Goal: Task Accomplishment & Management: Complete application form

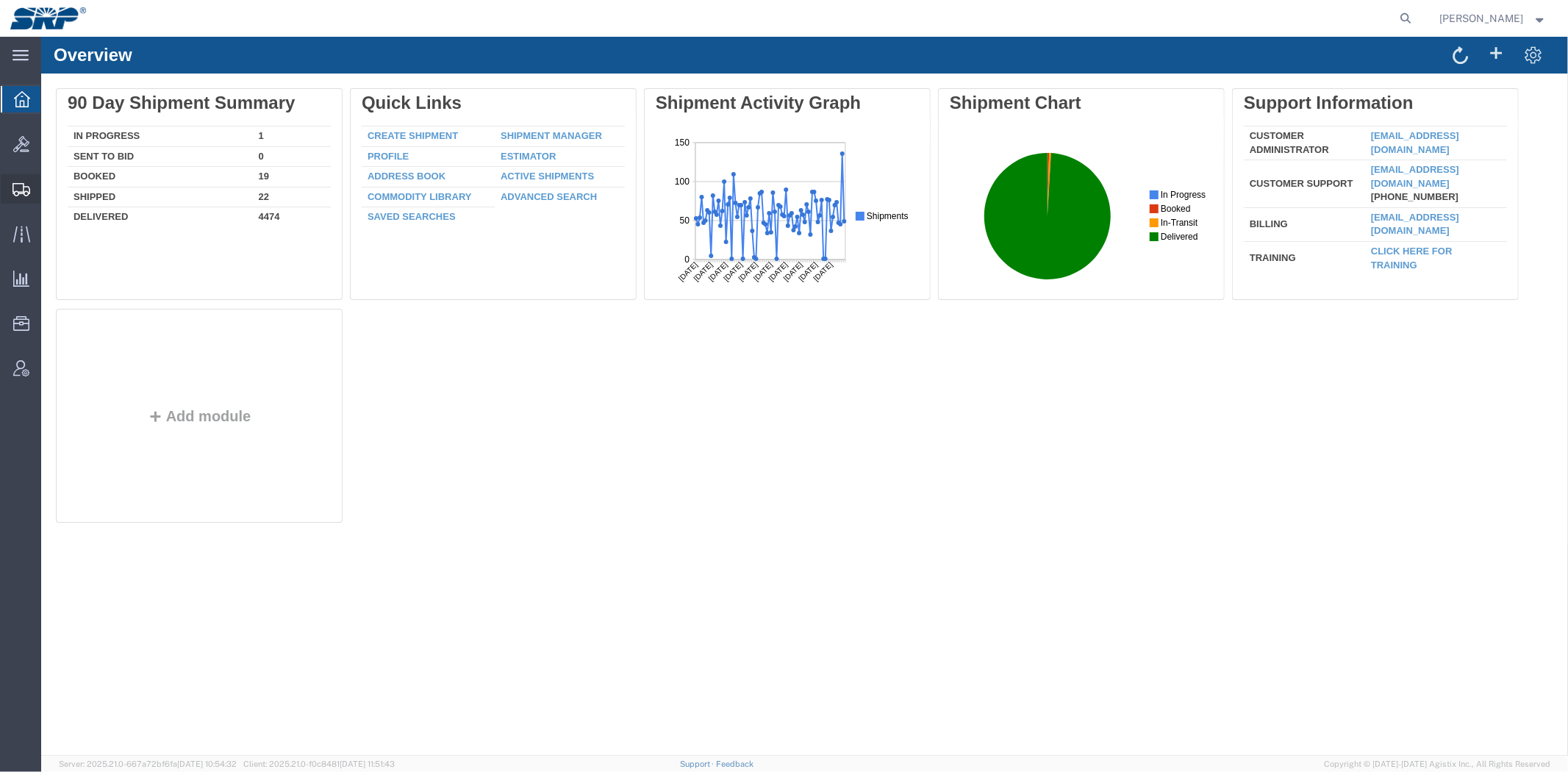
click at [0, 0] on span "Shipment Manager" at bounding box center [0, 0] width 0 height 0
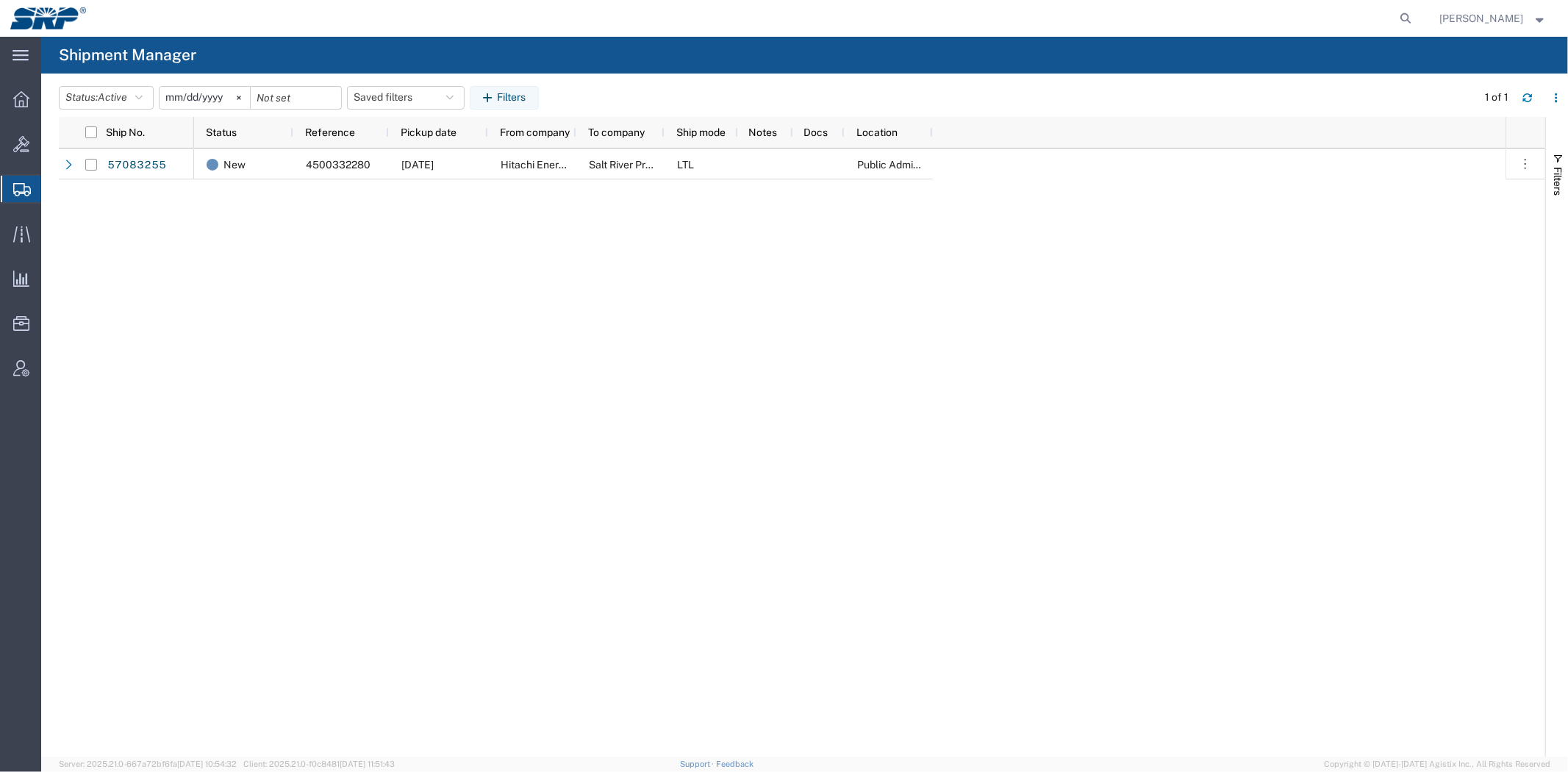
click at [0, 0] on span "Create Shipment" at bounding box center [0, 0] width 0 height 0
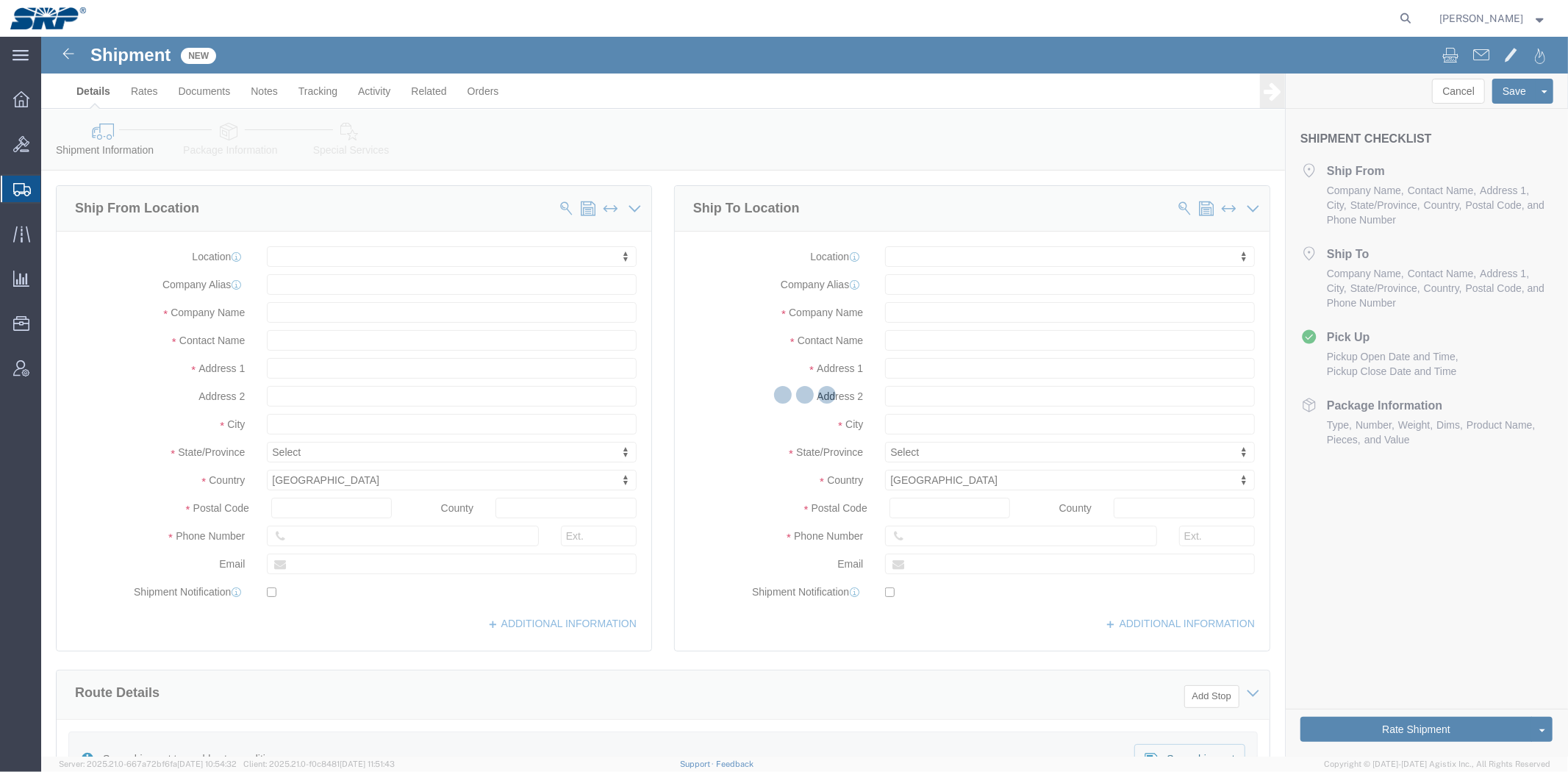
select select
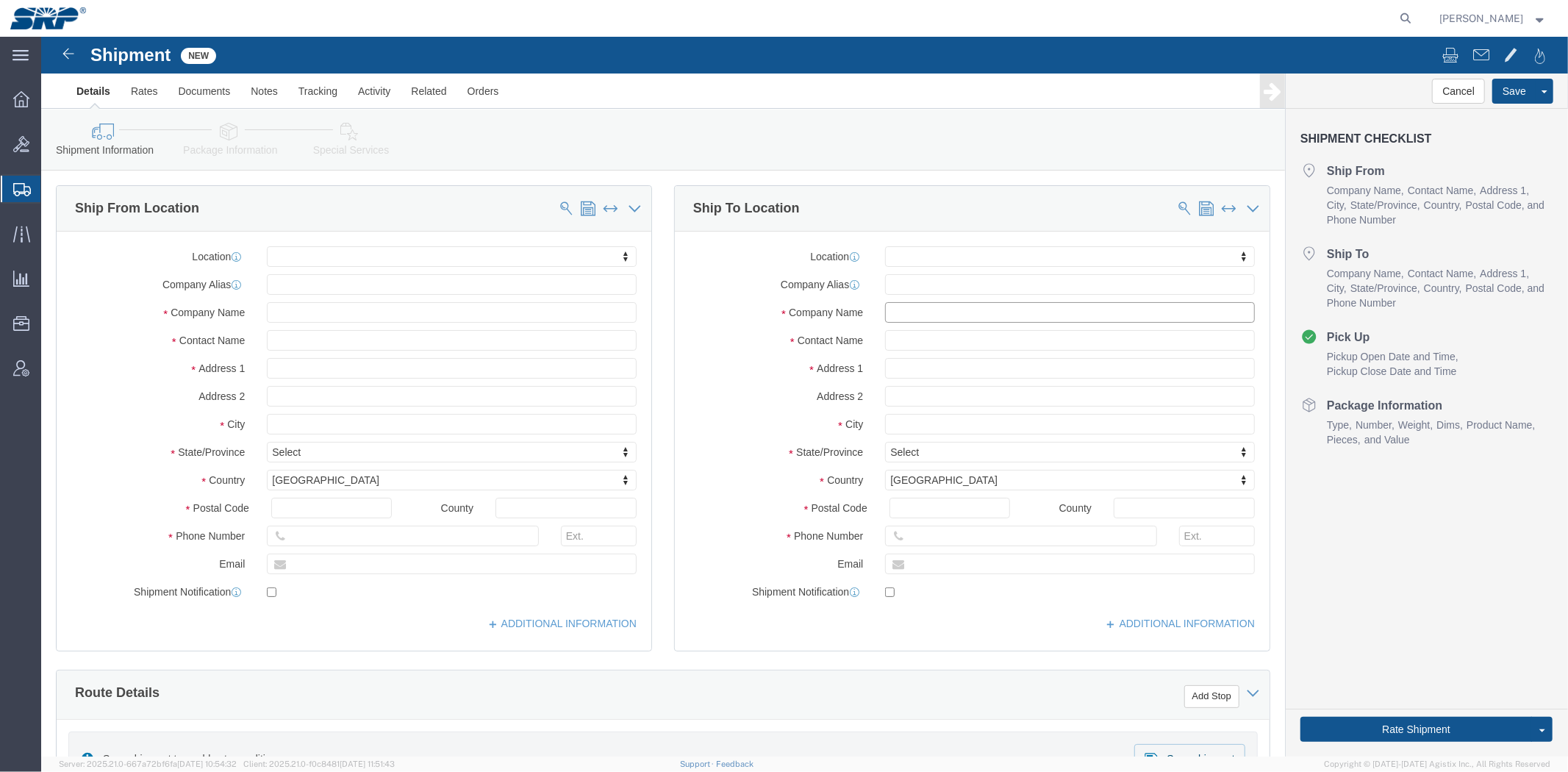
click input "text"
paste input "FRABA Inc."
type input "FRABA Inc."
click input "text"
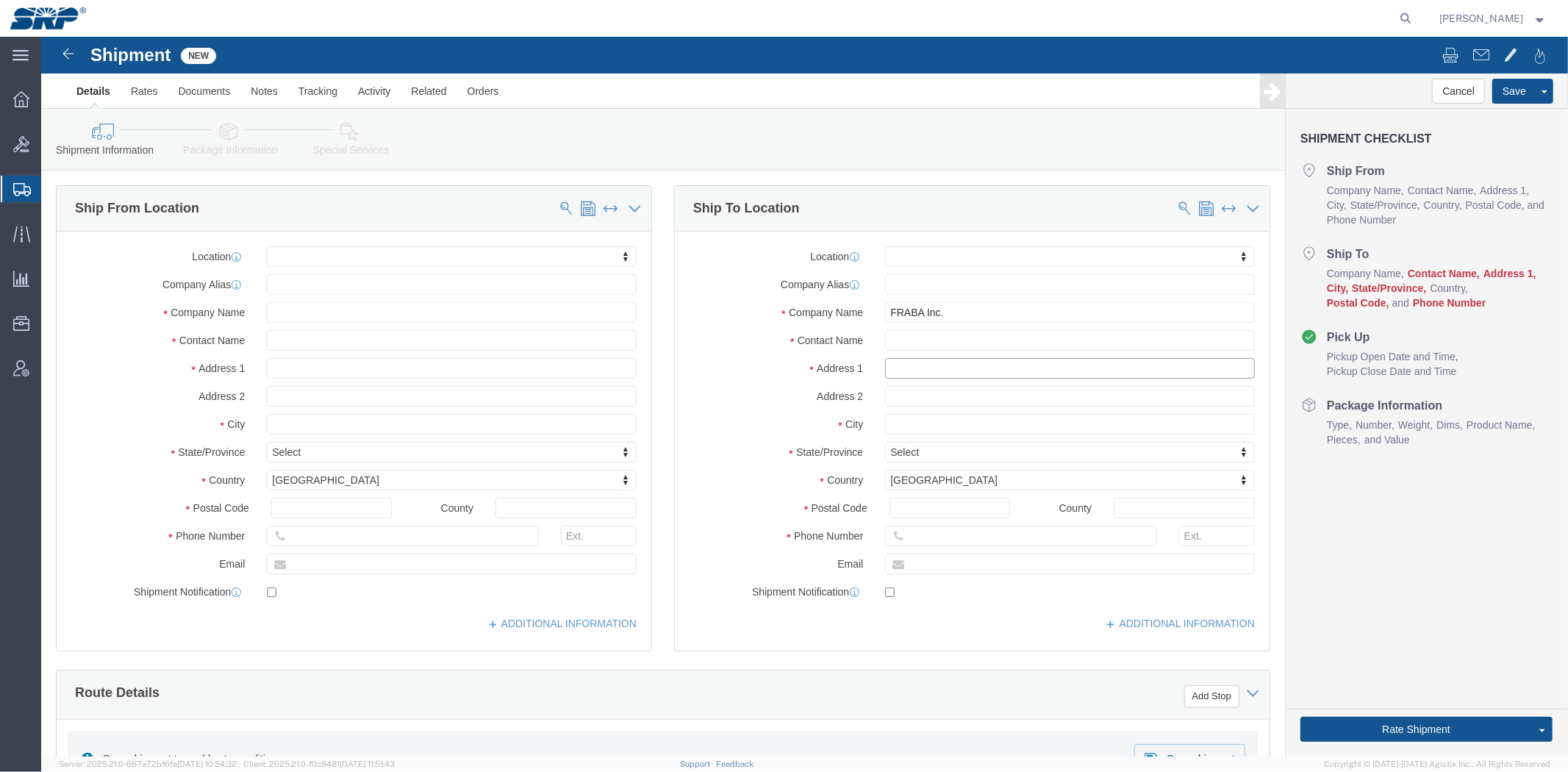
paste input "[STREET_ADDRESS]"
type input "[STREET_ADDRESS]"
select select
drag, startPoint x: 883, startPoint y: 474, endPoint x: 883, endPoint y: 459, distance: 15.0
click input "Postal Code"
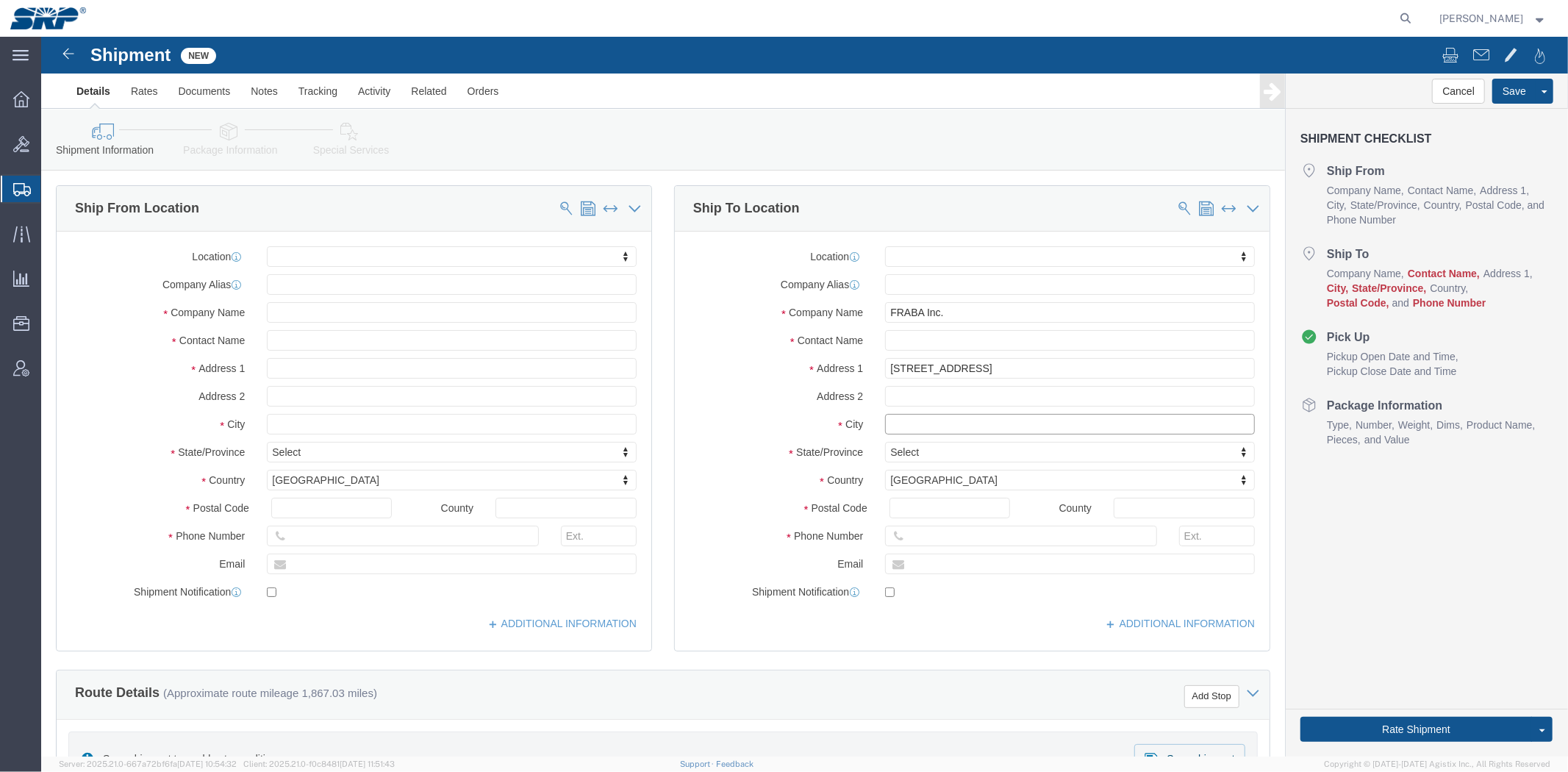
click input "text"
paste input "[PERSON_NAME]"
type input "[PERSON_NAME]"
select select
click div "Location My Profile Location [GEOGRAPHIC_DATA] Facility 27th [GEOGRAPHIC_DATA] …"
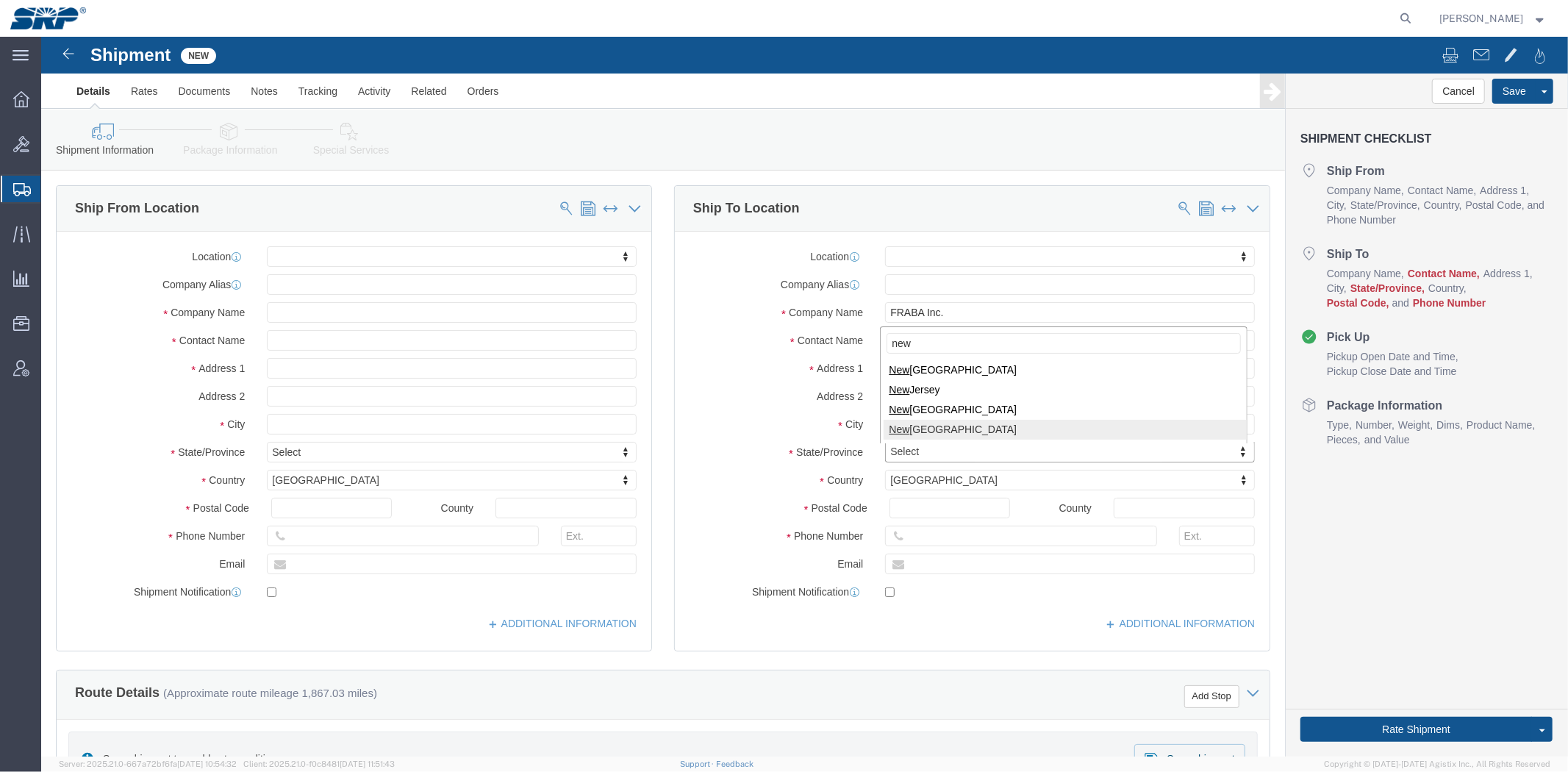
type input "new"
select select
select select "NY"
type input "ew"
select select
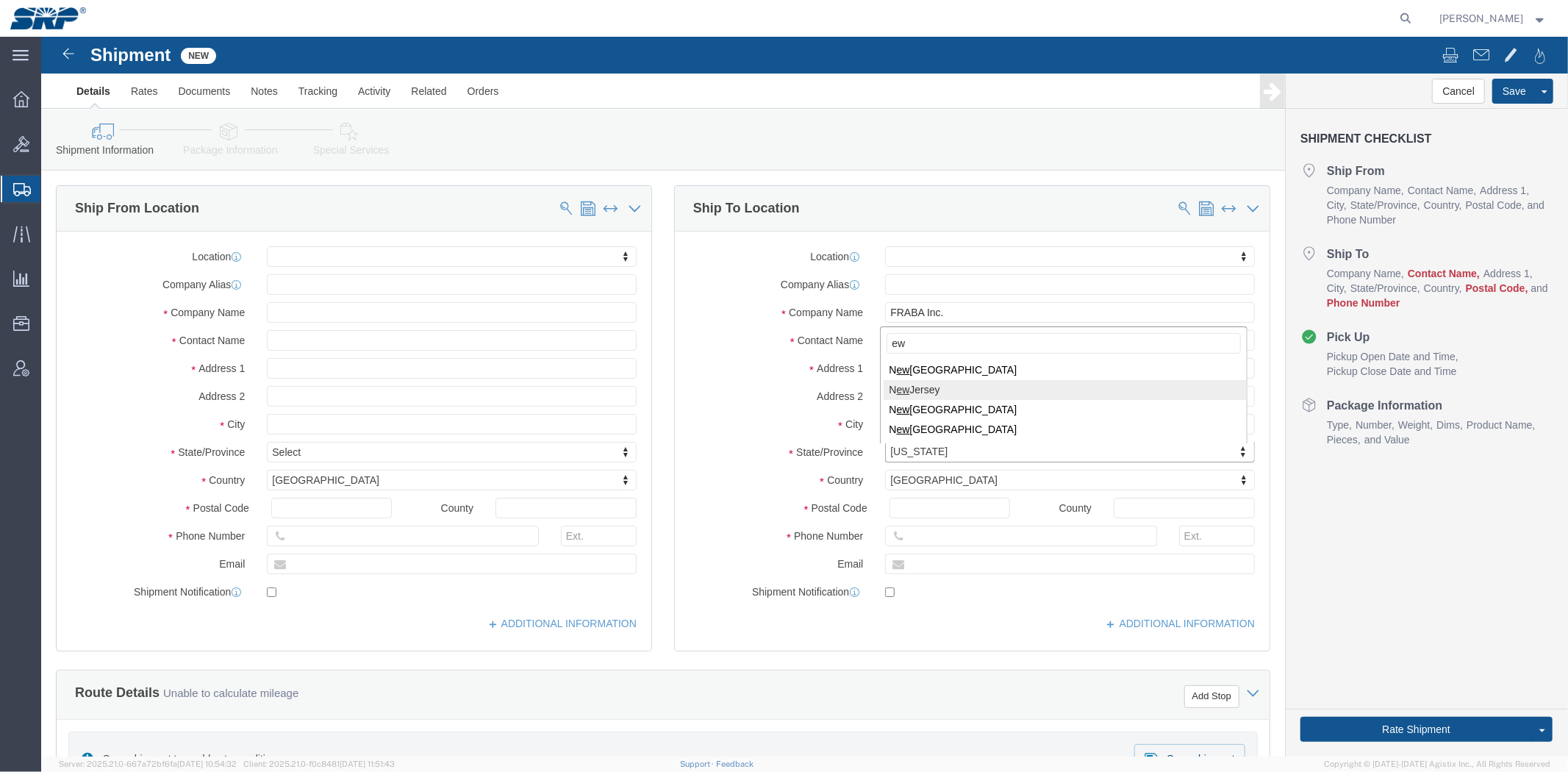
select select "NJ"
click input "Postal Code"
paste input "08691"
type input "08691"
select select
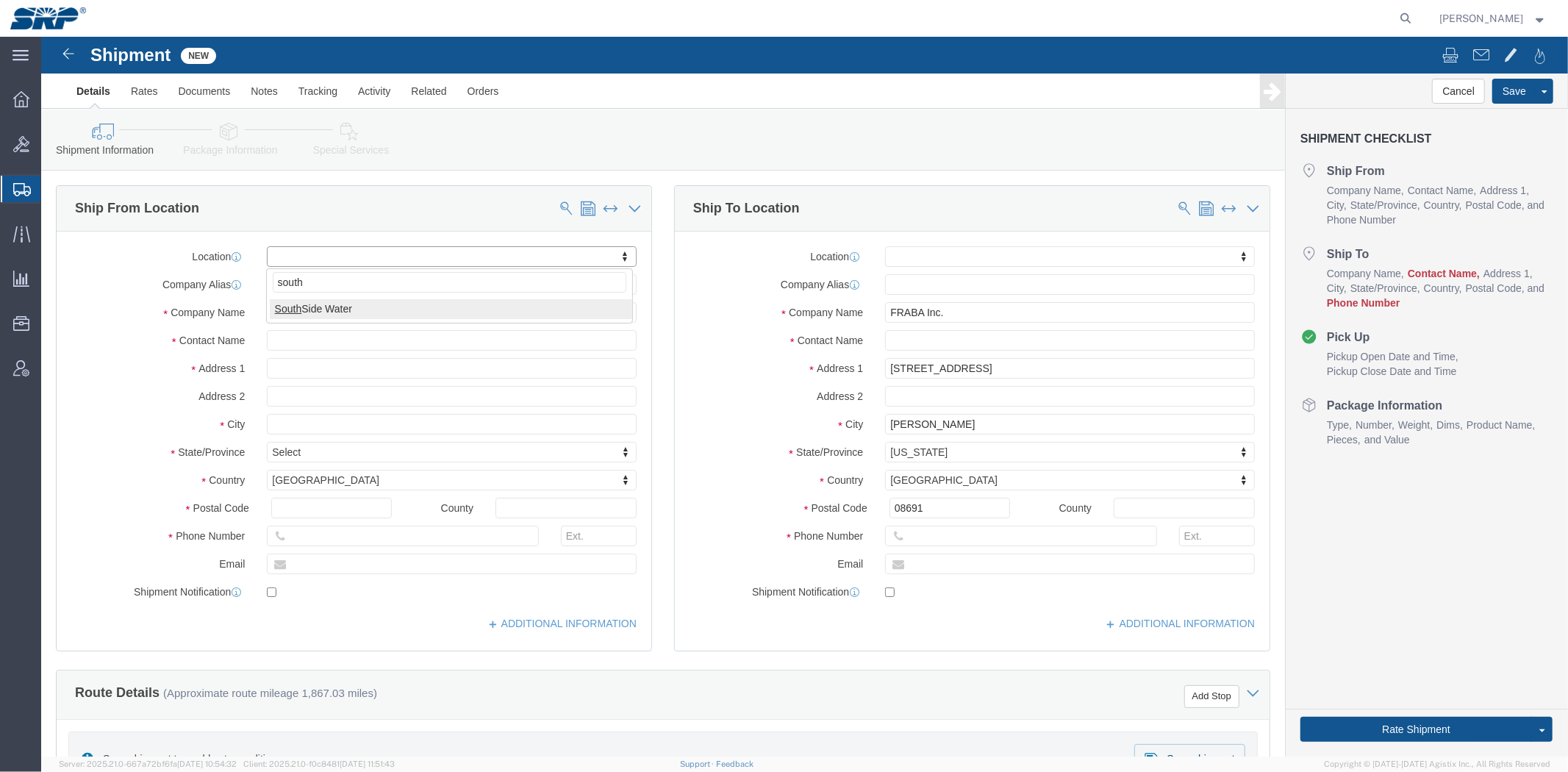
type input "south"
select select "58893"
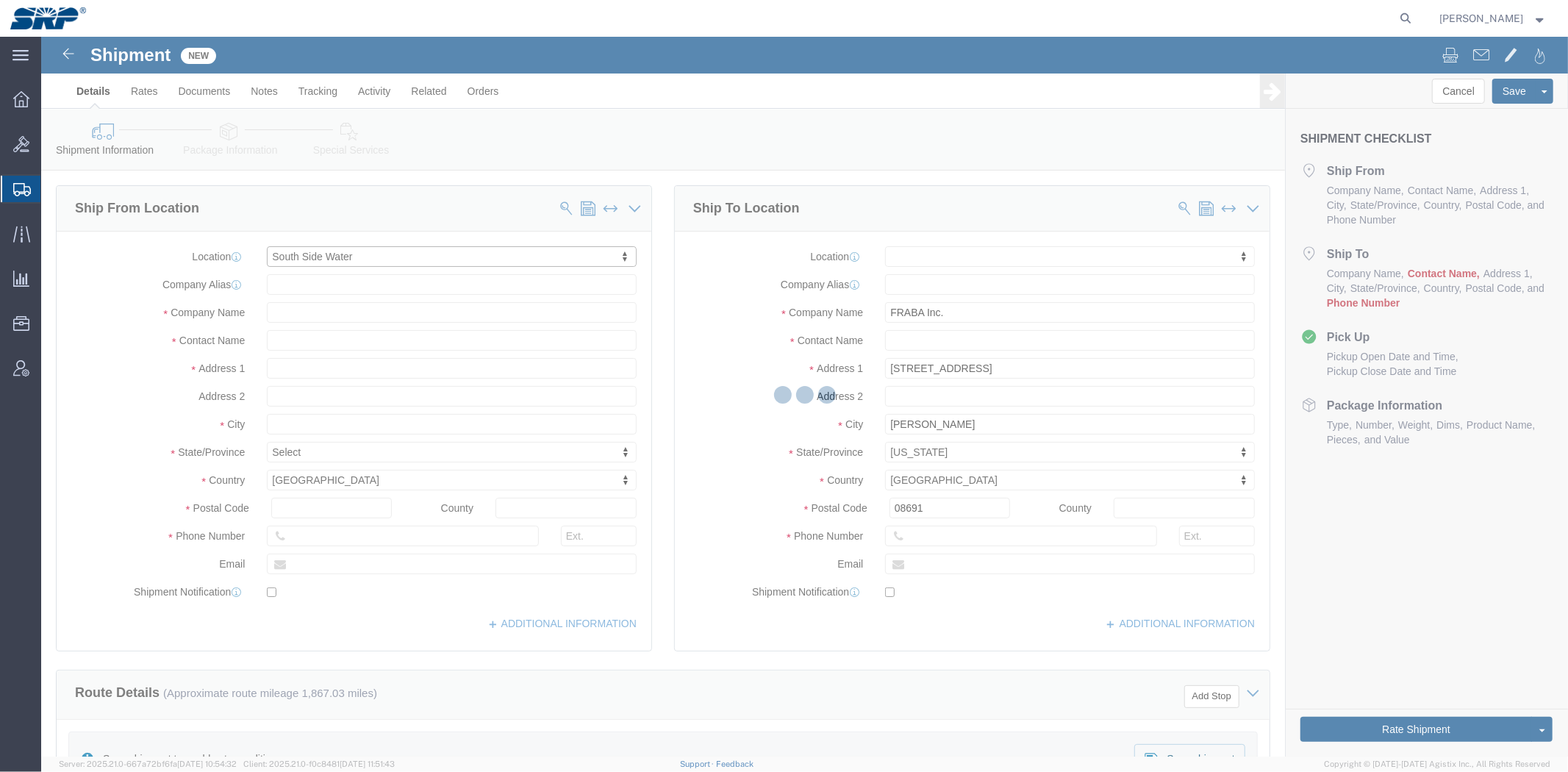
type input "[STREET_ADDRESS][PERSON_NAME]"
type input "85210"
type input "SSW"
type input "Salt River Project"
type input "Mesa"
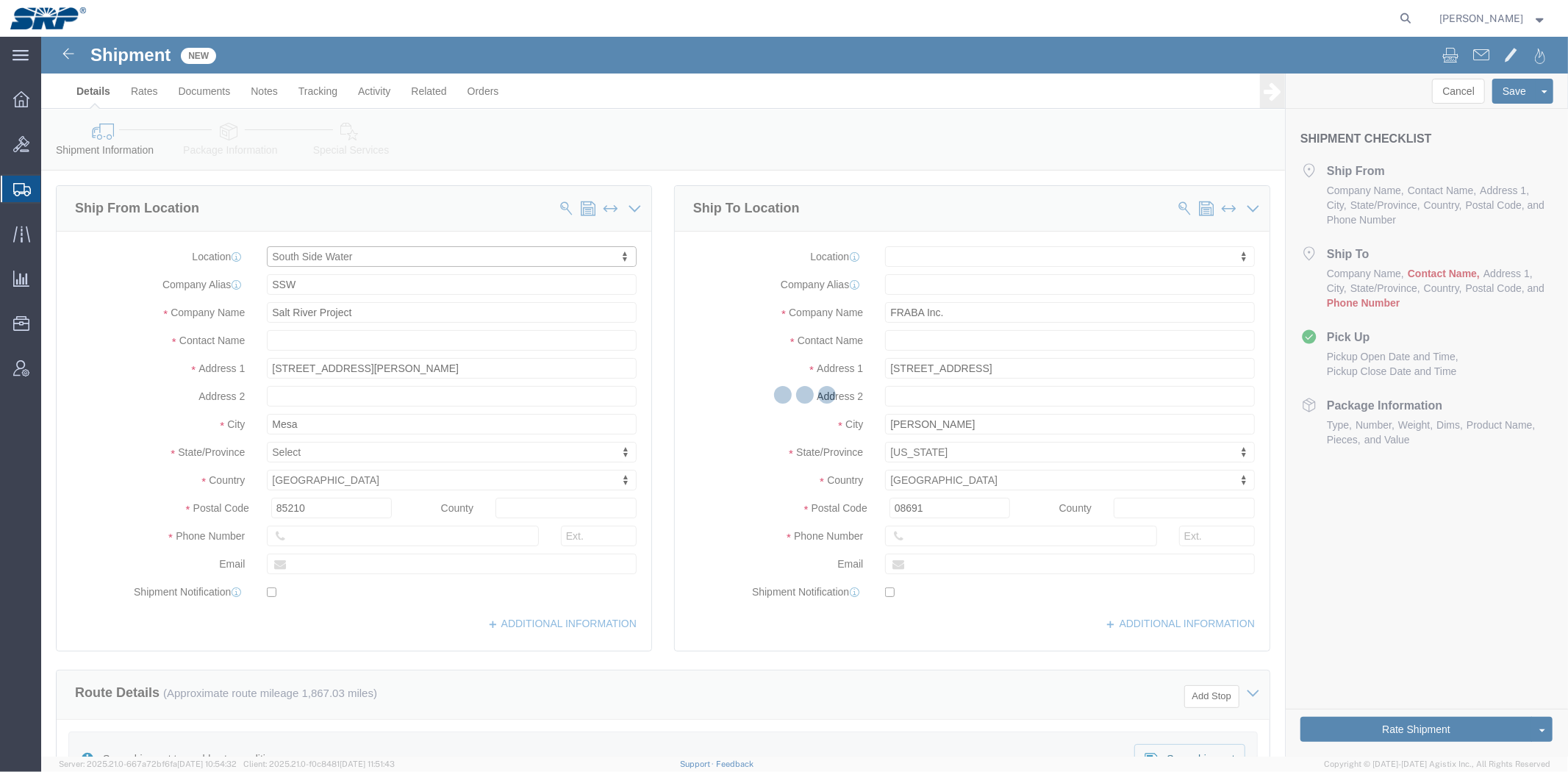
select select "AZ"
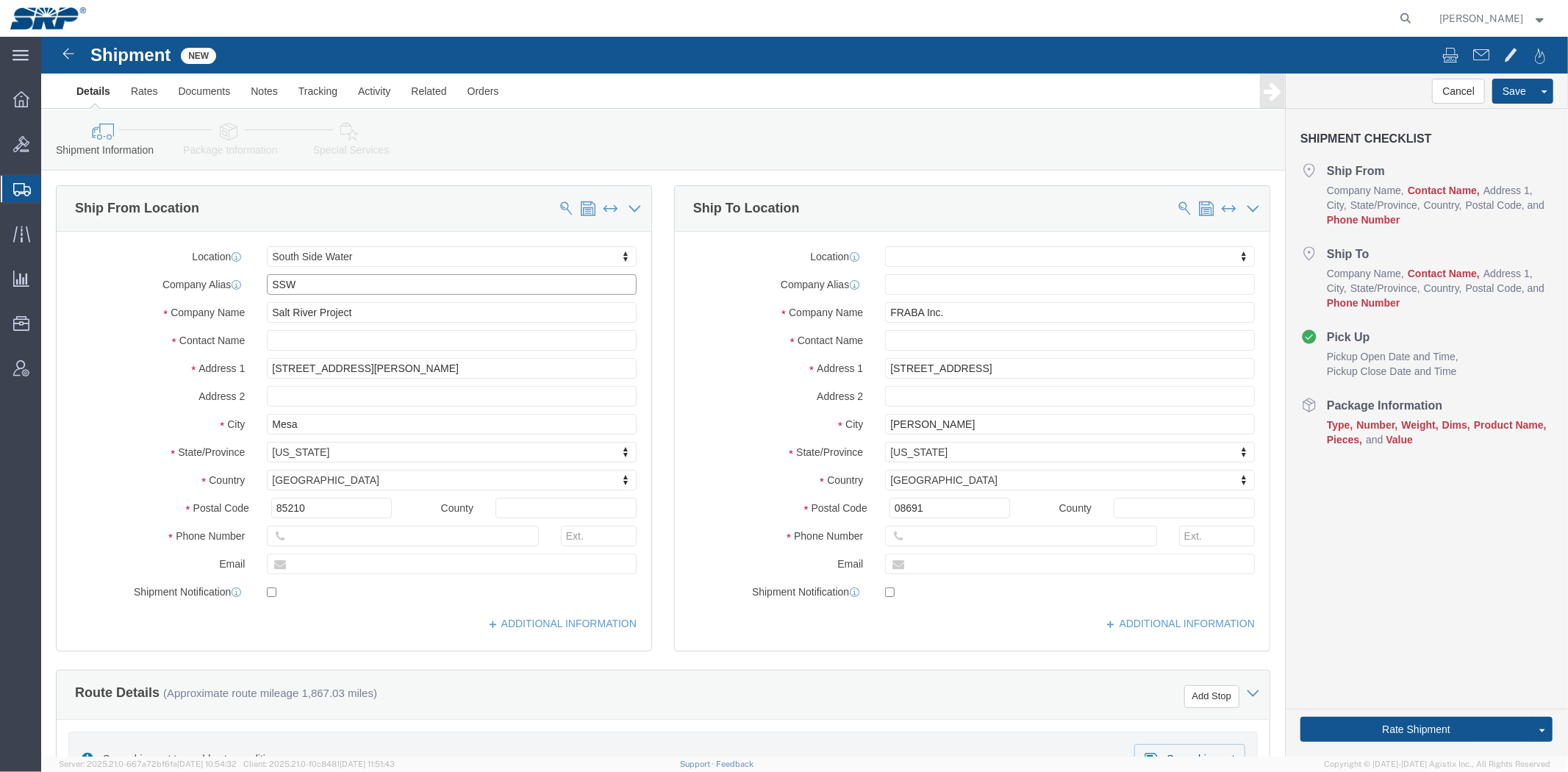
drag, startPoint x: 268, startPoint y: 247, endPoint x: 62, endPoint y: 244, distance: 206.0
click div "Company Alias SSW"
click input "text"
type input "[PERSON_NAME] [PERSON_NAME]"
click input "text"
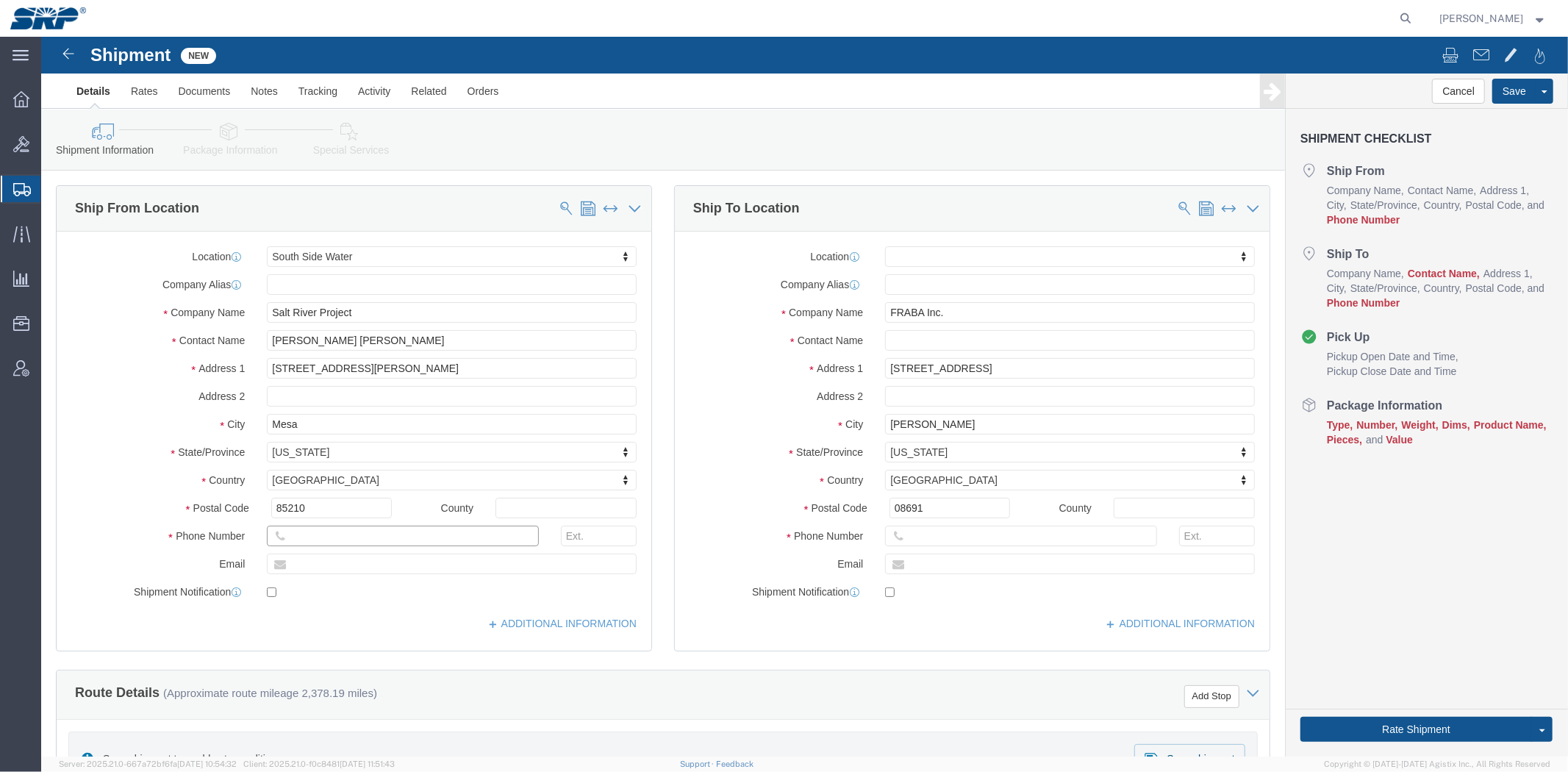
click input "text"
type input "[PHONE_NUMBER]"
click div "Location [GEOGRAPHIC_DATA] Water My Profile Location [GEOGRAPHIC_DATA] Facility…"
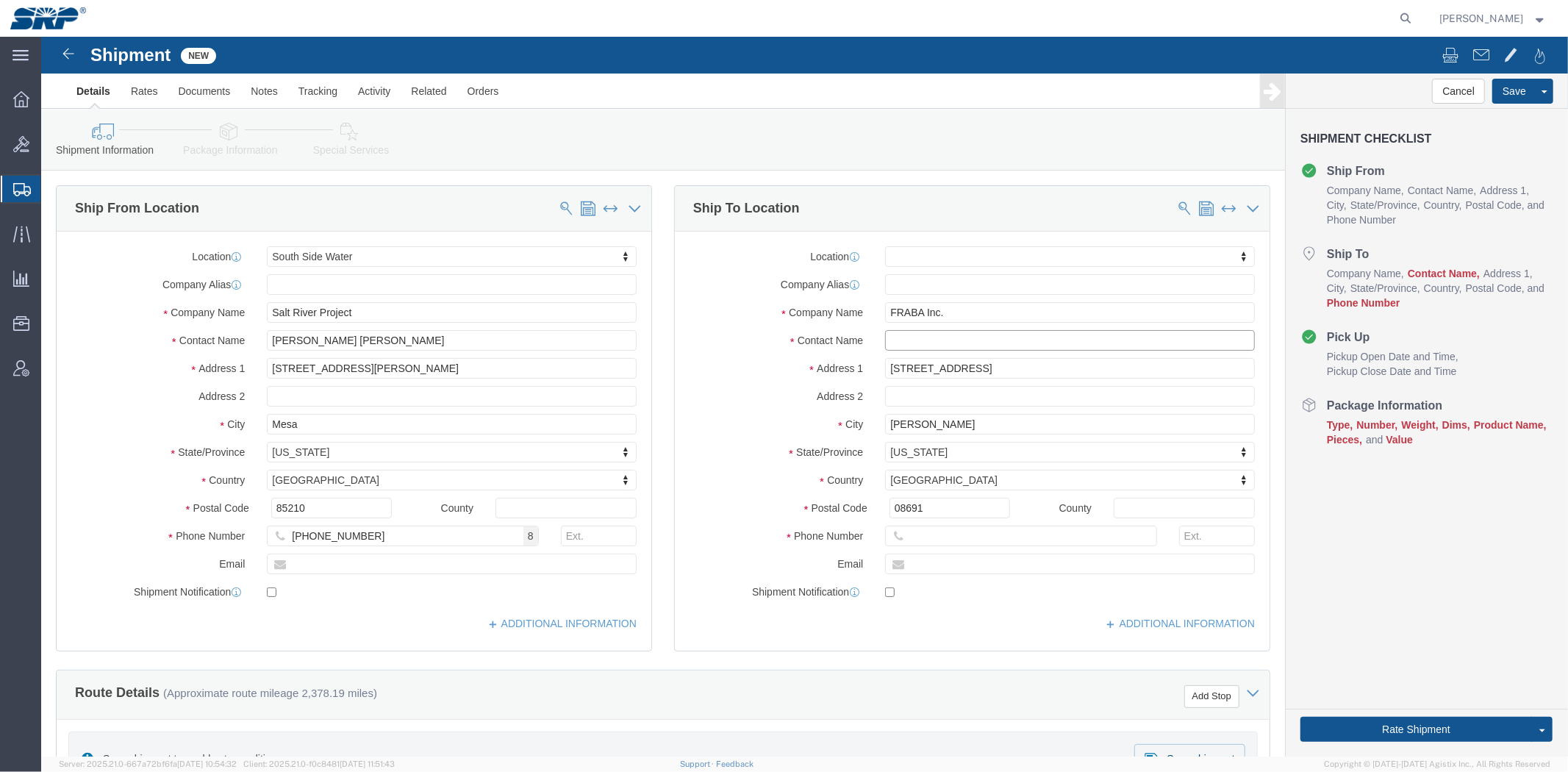
click input "text"
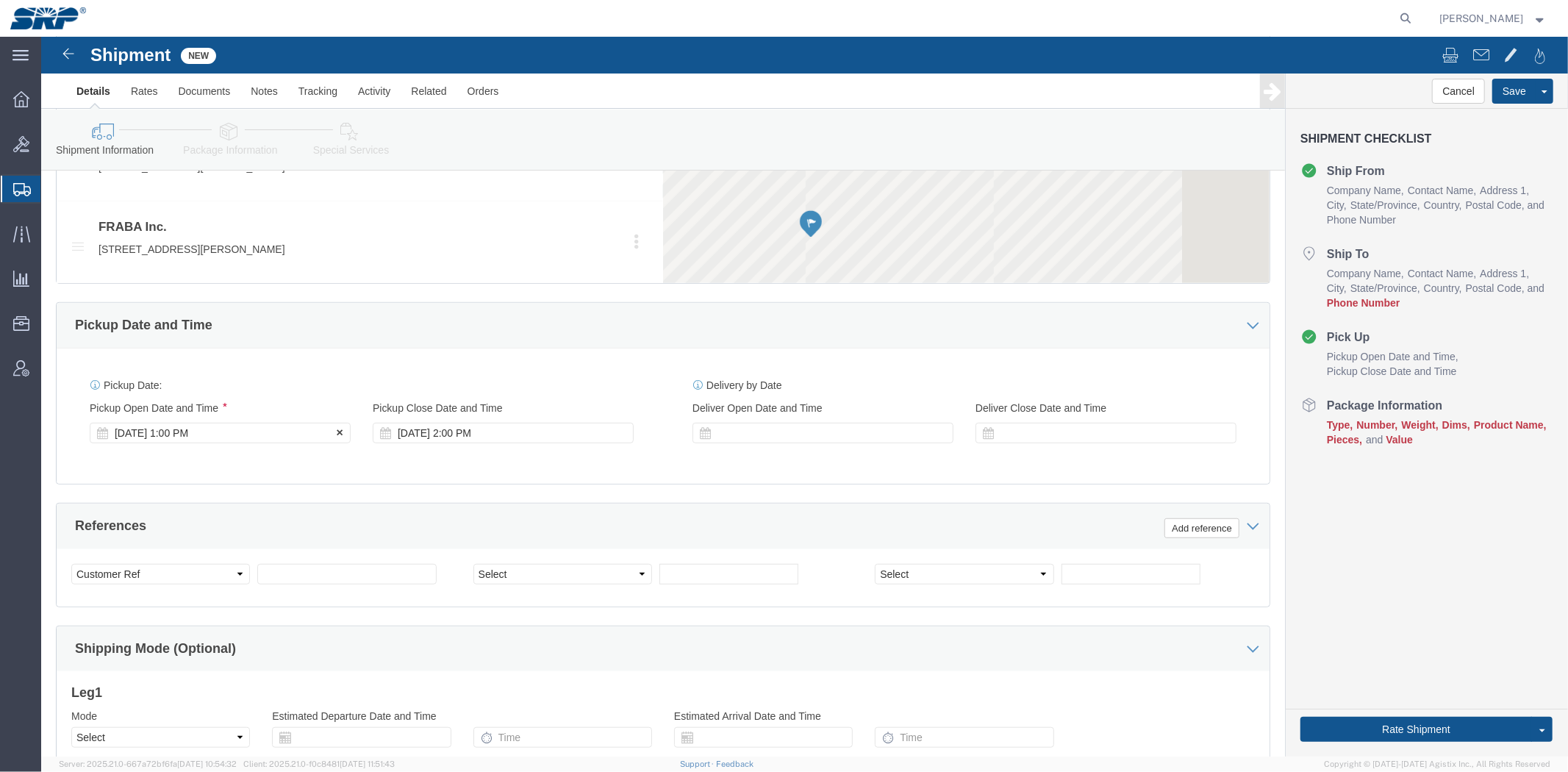
scroll to position [817, 0]
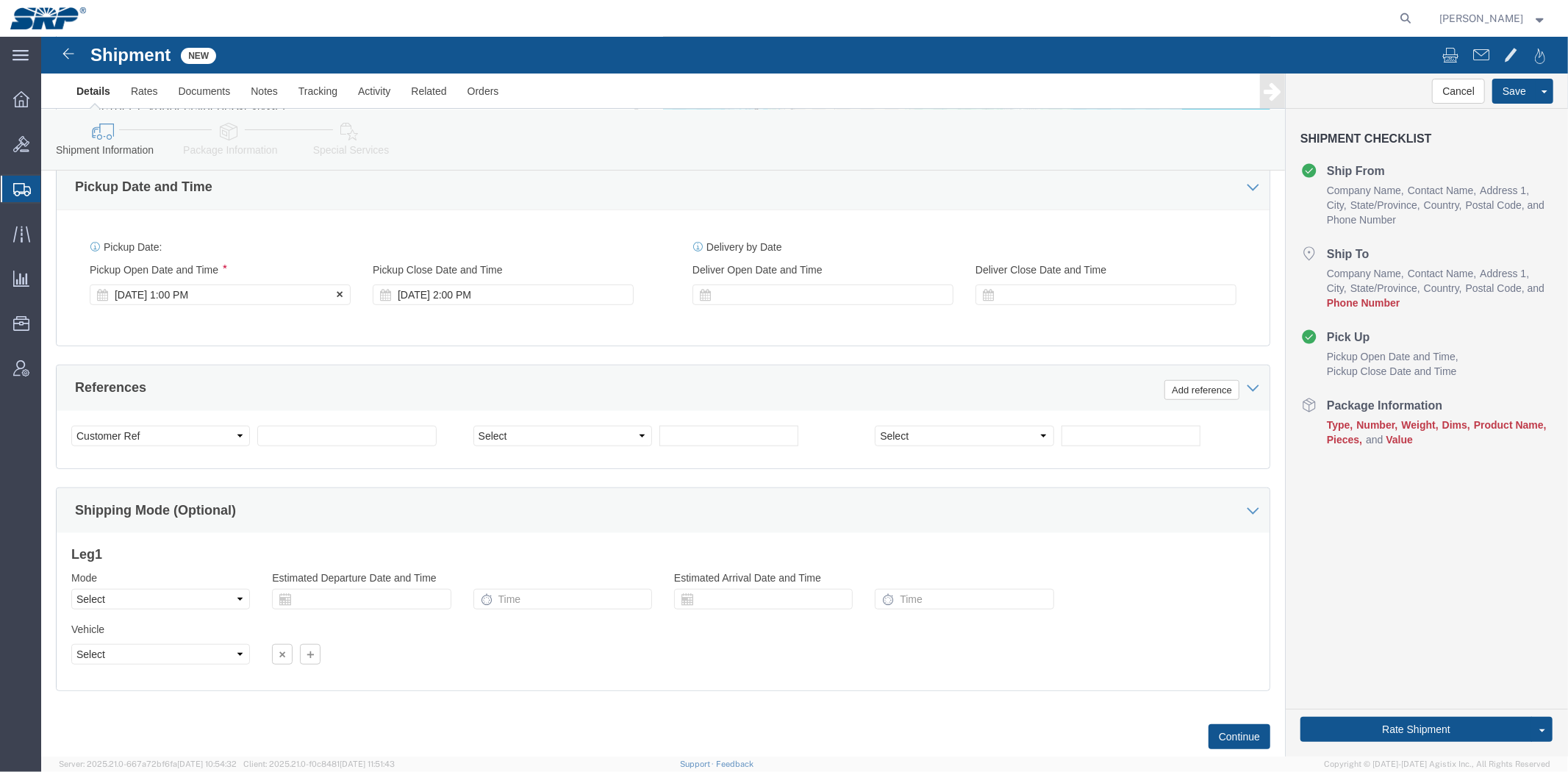
type input "Receiving"
click div "[DATE] 1:00 PM"
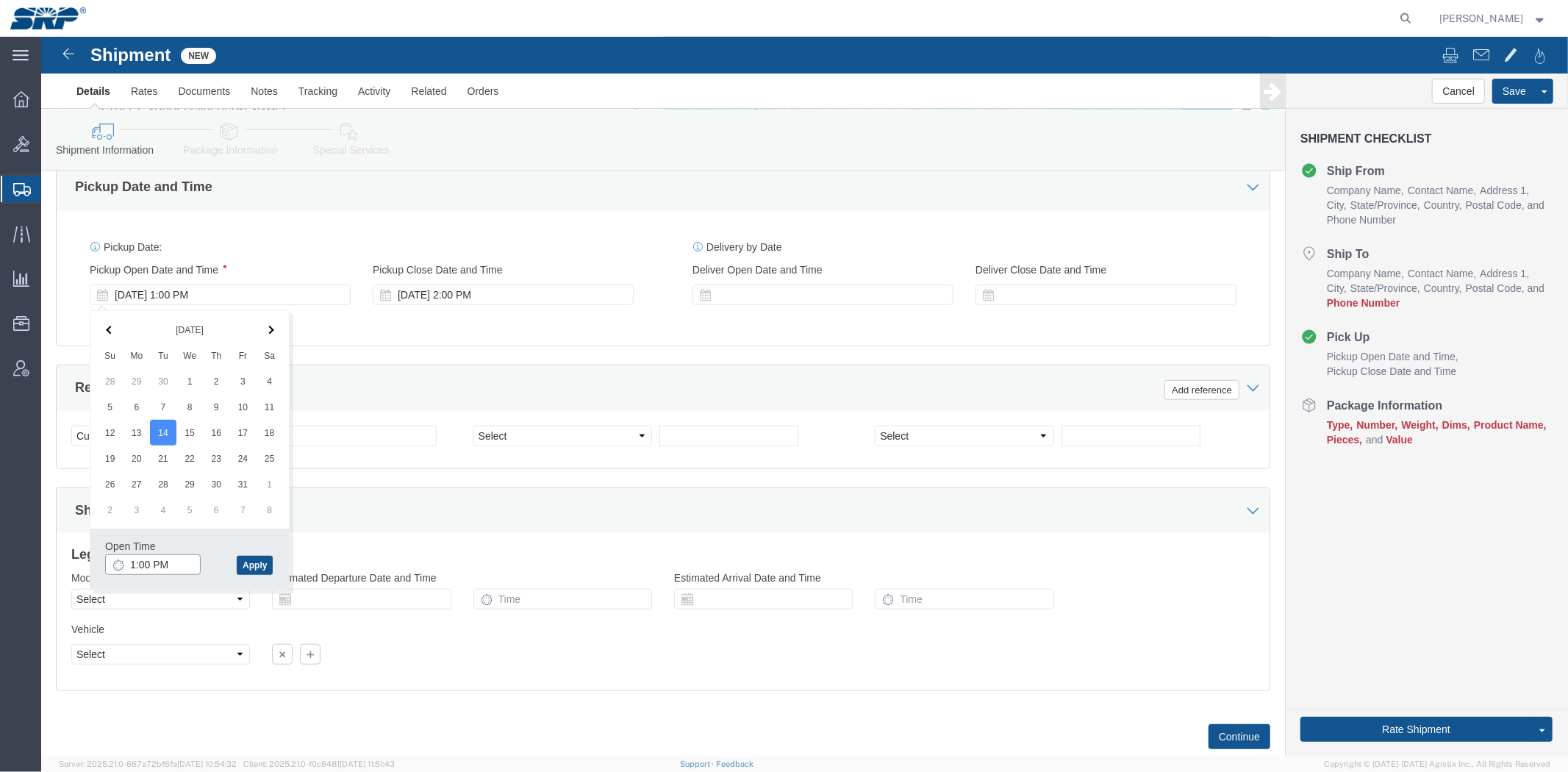
click input "1:00 PM"
type input "8:00 AM"
drag, startPoint x: 219, startPoint y: 526, endPoint x: 321, endPoint y: 387, distance: 172.4
click button "Apply"
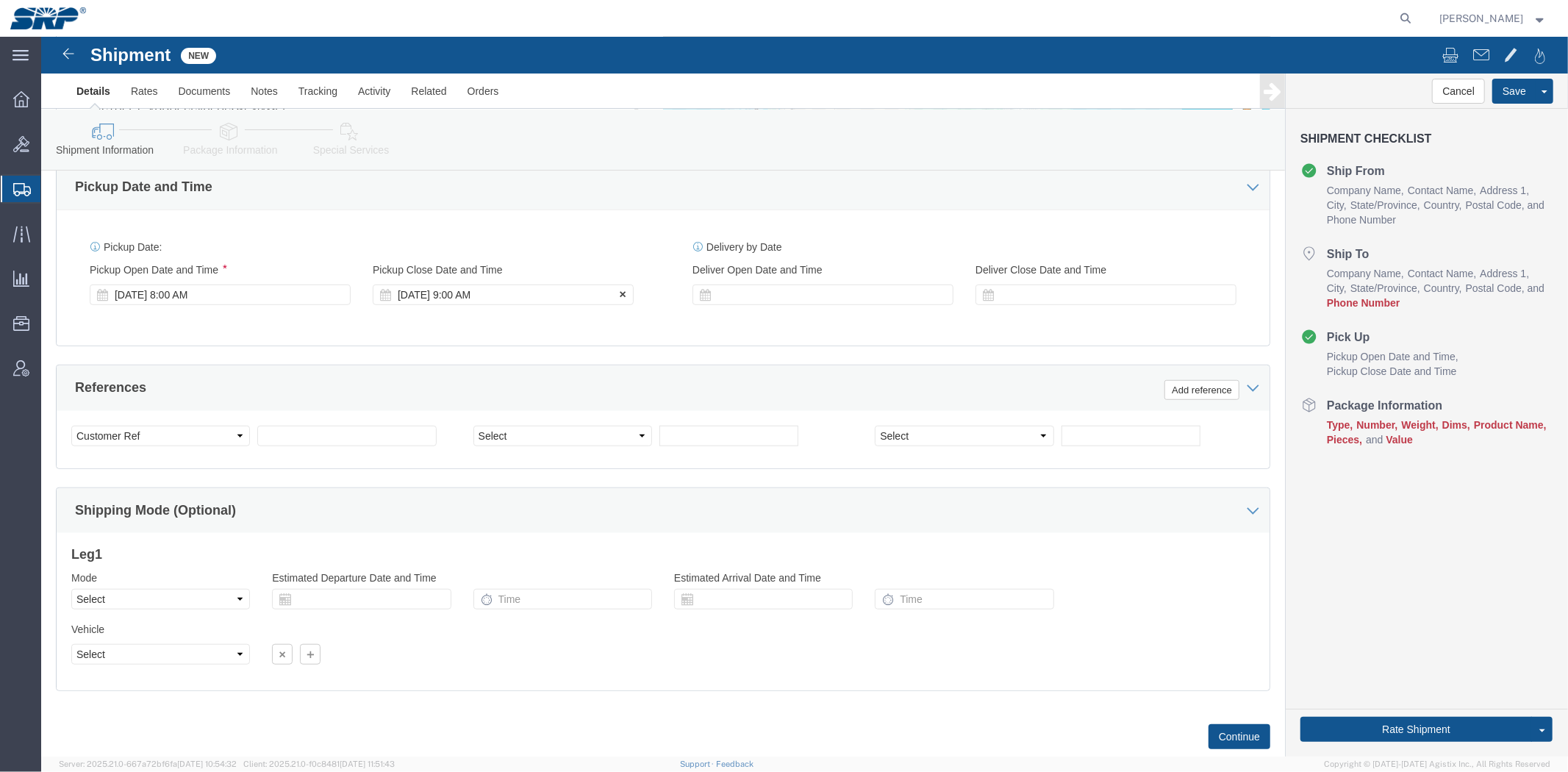
click div "[DATE] 9:00 AM"
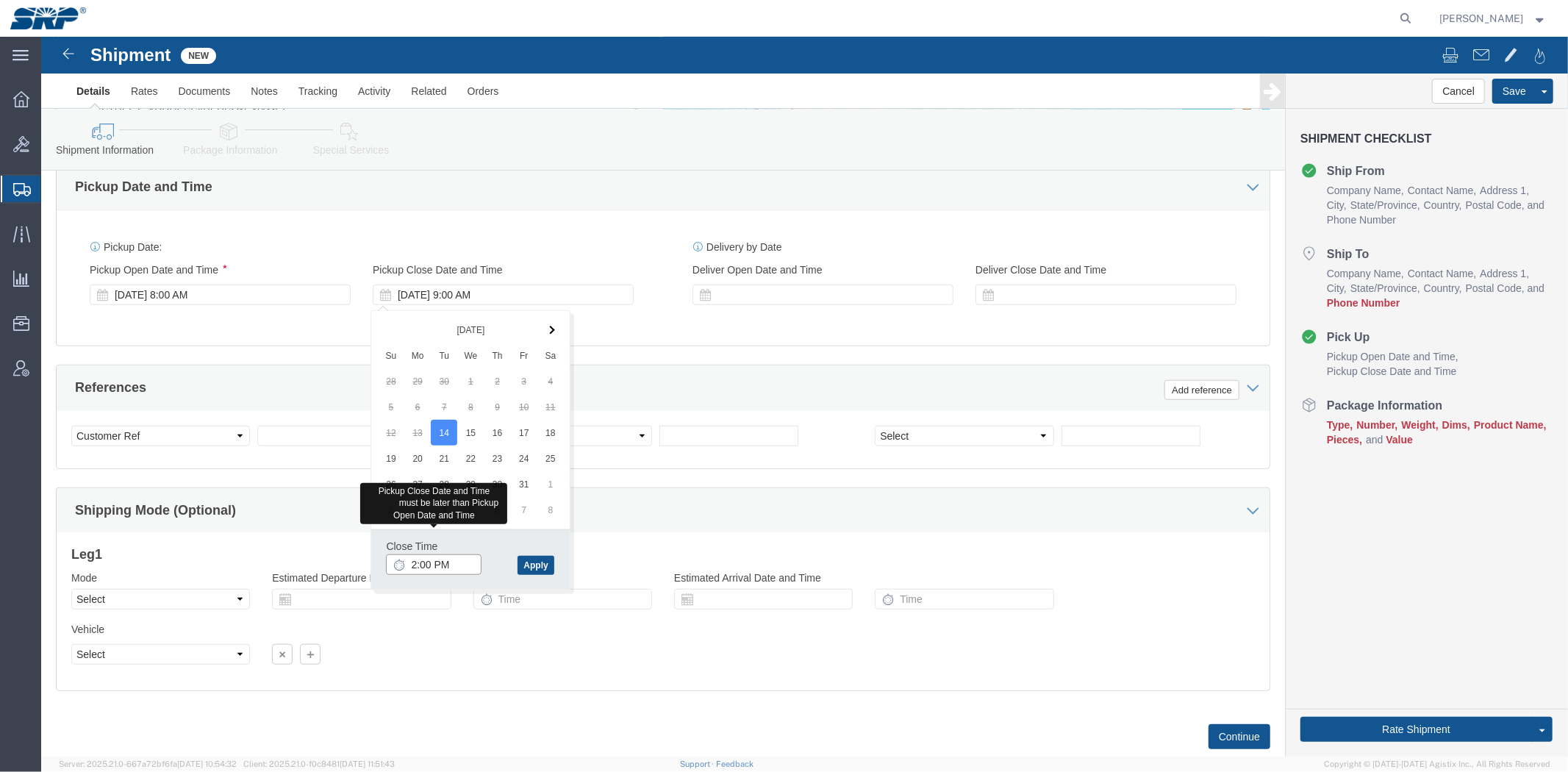
type input "2:00 PM"
click button "Apply"
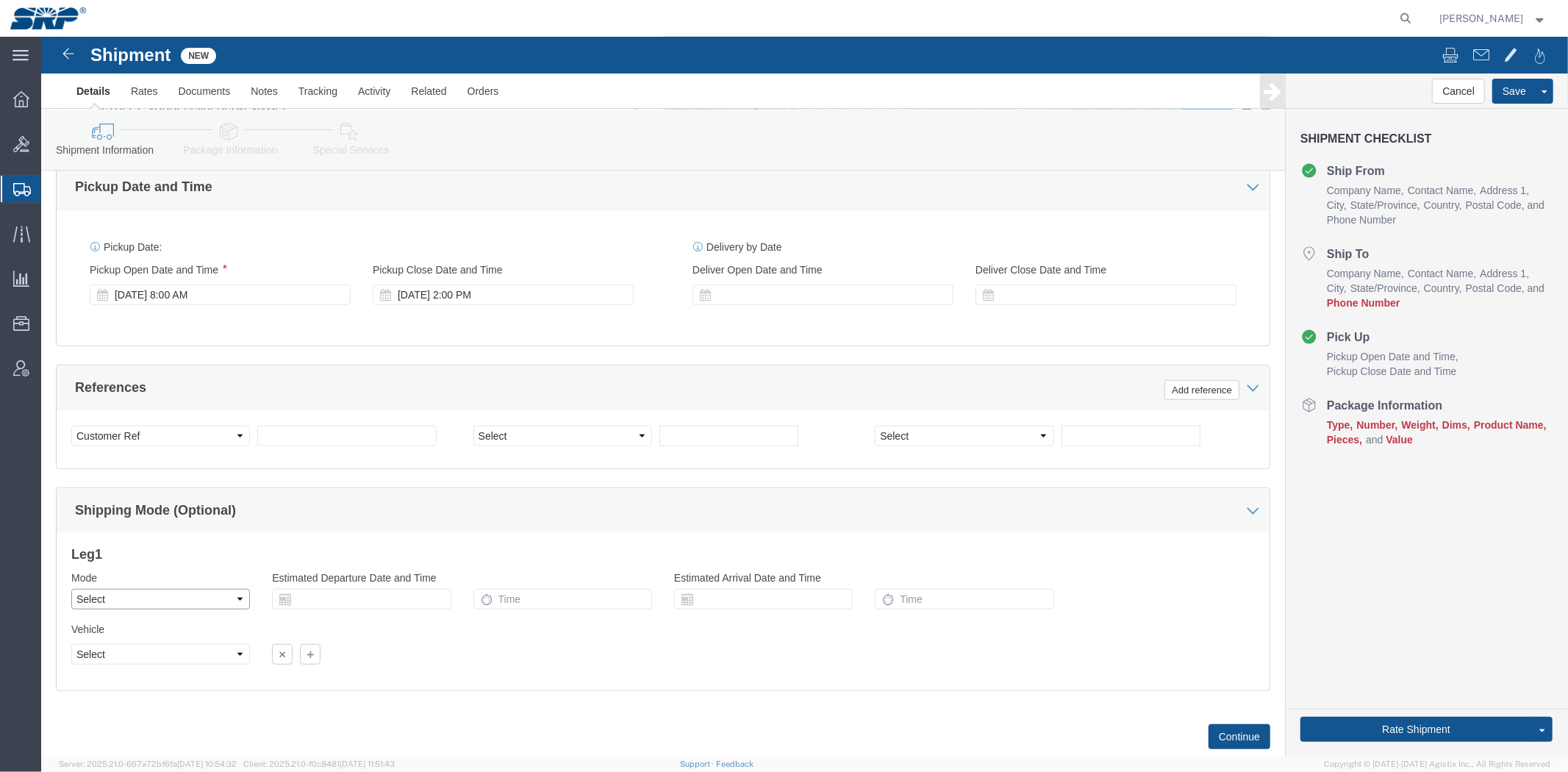
click select "Select Air Less than Truckload Multi-Leg Ocean Freight Rail Small Parcel Truckl…"
select select "SMAL"
click select "Select Air Less than Truckload Multi-Leg Ocean Freight Rail Small Parcel Truckl…"
click link "Package Information"
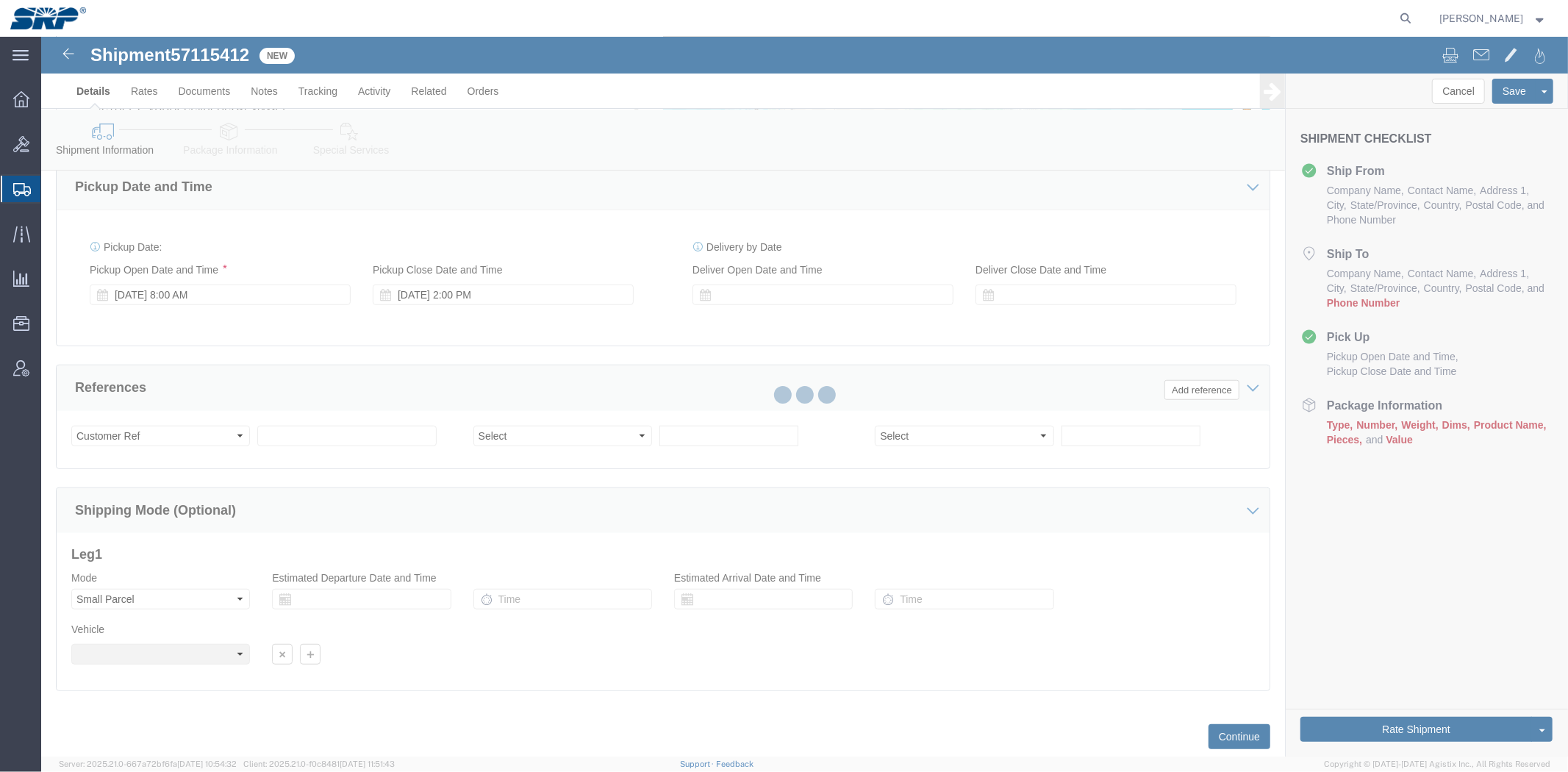
select select "58893"
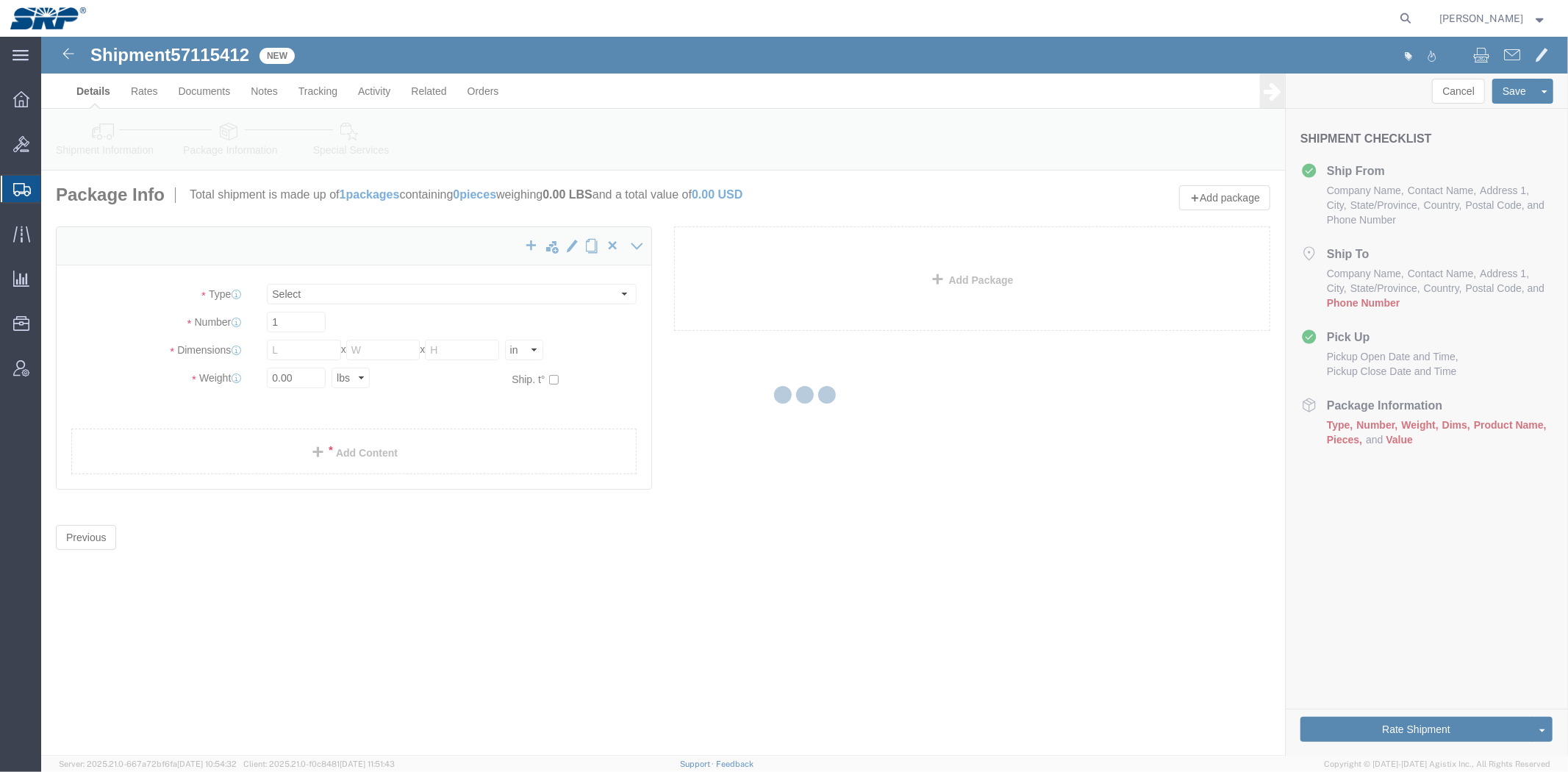
select select "YRPK"
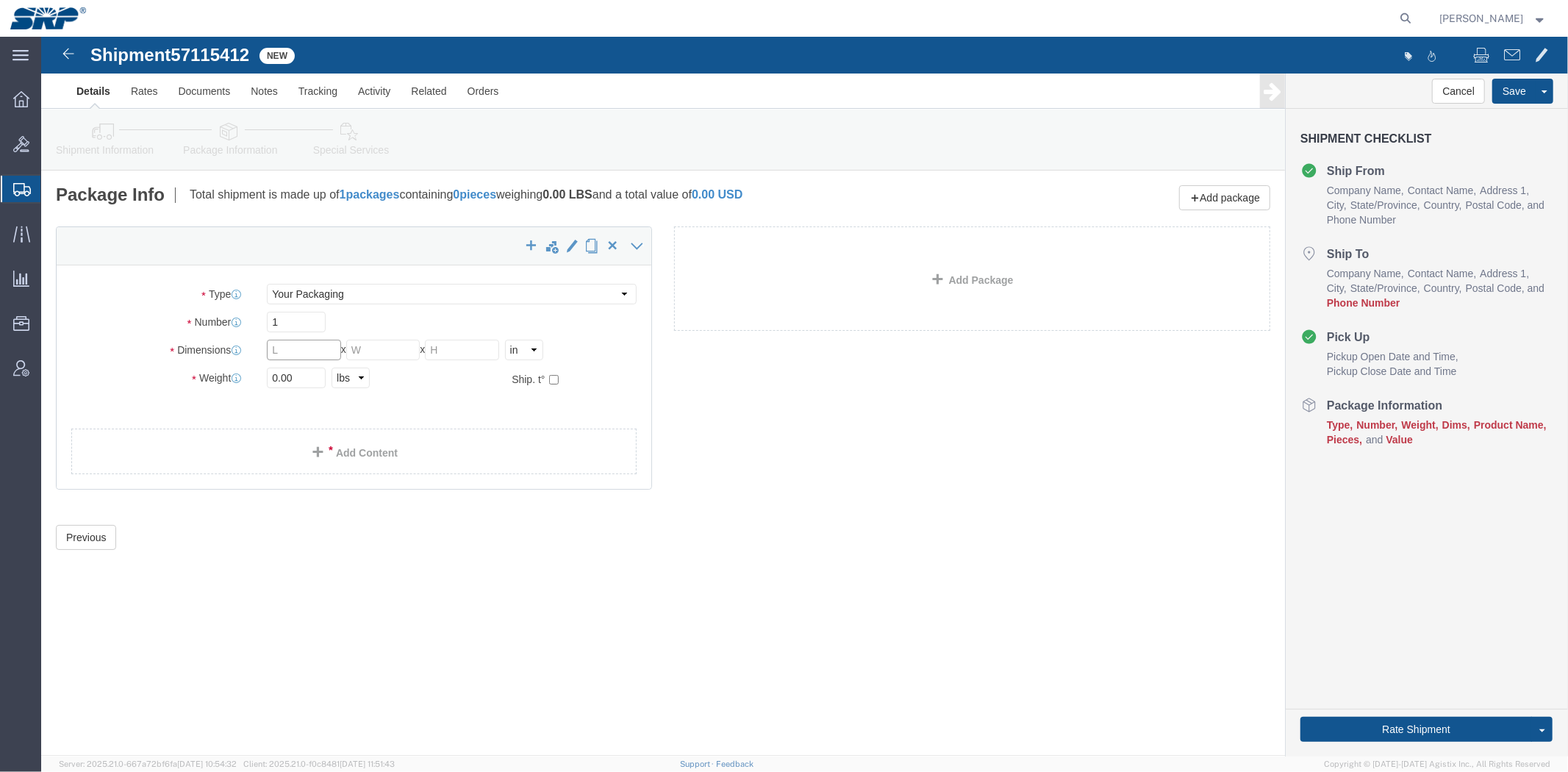
click input "text"
type input "9"
type input "25"
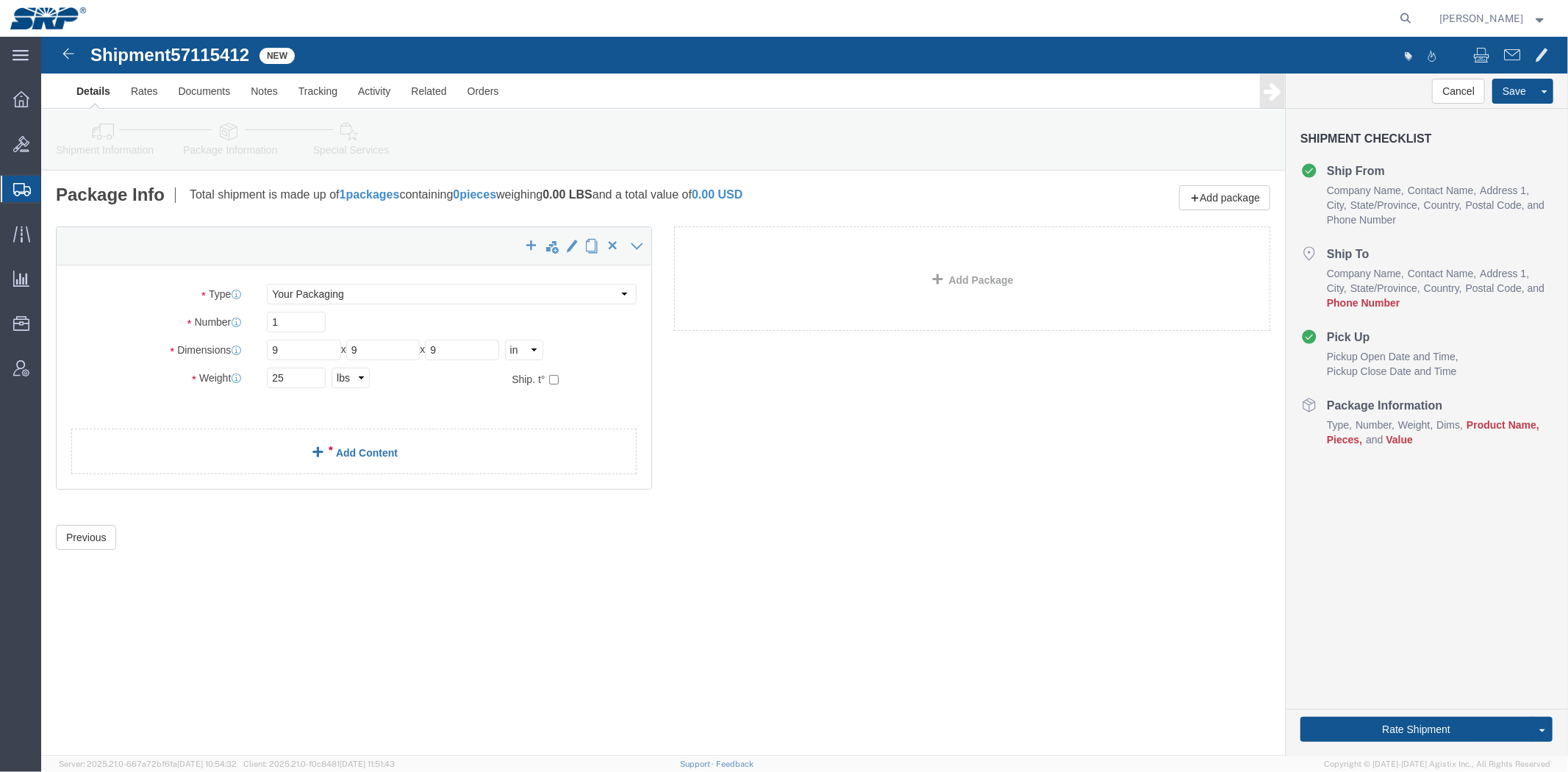
click div "x Package Type Select Envelope Large Box Medium Box PAK Rack Small Box Tube You…"
click link "Add Content"
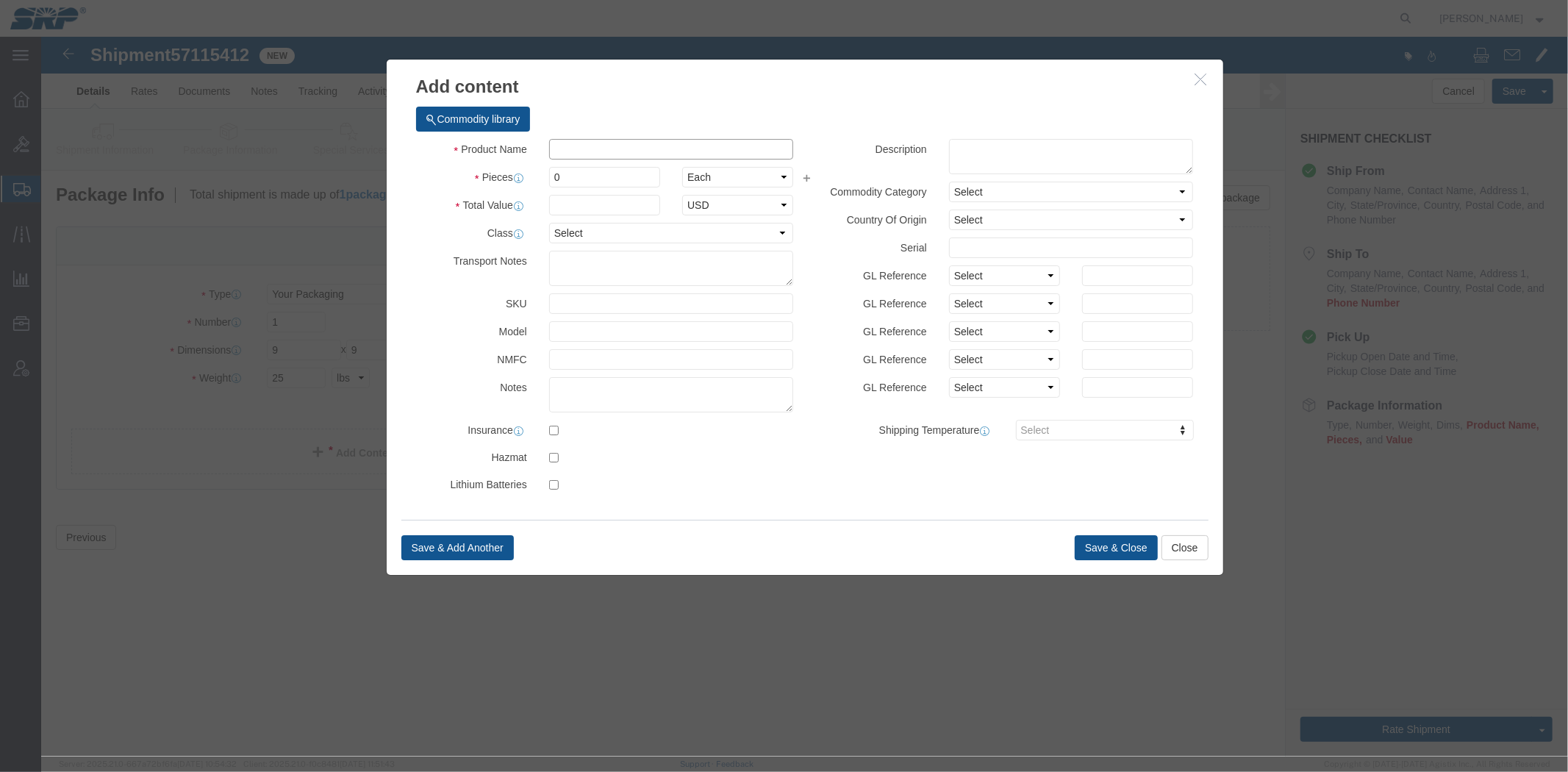
click input "text"
type input "part"
type input "1"
type input "100"
click button "Save & Close"
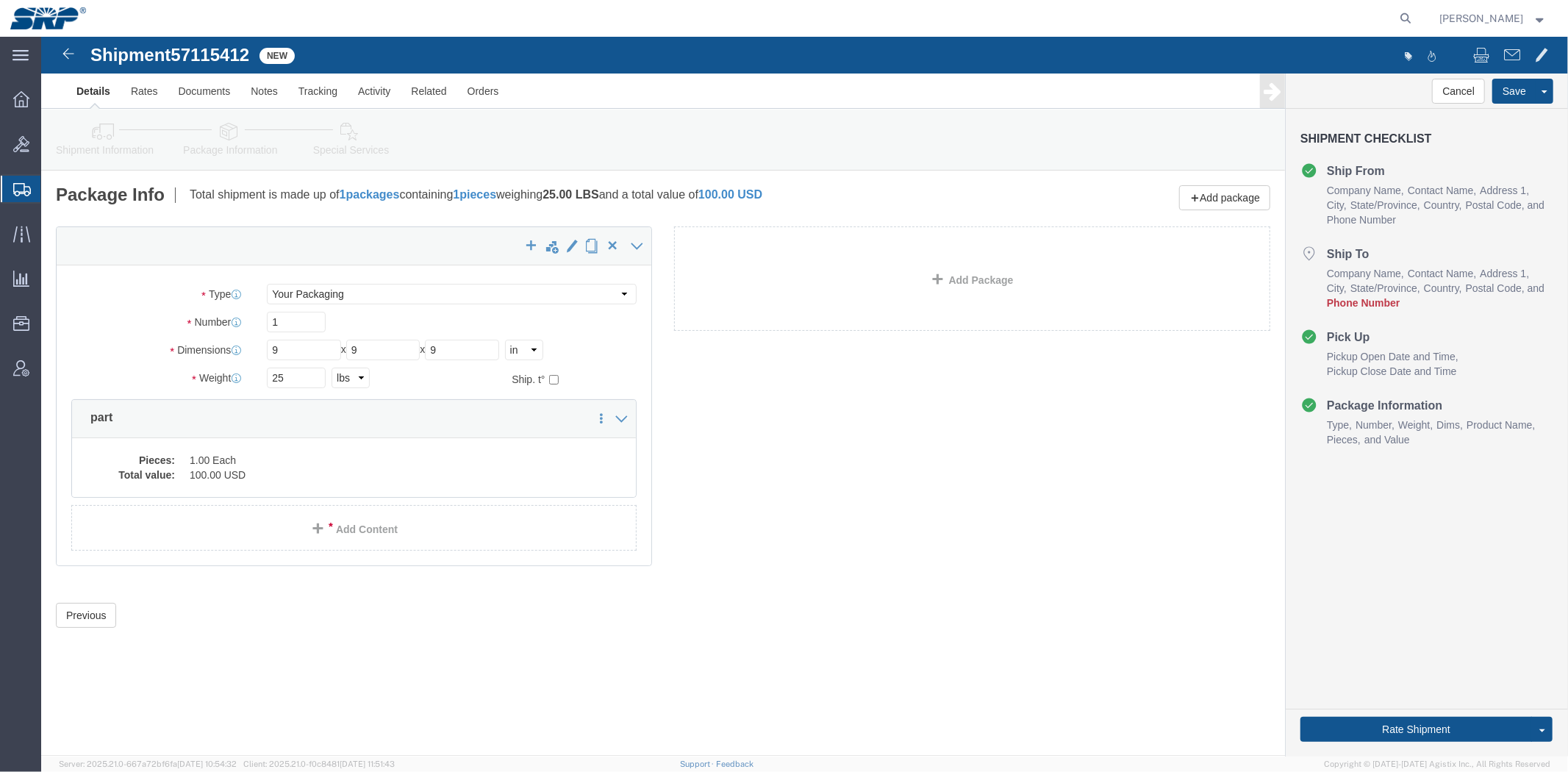
click link "Special Services"
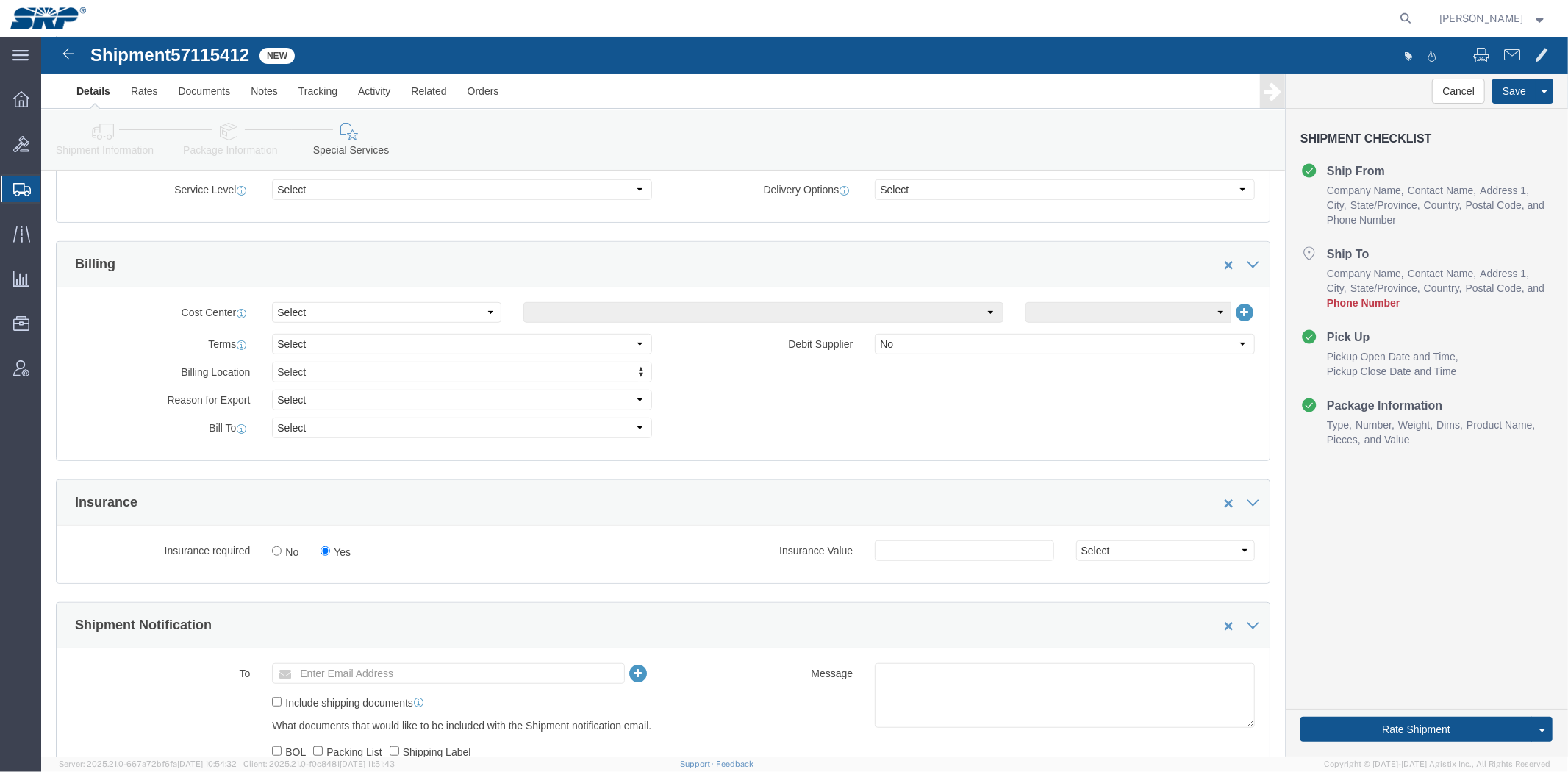
scroll to position [571, 0]
click select "Select Recipient Account Sender/Shipper Third Party Account"
select select "THRD"
click select "Select Recipient Account Sender/Shipper Third Party Account"
select select
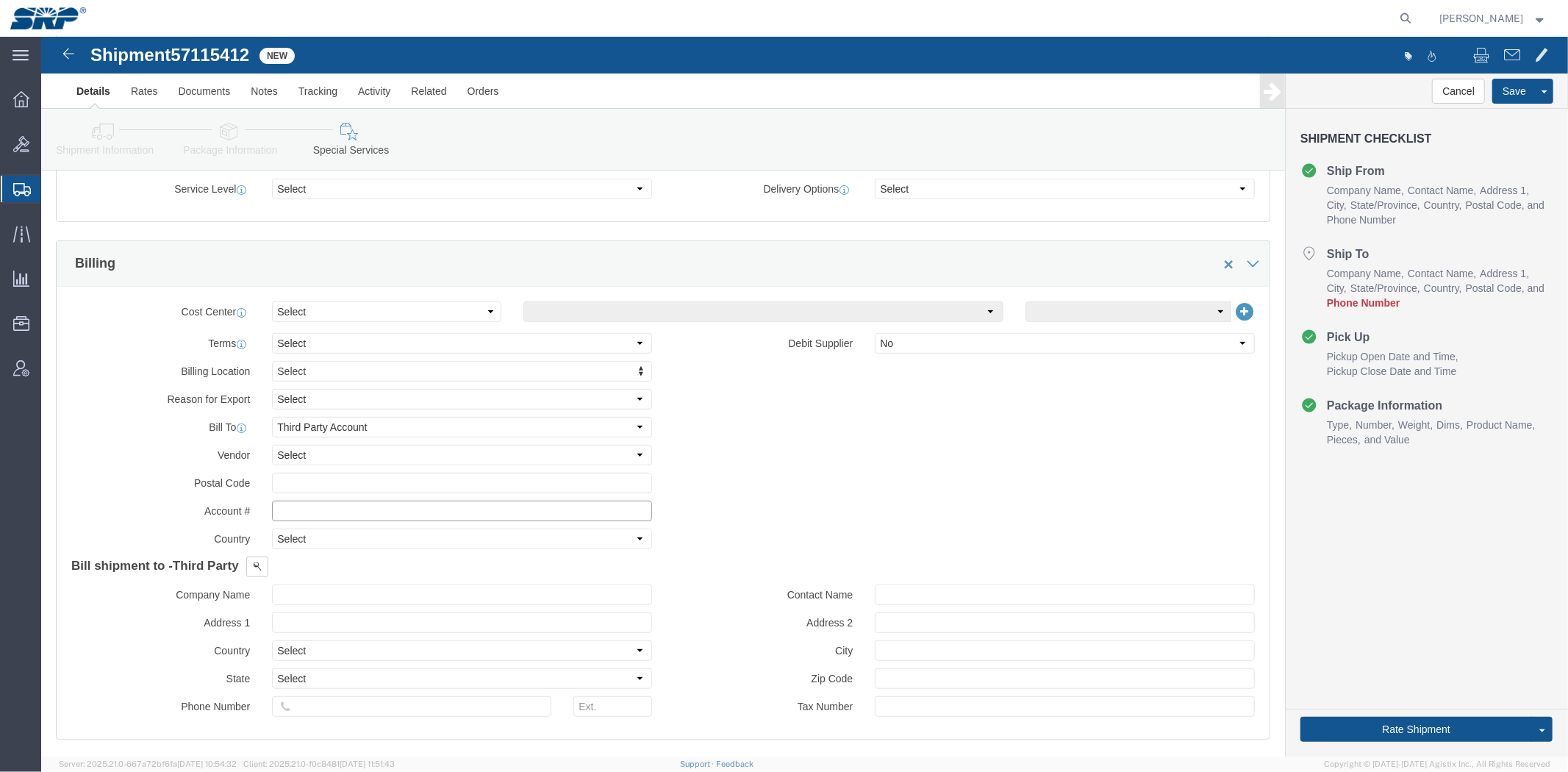
click input "text"
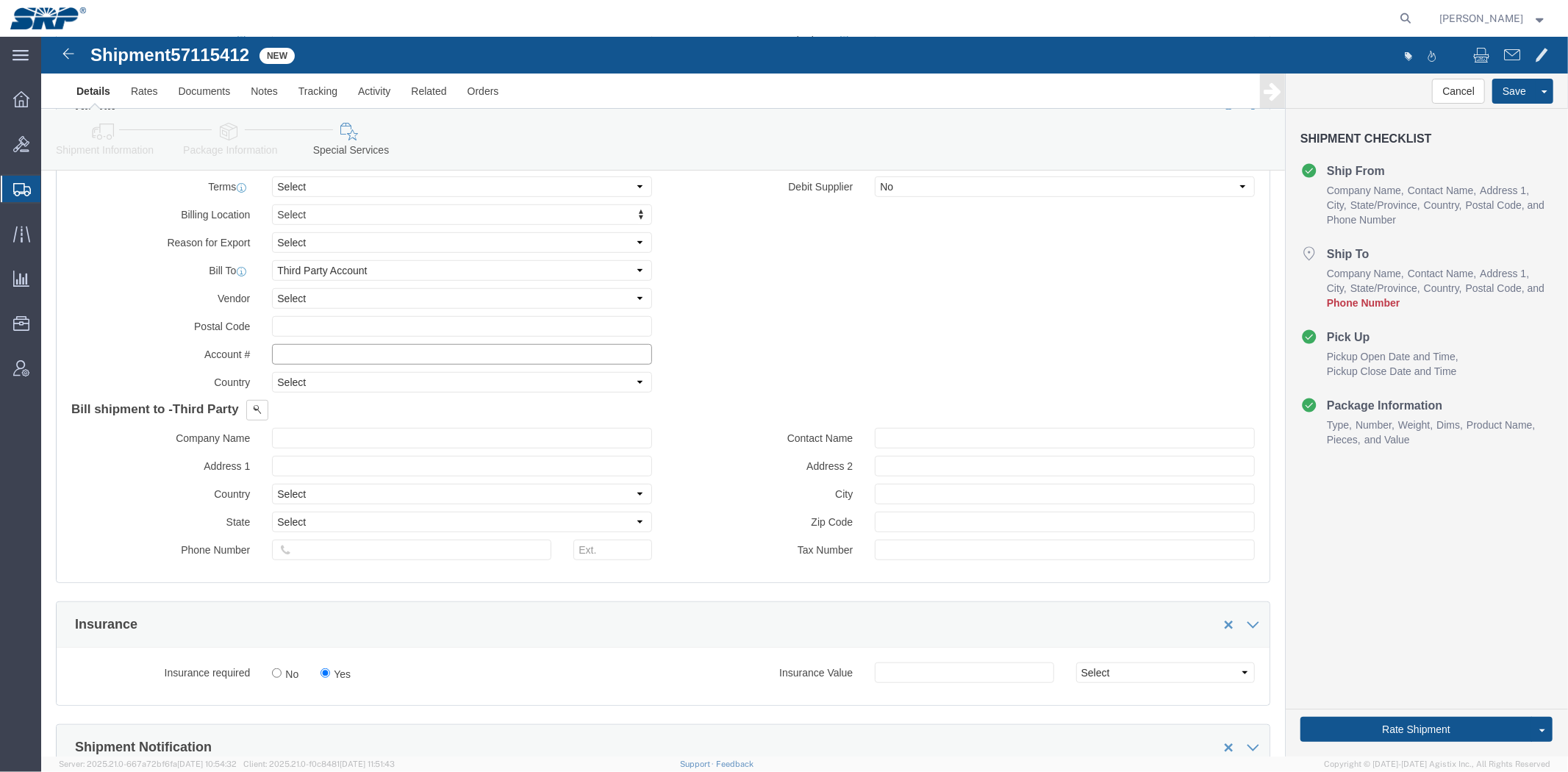
scroll to position [736, 0]
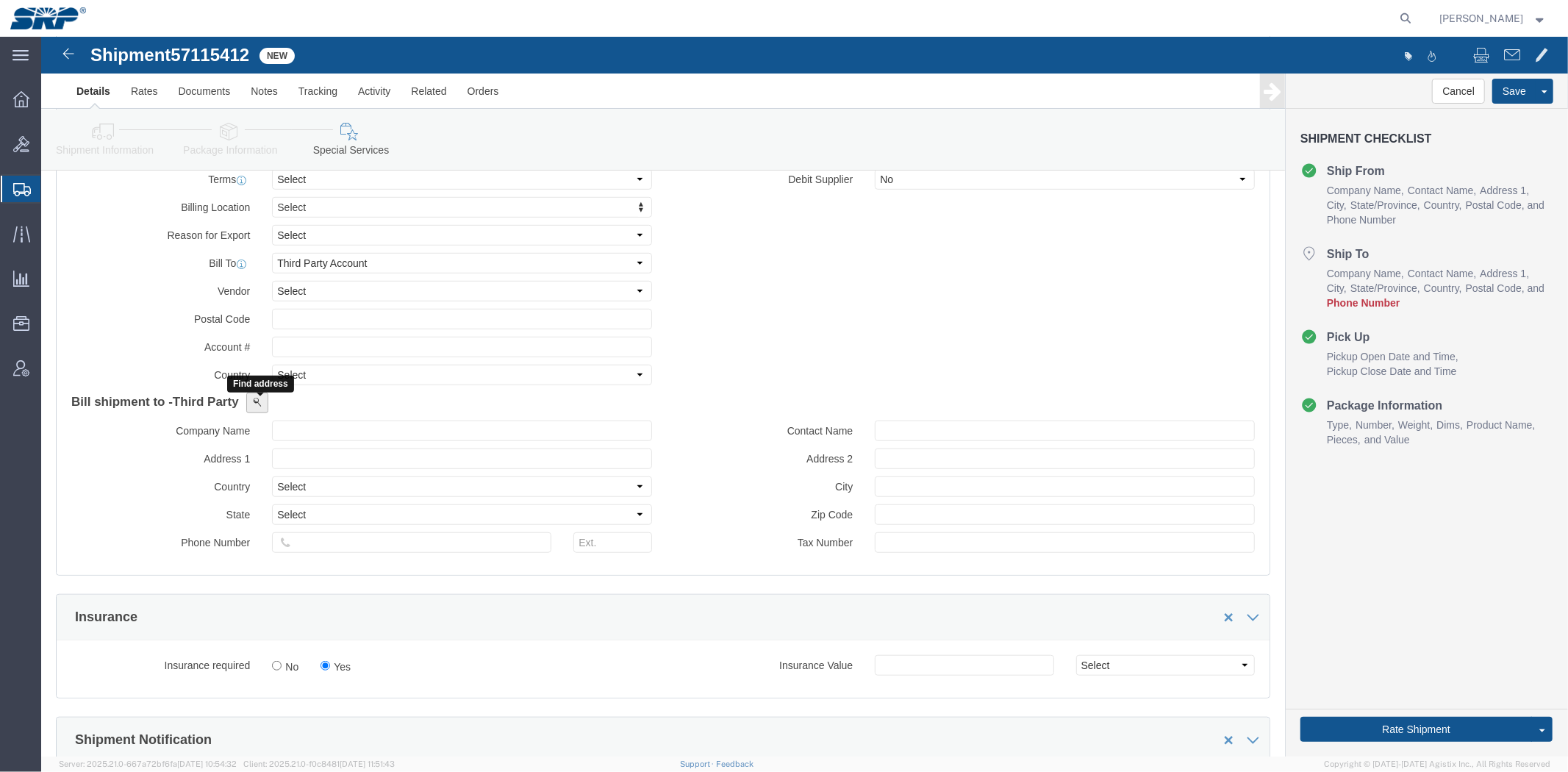
click button
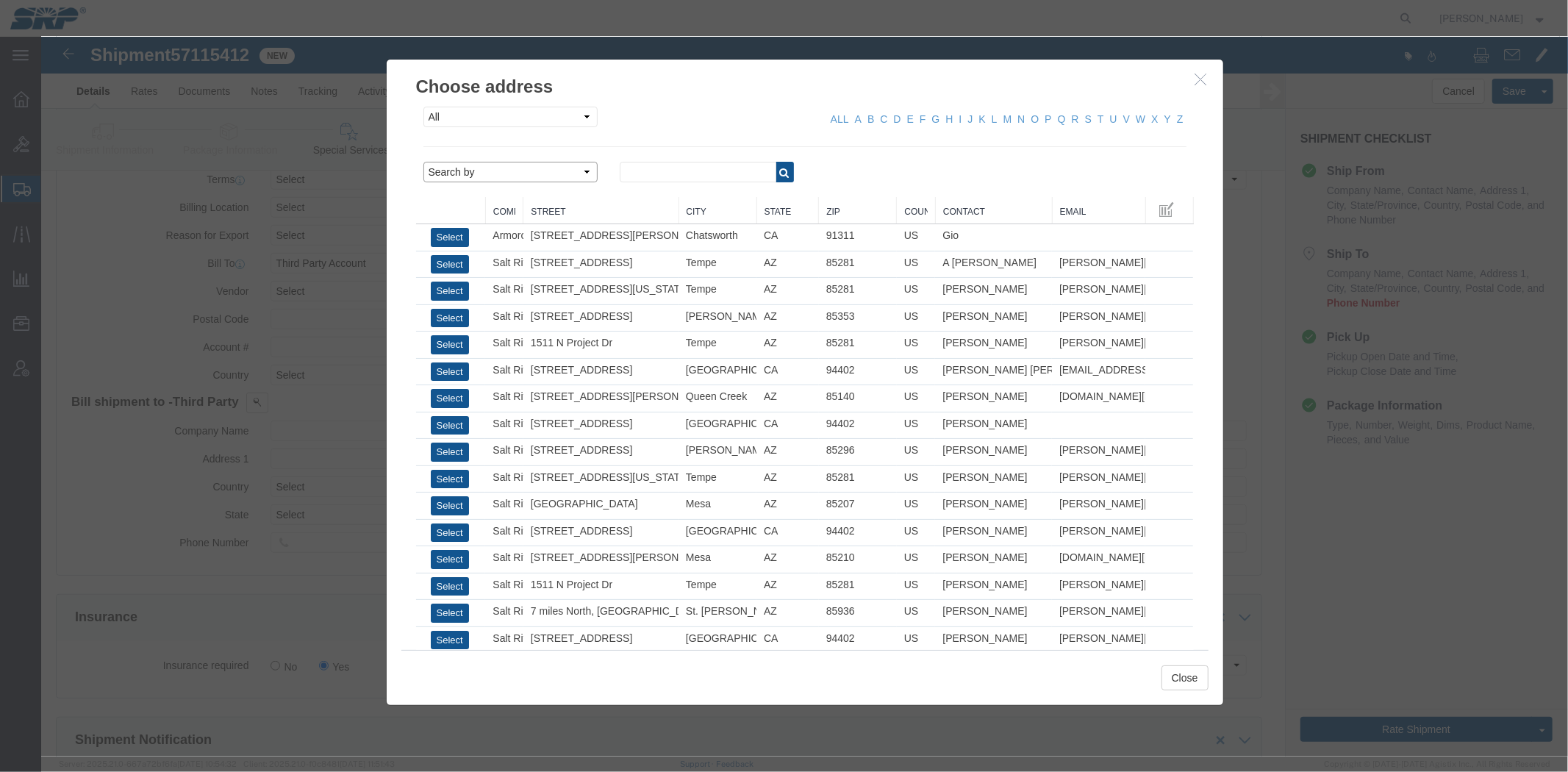
click select "Search by Address Book Name City Company Name Contact Name Country CustomerAlia…"
select select "city"
click select "Search by Address Book Name City Company Name Contact Name Country CustomerAlia…"
click input "text"
type input "phoenix"
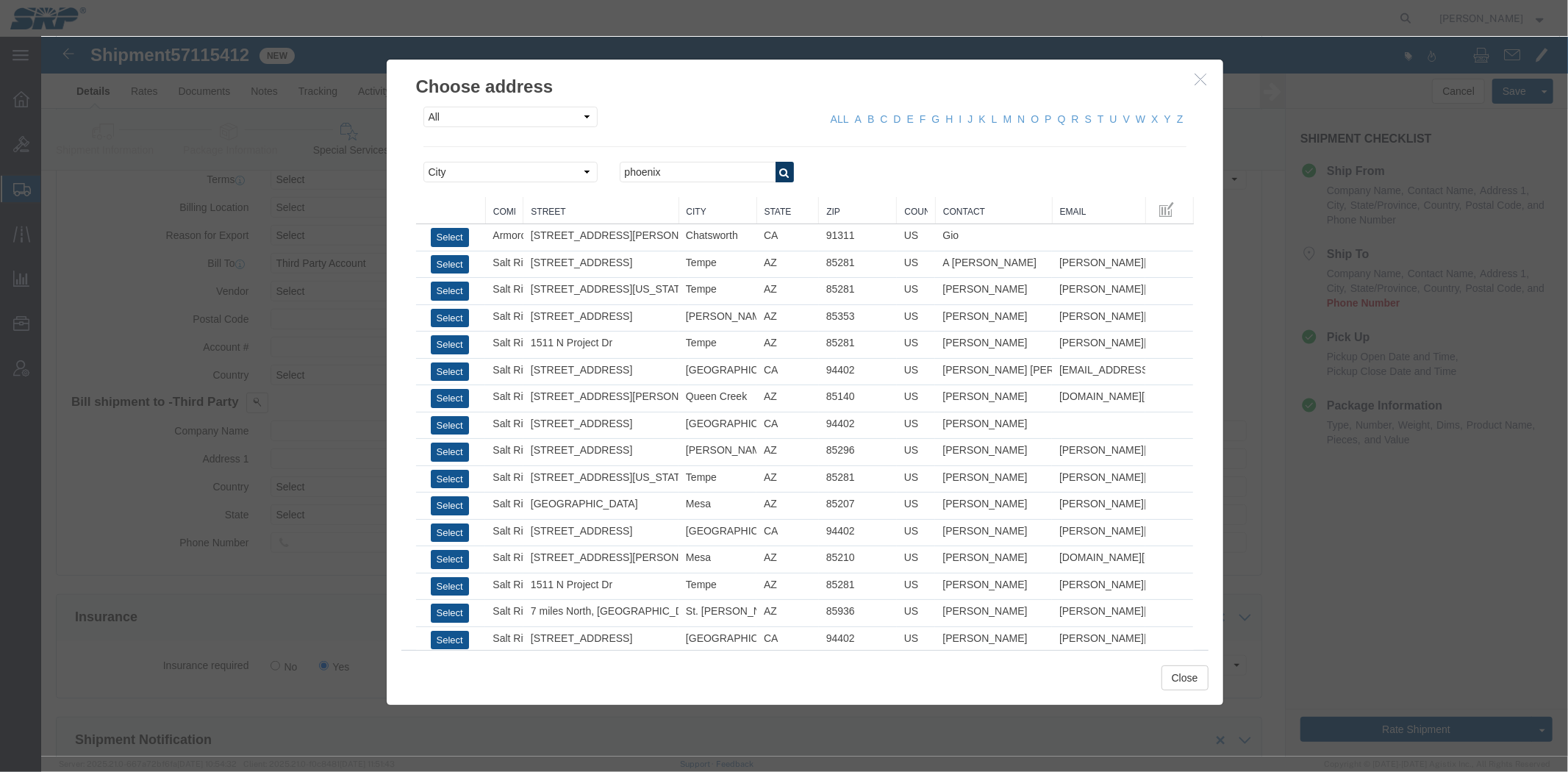
click button "button"
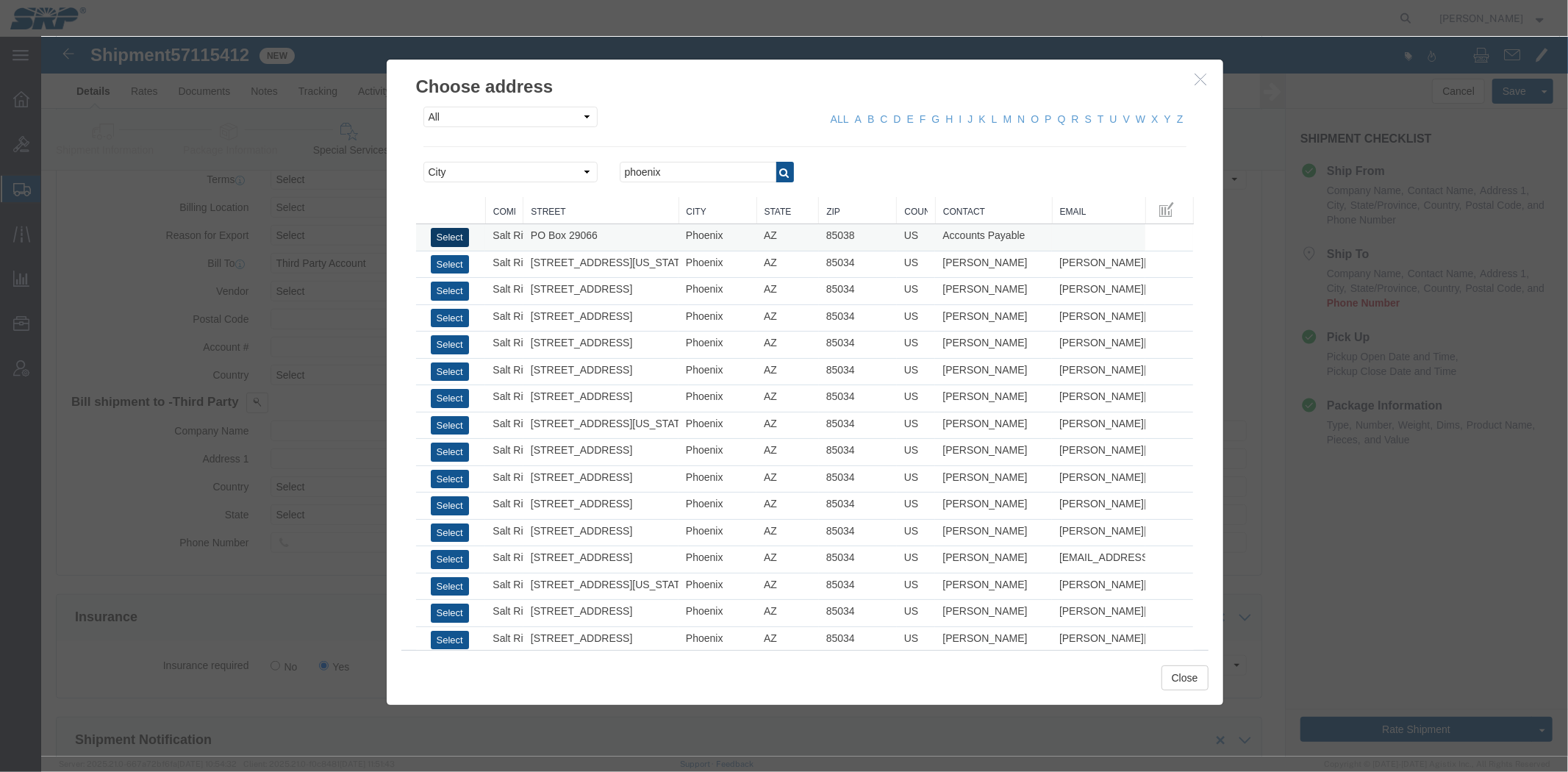
click button "Select"
type input "Salt River Project"
type input "PO Box 29066"
select select "US"
type input "6022368759"
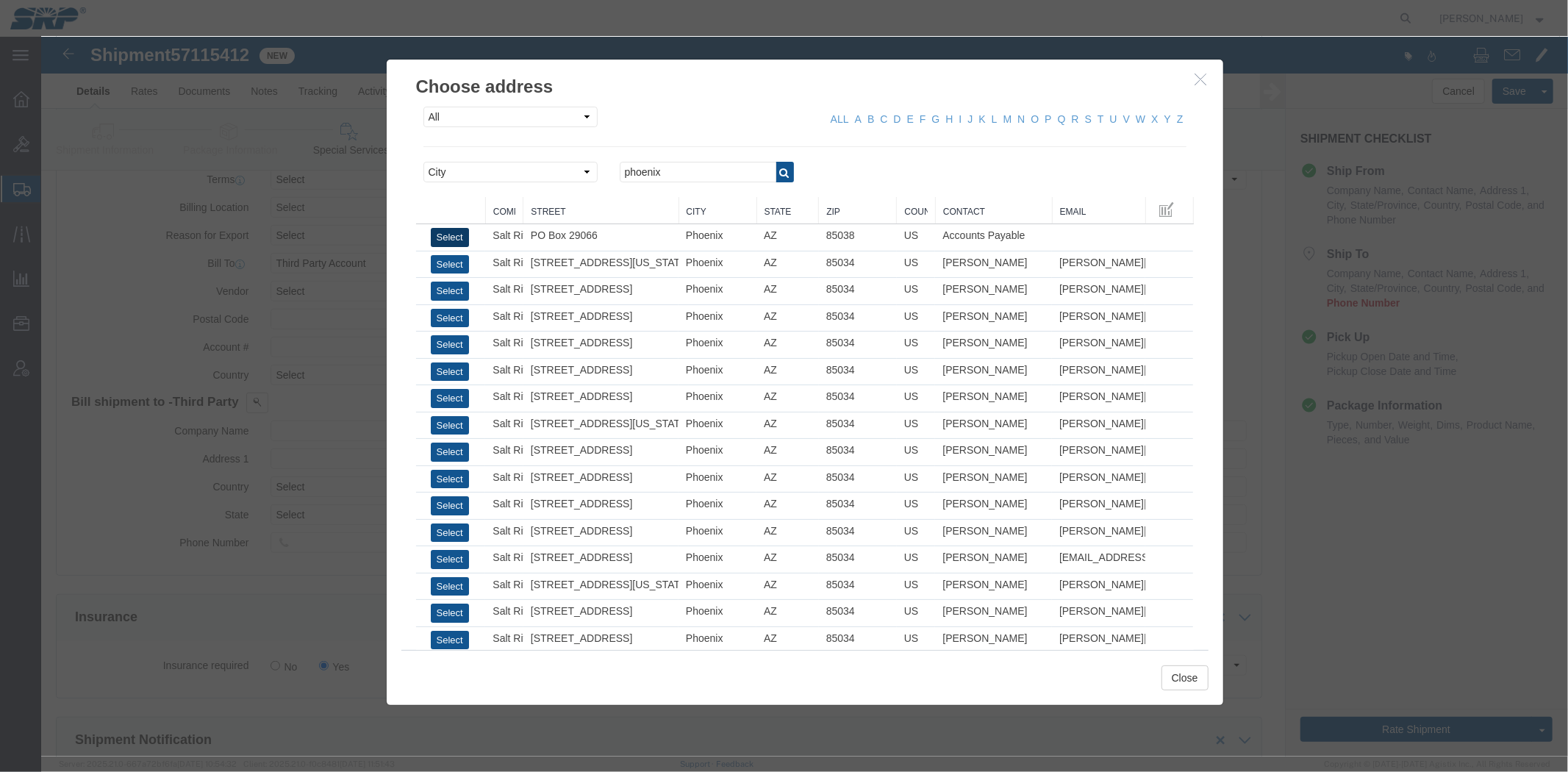
type input "Accounts Payable"
type input "Phoenix"
type input "85038"
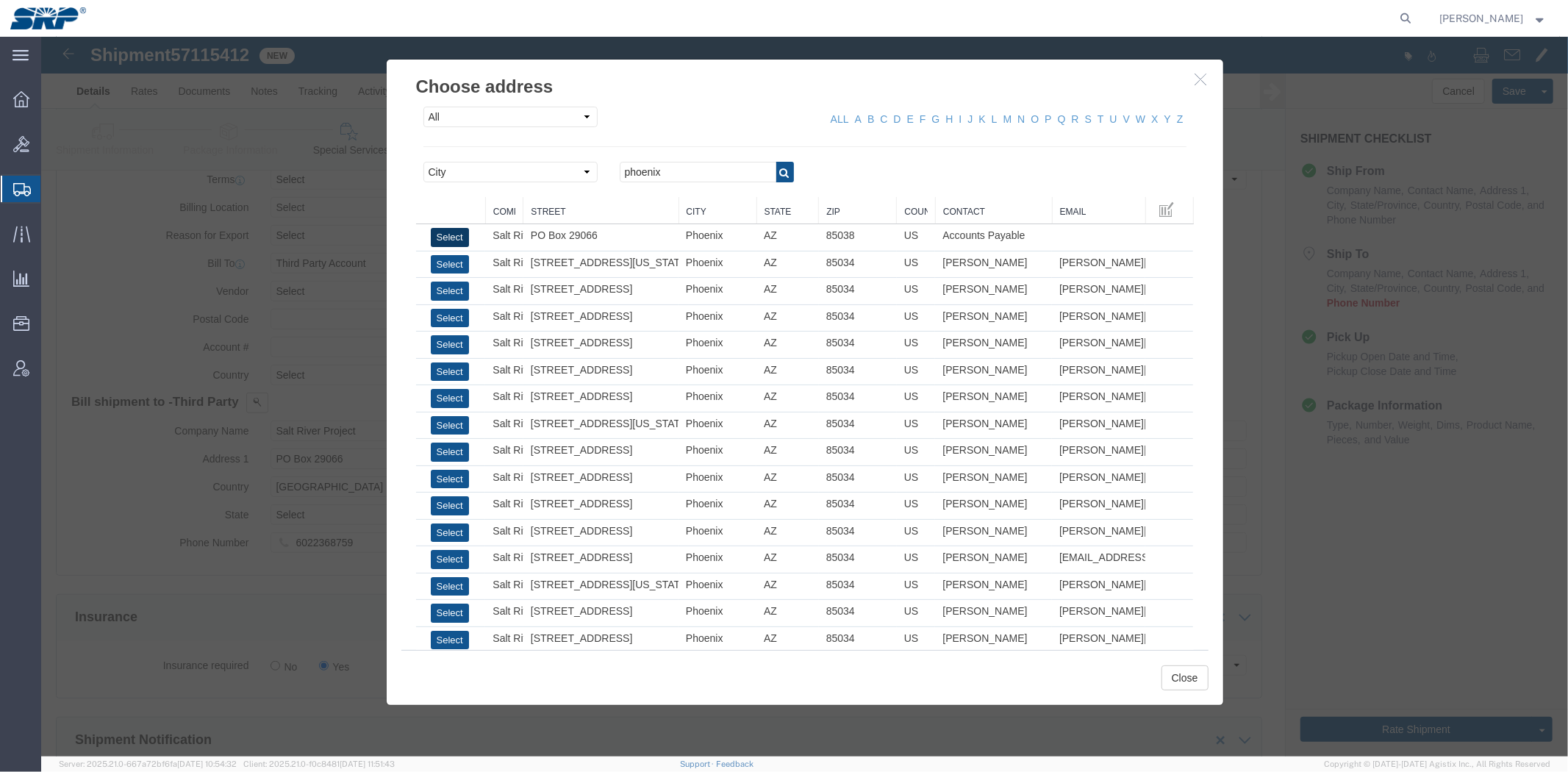
select select "AZ"
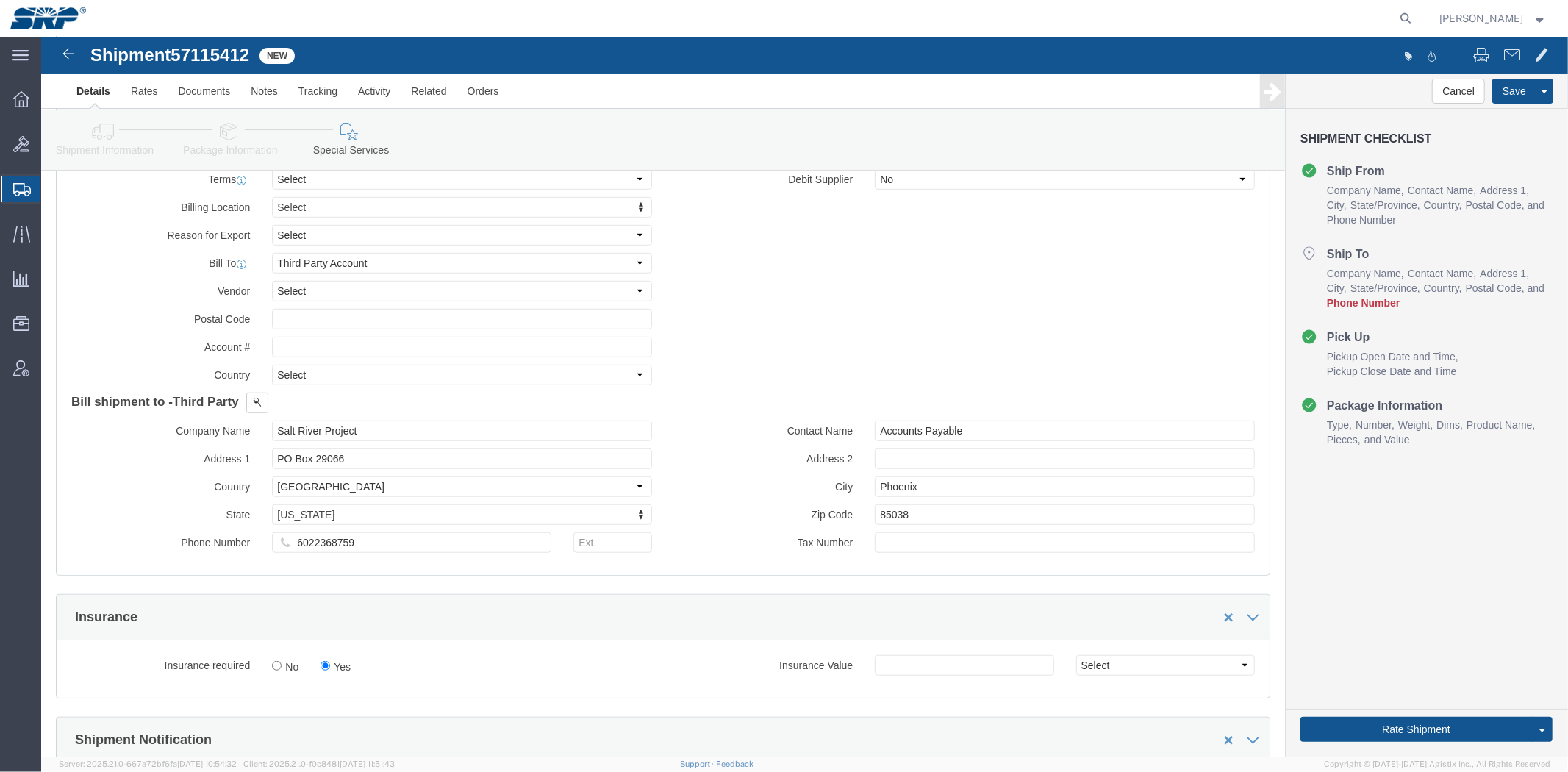
click div "Shipment Information Package Information Special Services Loading Routing"
drag, startPoint x: 264, startPoint y: 265, endPoint x: 280, endPoint y: 269, distance: 16.5
click select "Select DHL FedEx Express UPS"
select select "FedEx Express"
click select "Select DHL FedEx Express UPS"
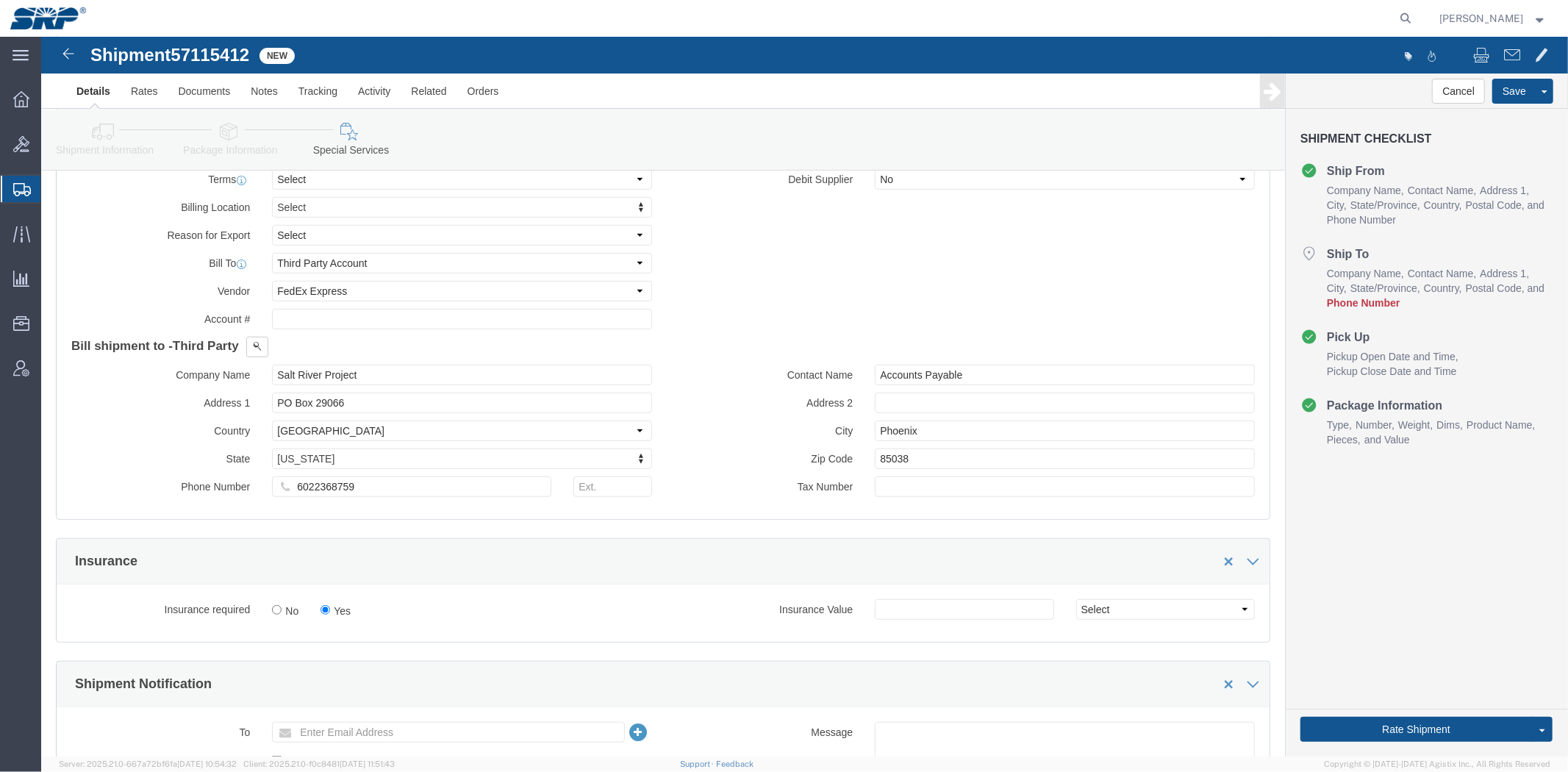
click h4 "Bill shipment to - Third Party"
click input "text"
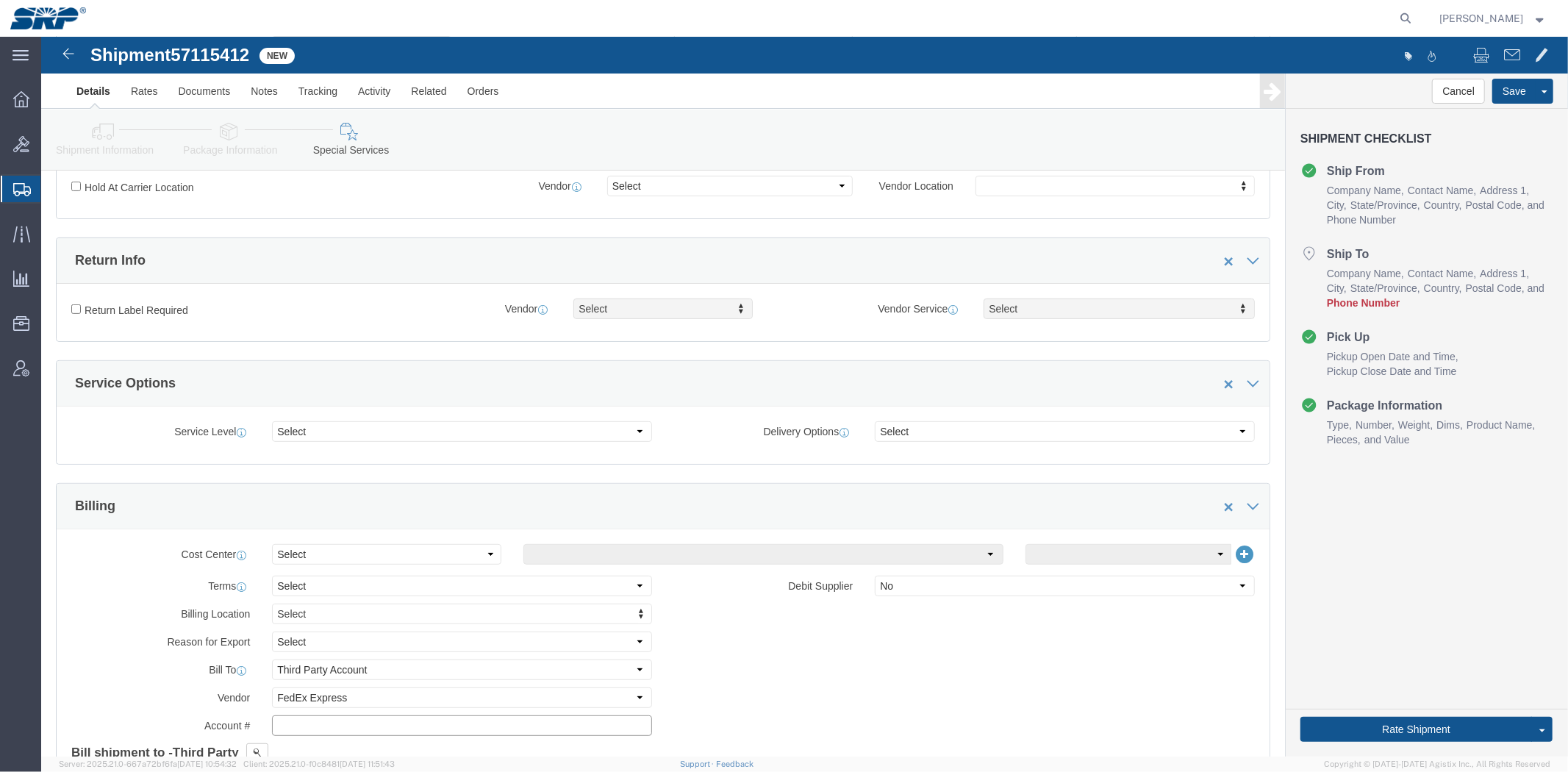
scroll to position [245, 0]
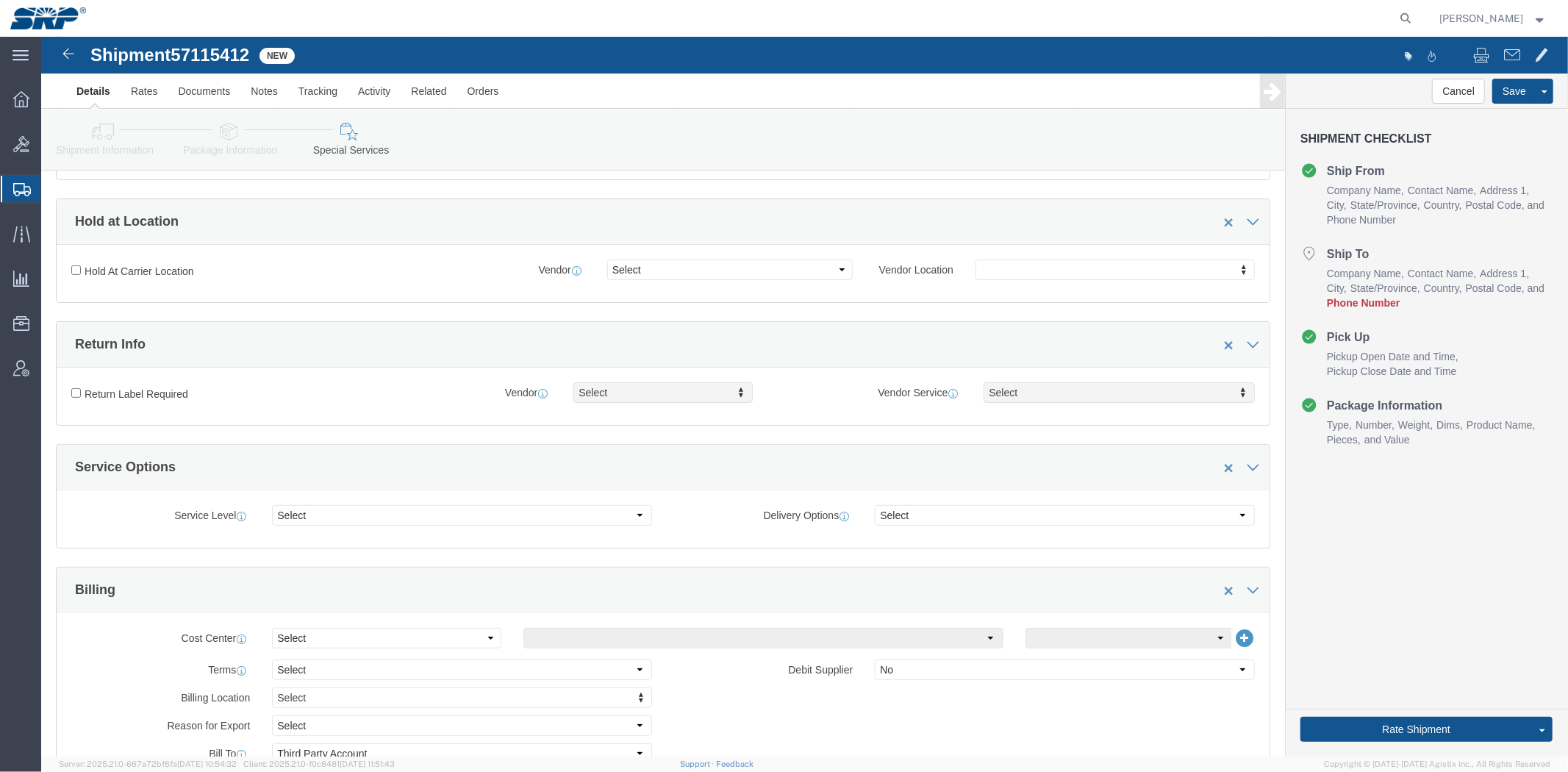
click link "Shipment Information"
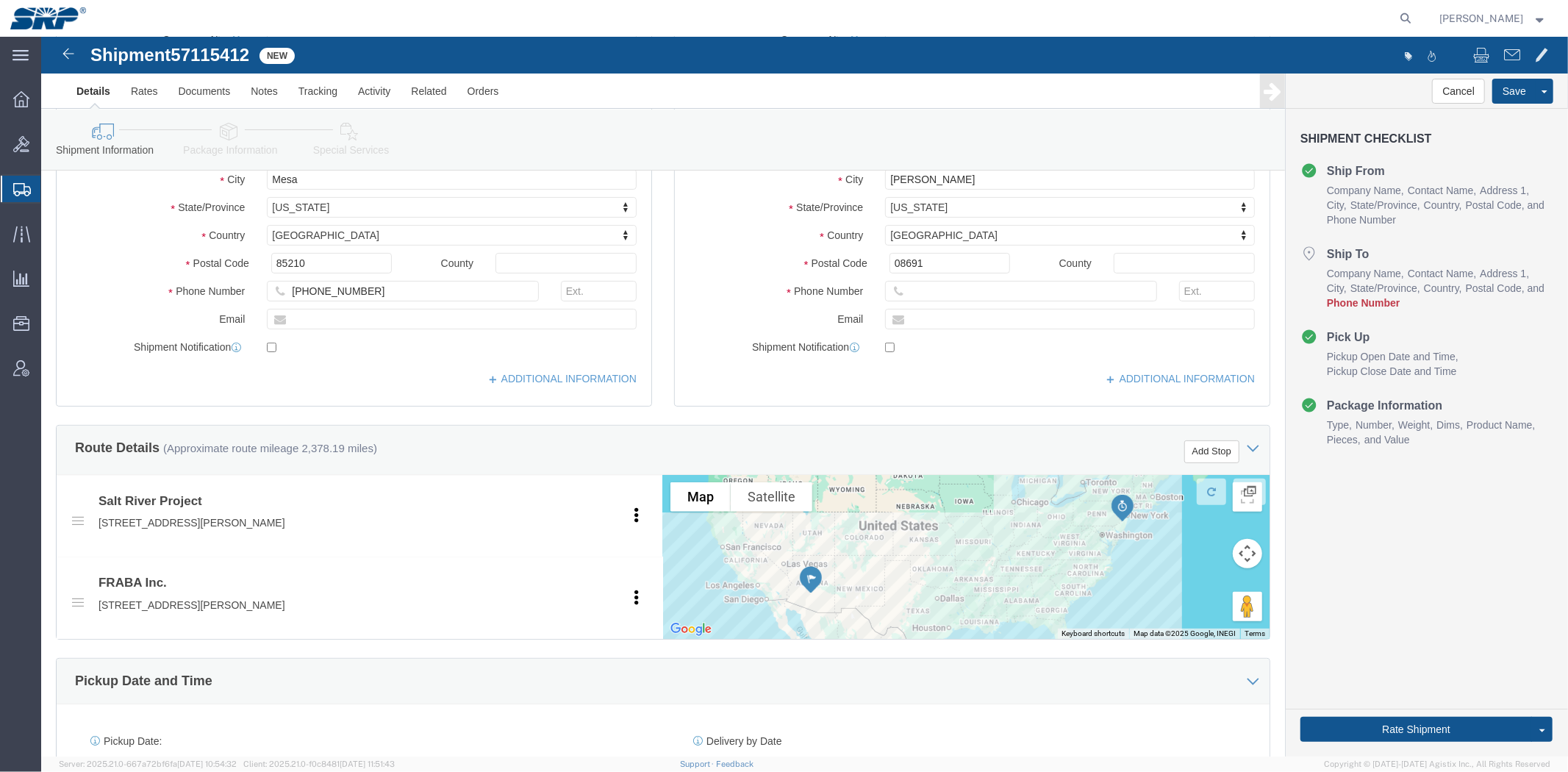
click link "Special Services"
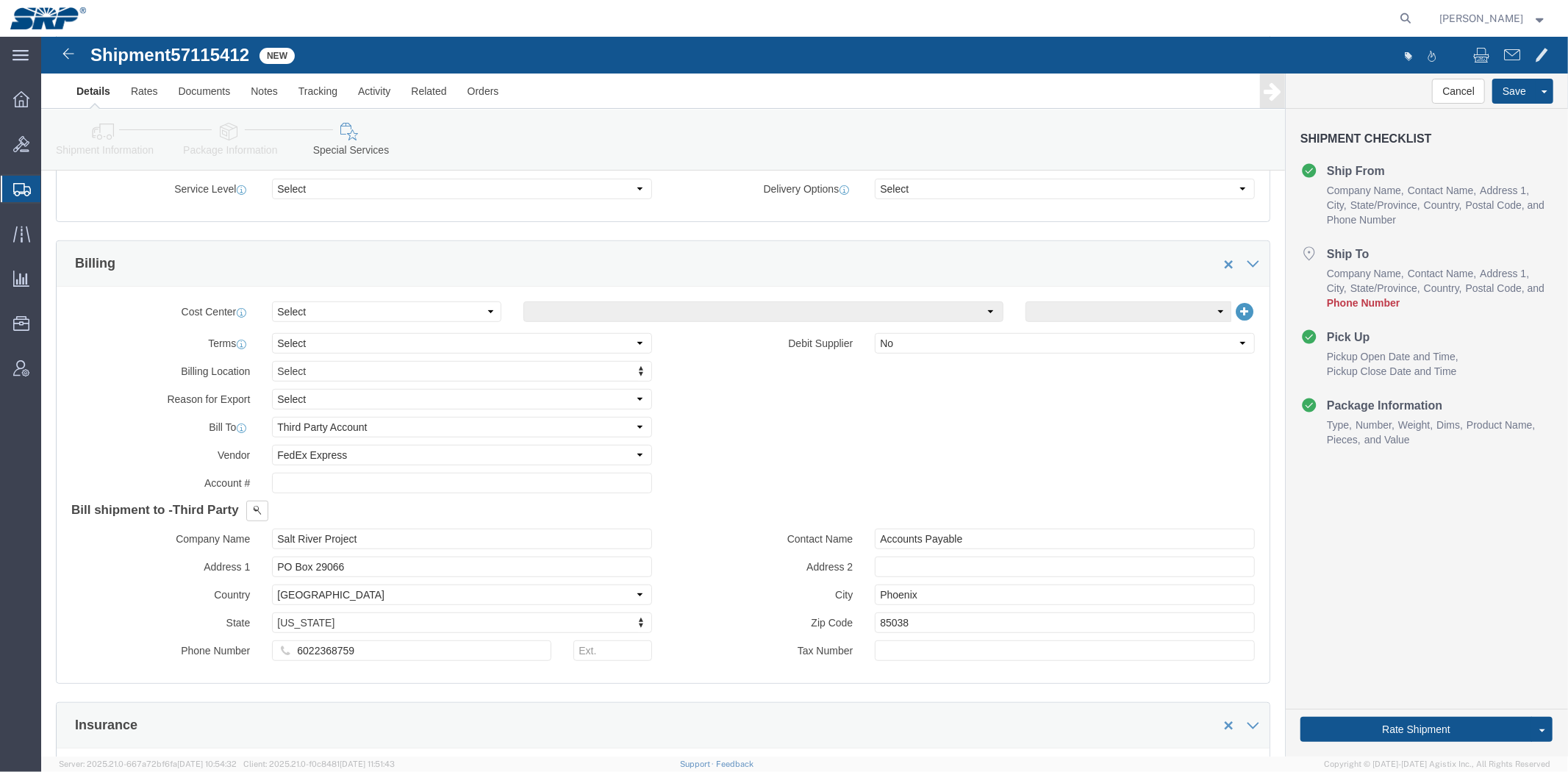
scroll to position [817, 0]
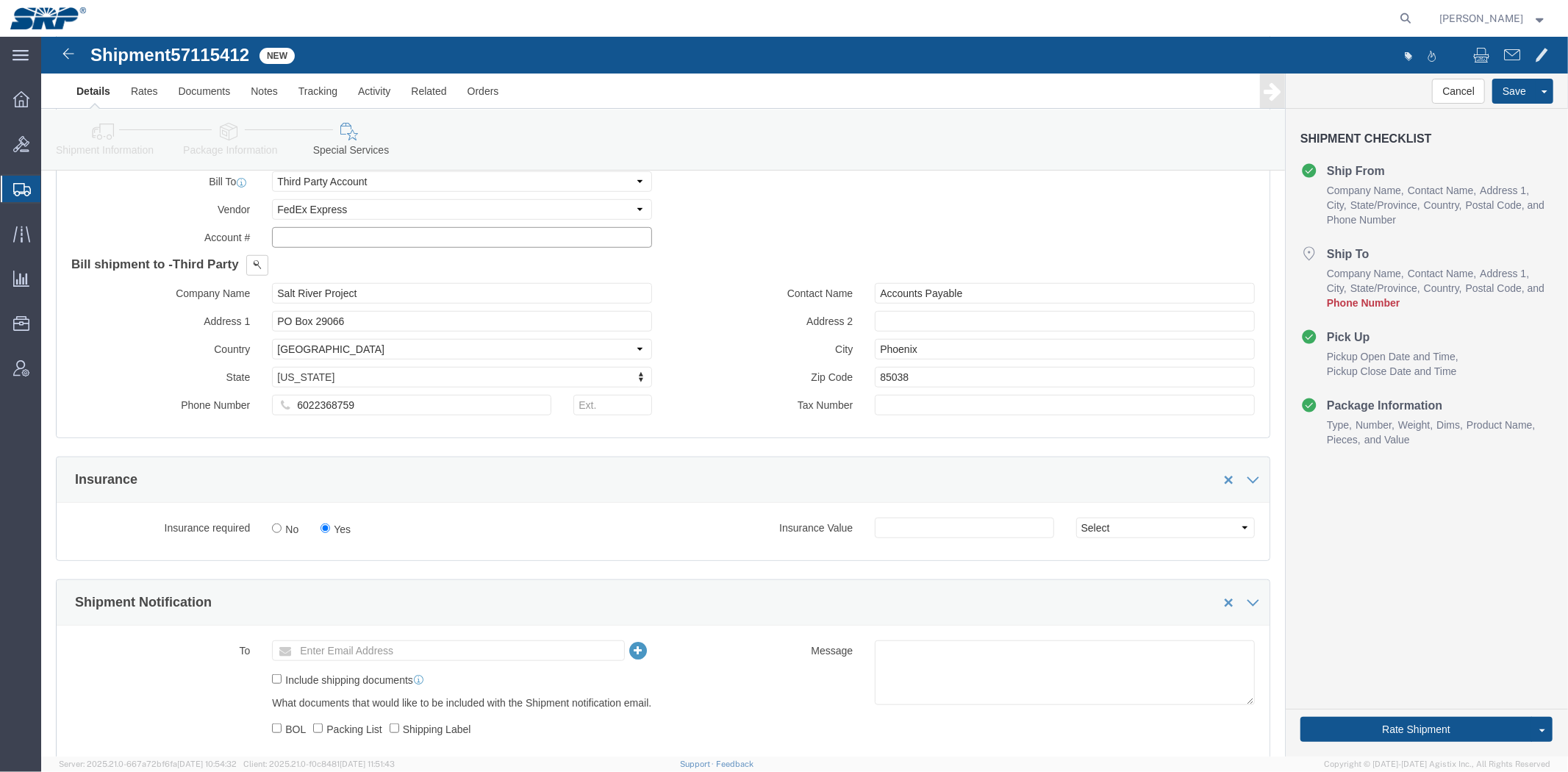
click input "text"
paste input "135333522"
type input "135333522"
click div "Insurance"
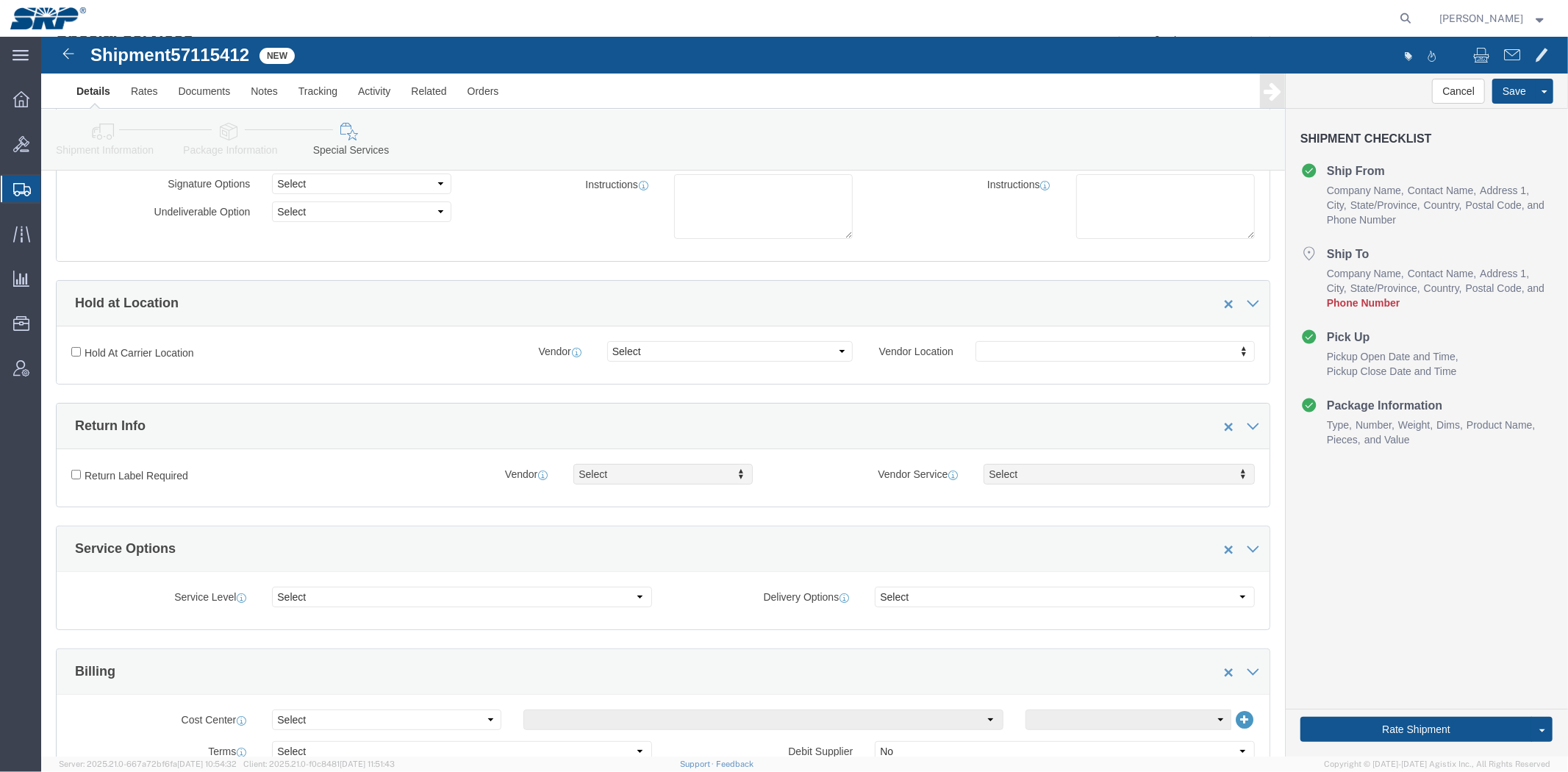
scroll to position [82, 0]
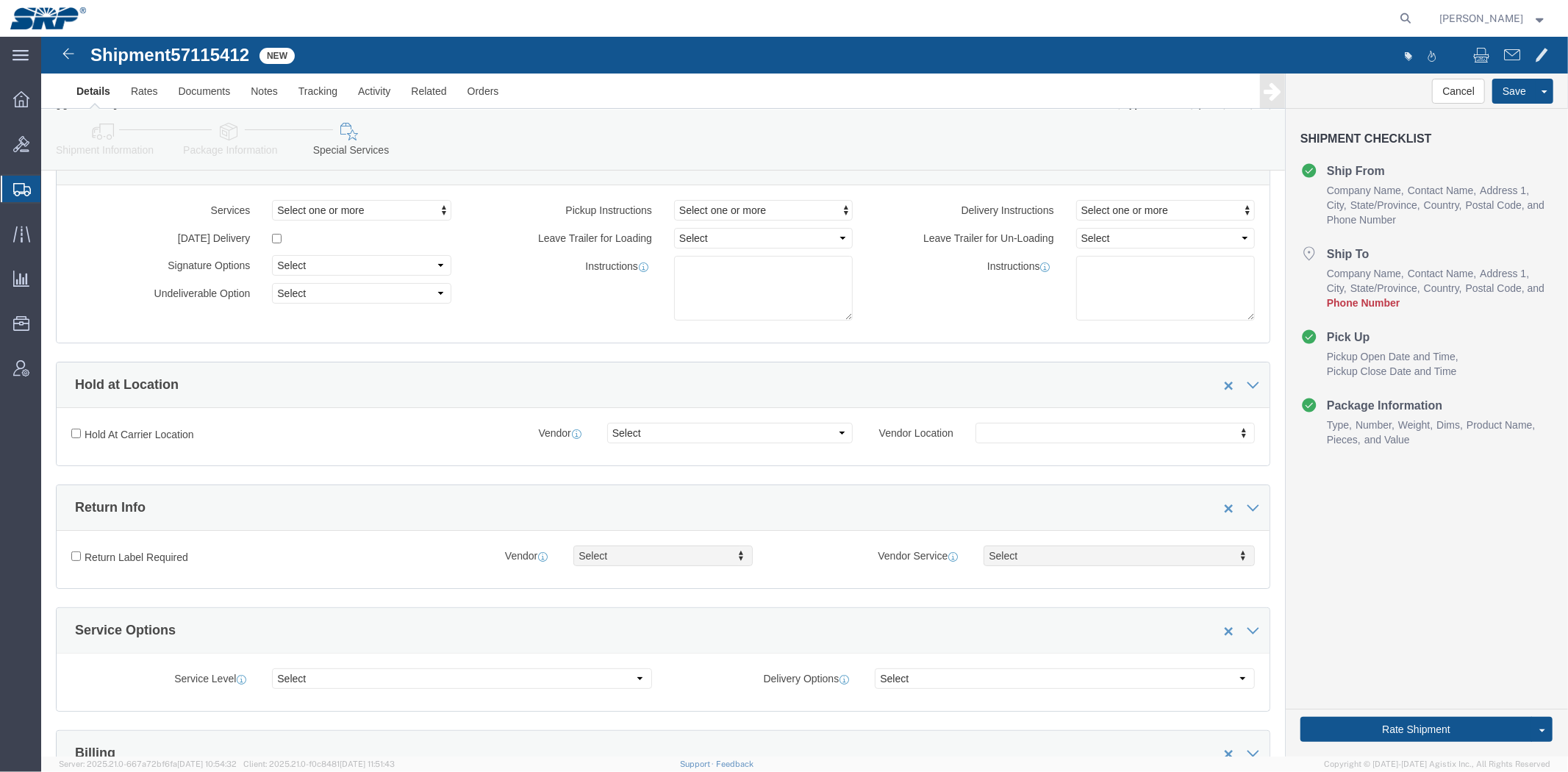
click link "Package Information"
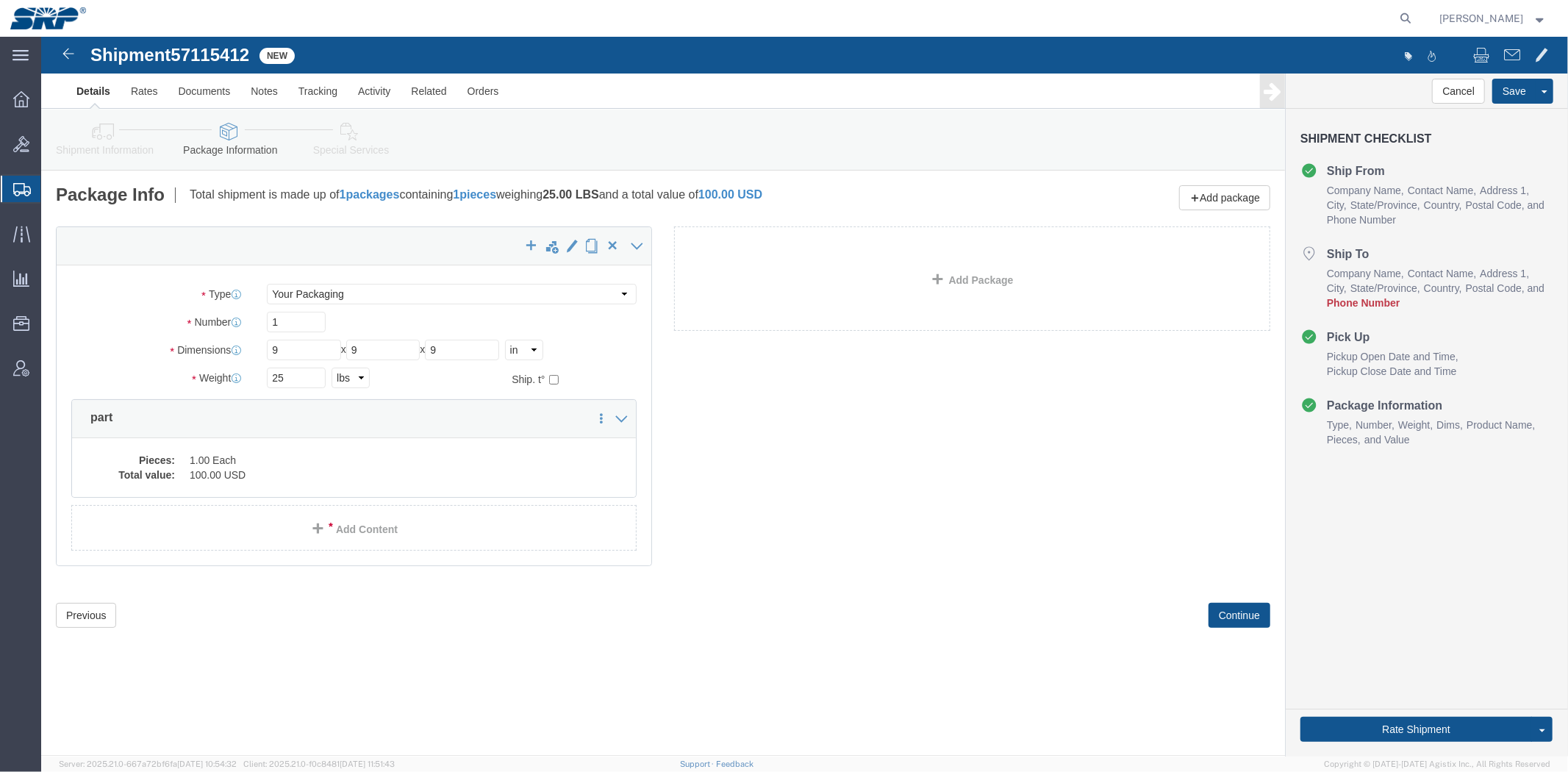
click link "Shipment Information"
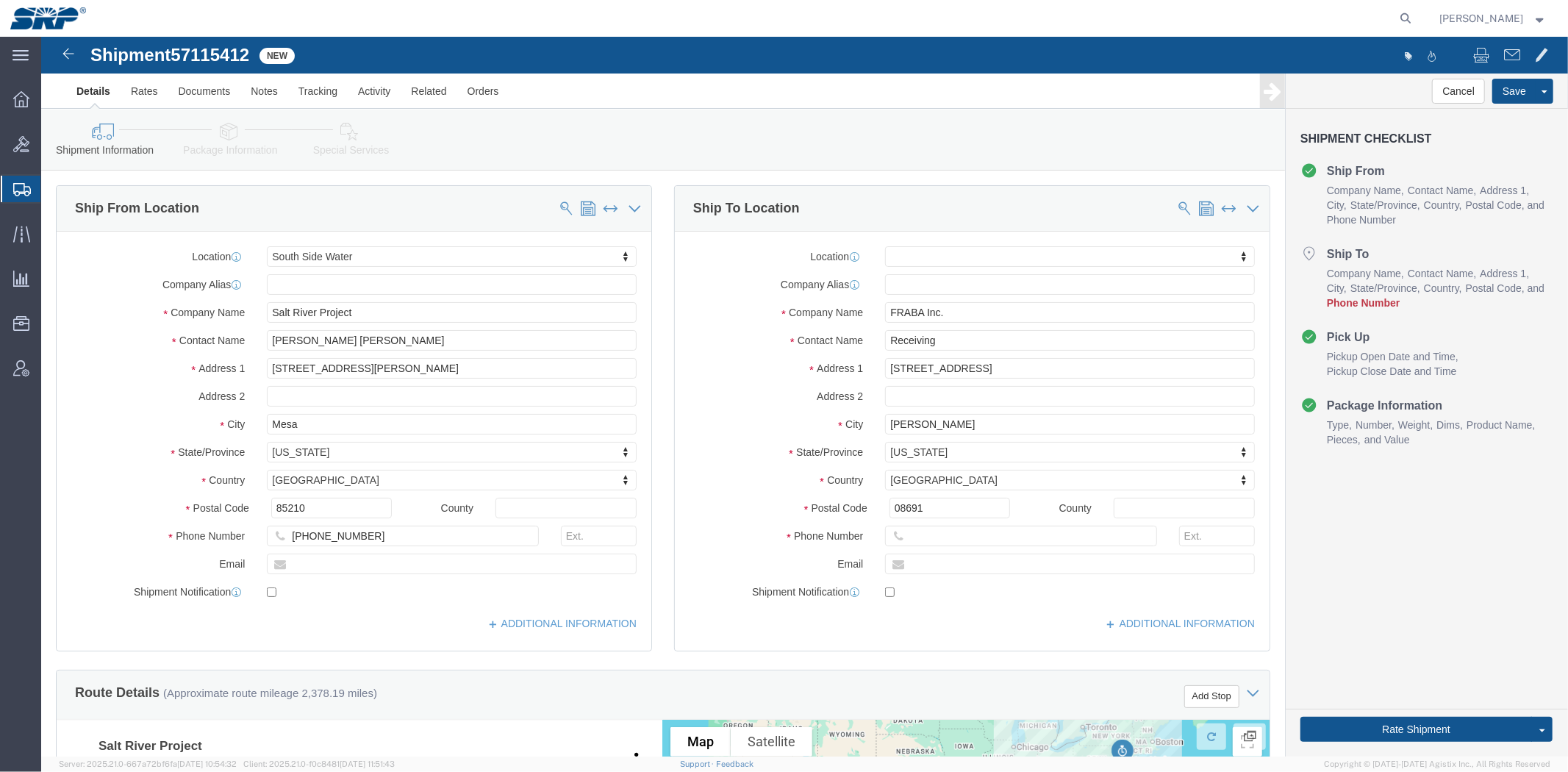
click div "Postal Code 08691"
click input "text"
paste input "[PHONE_NUMBER]"
drag, startPoint x: 859, startPoint y: 502, endPoint x: 865, endPoint y: 501, distance: 6.1
click input "[PHONE_NUMBER]"
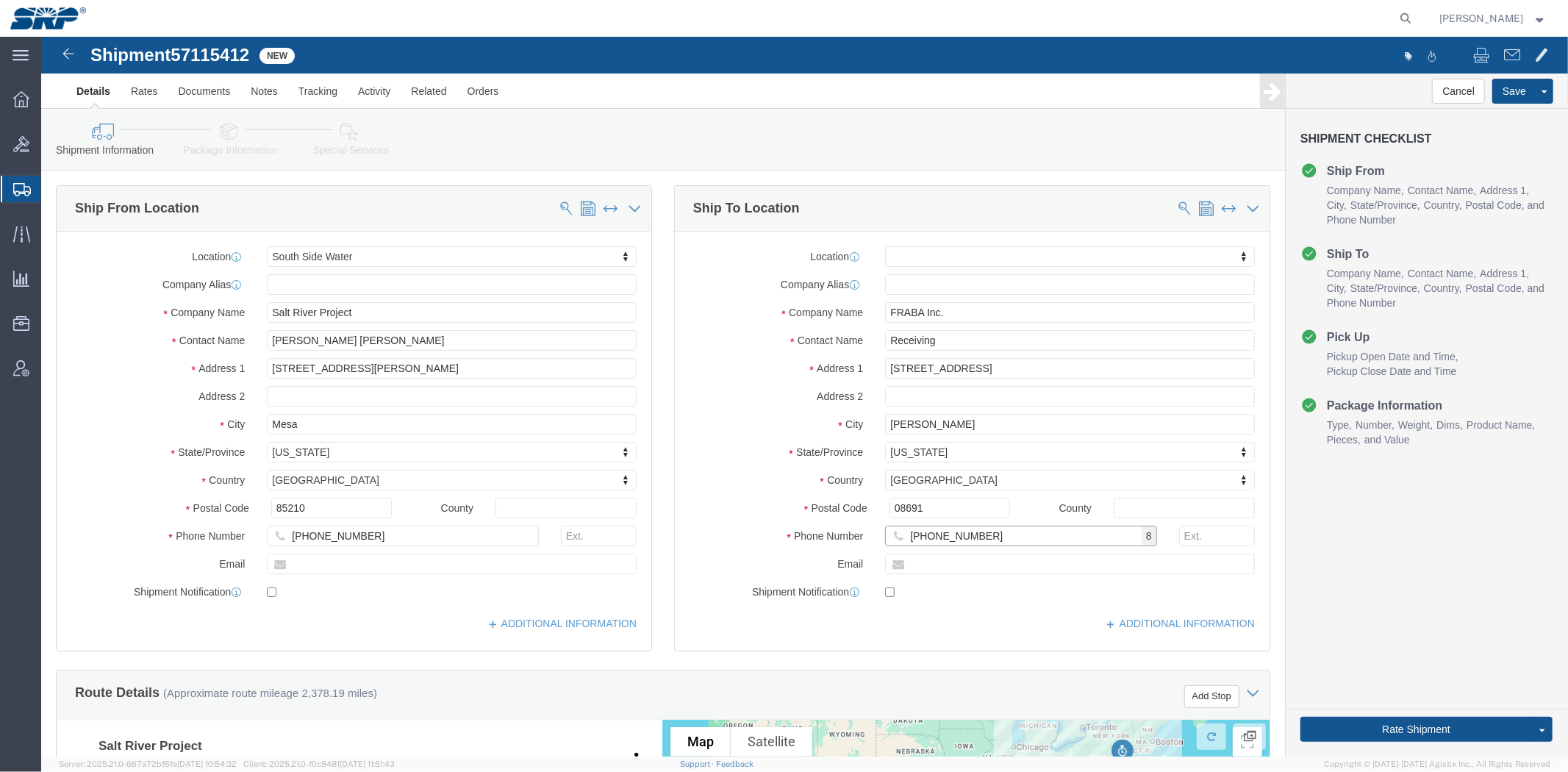
type input "[PHONE_NUMBER]"
click div "Location My Profile Location [GEOGRAPHIC_DATA] Facility 27th [GEOGRAPHIC_DATA] …"
click label "Address 2"
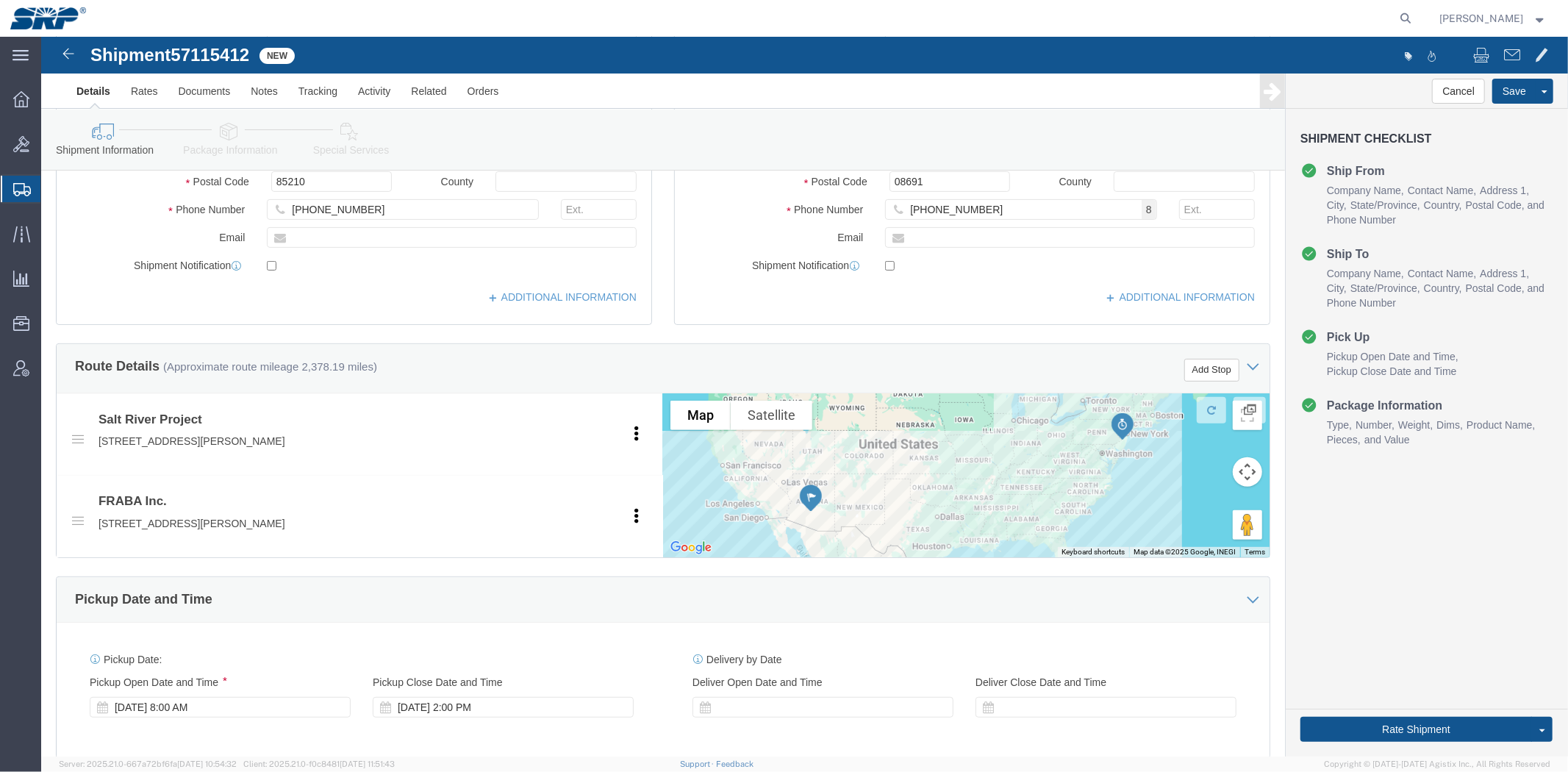
scroll to position [736, 0]
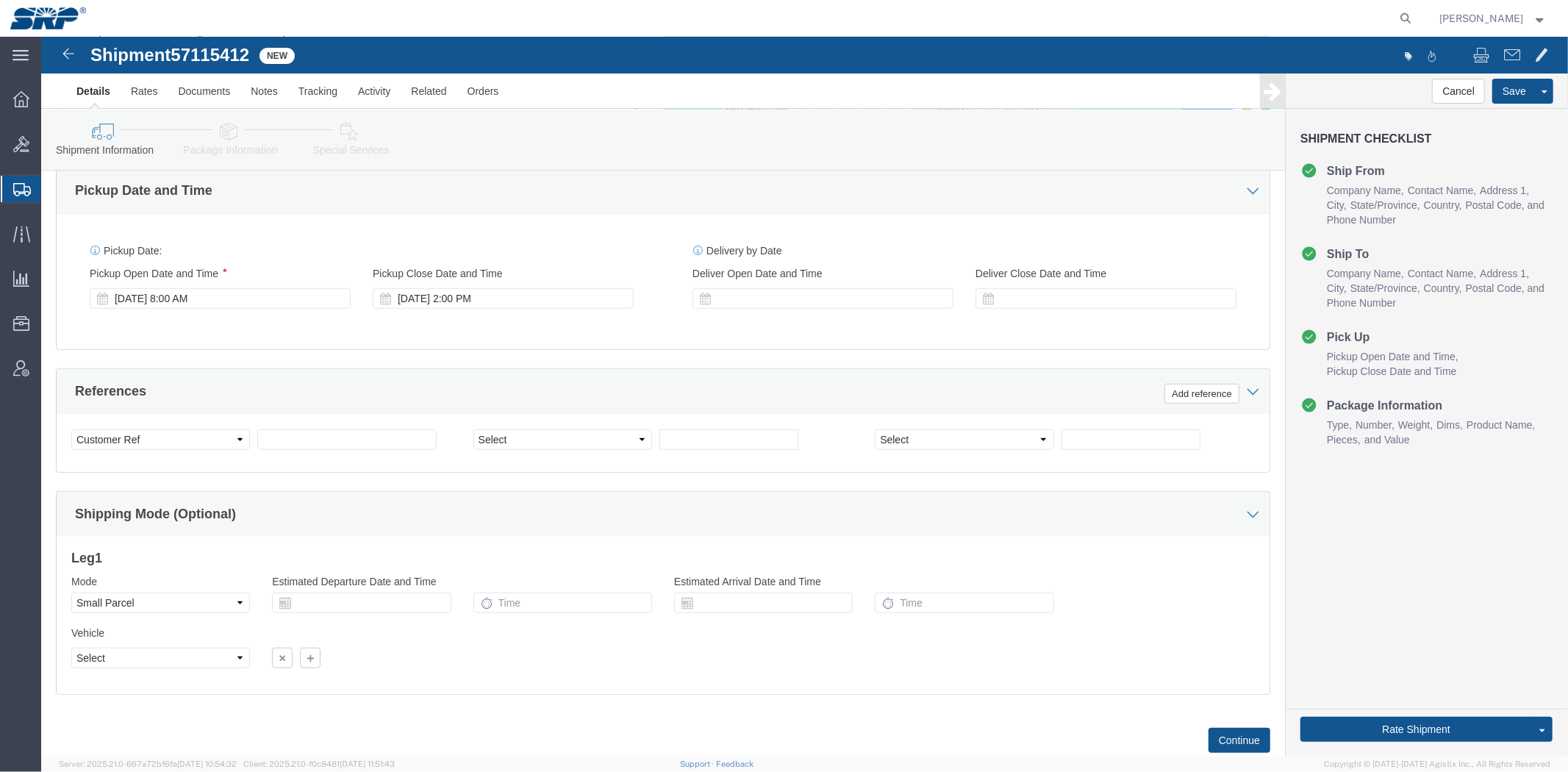
click link "Package Information"
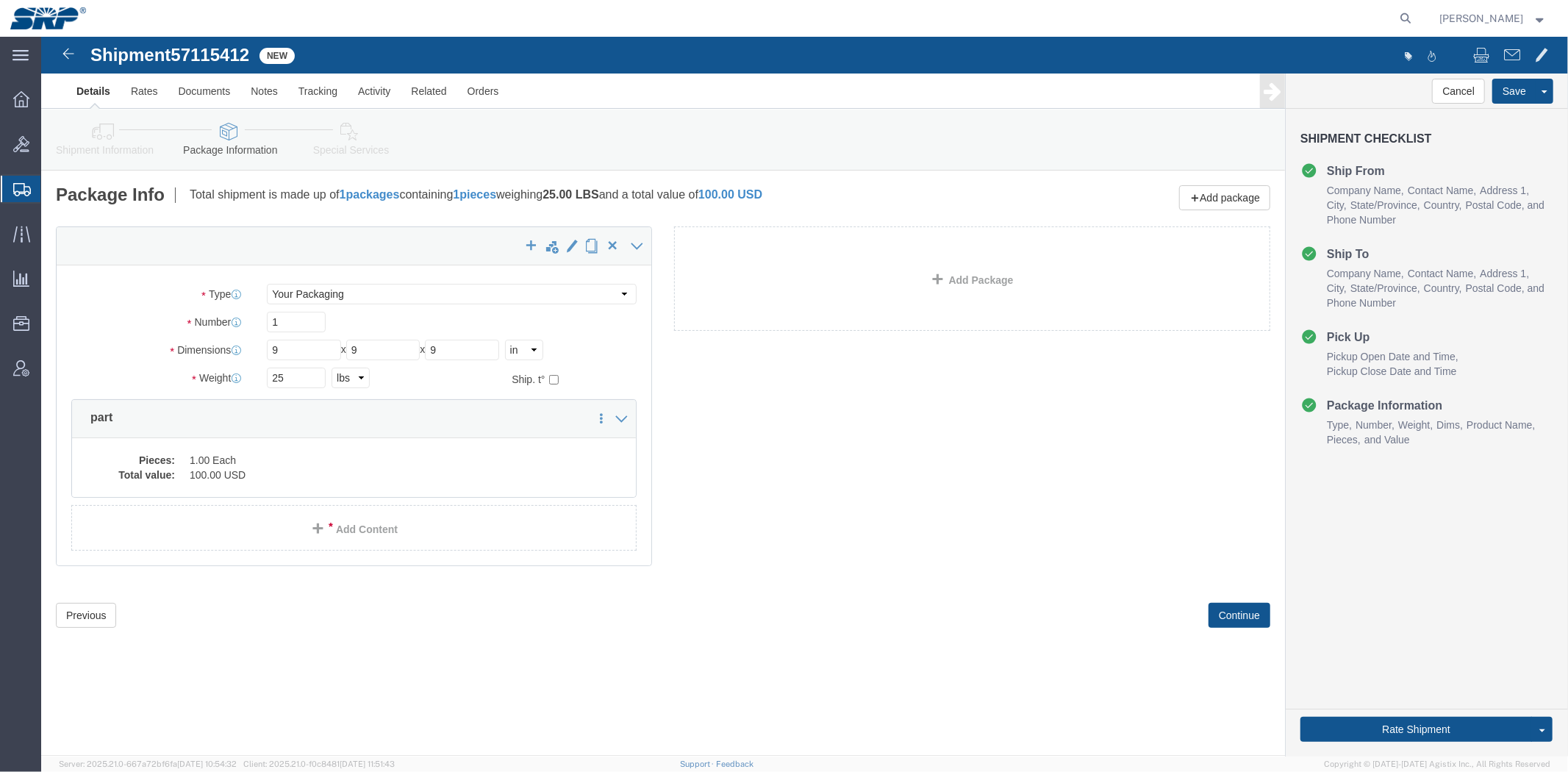
click link "Special Services"
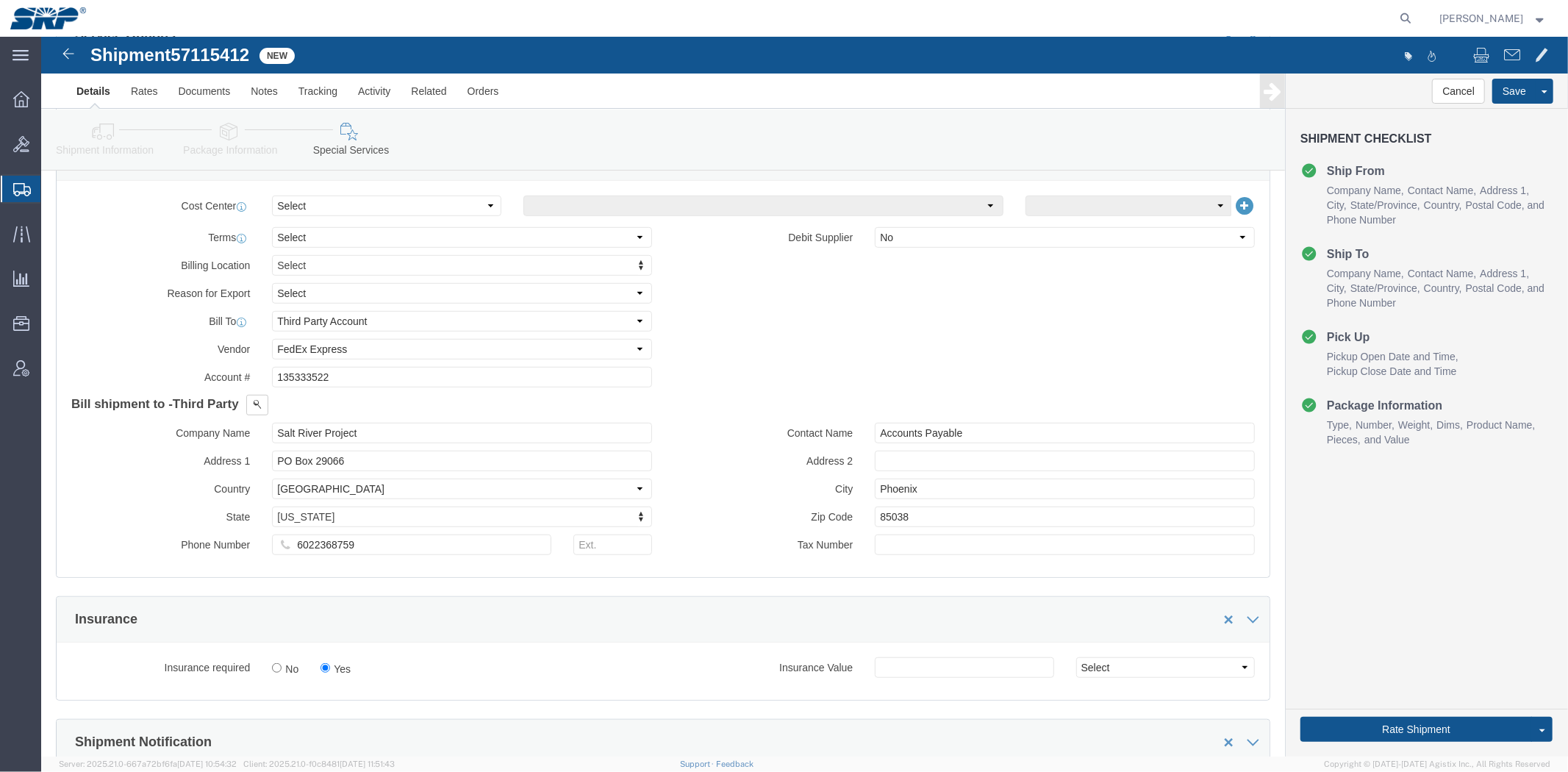
scroll to position [817, 0]
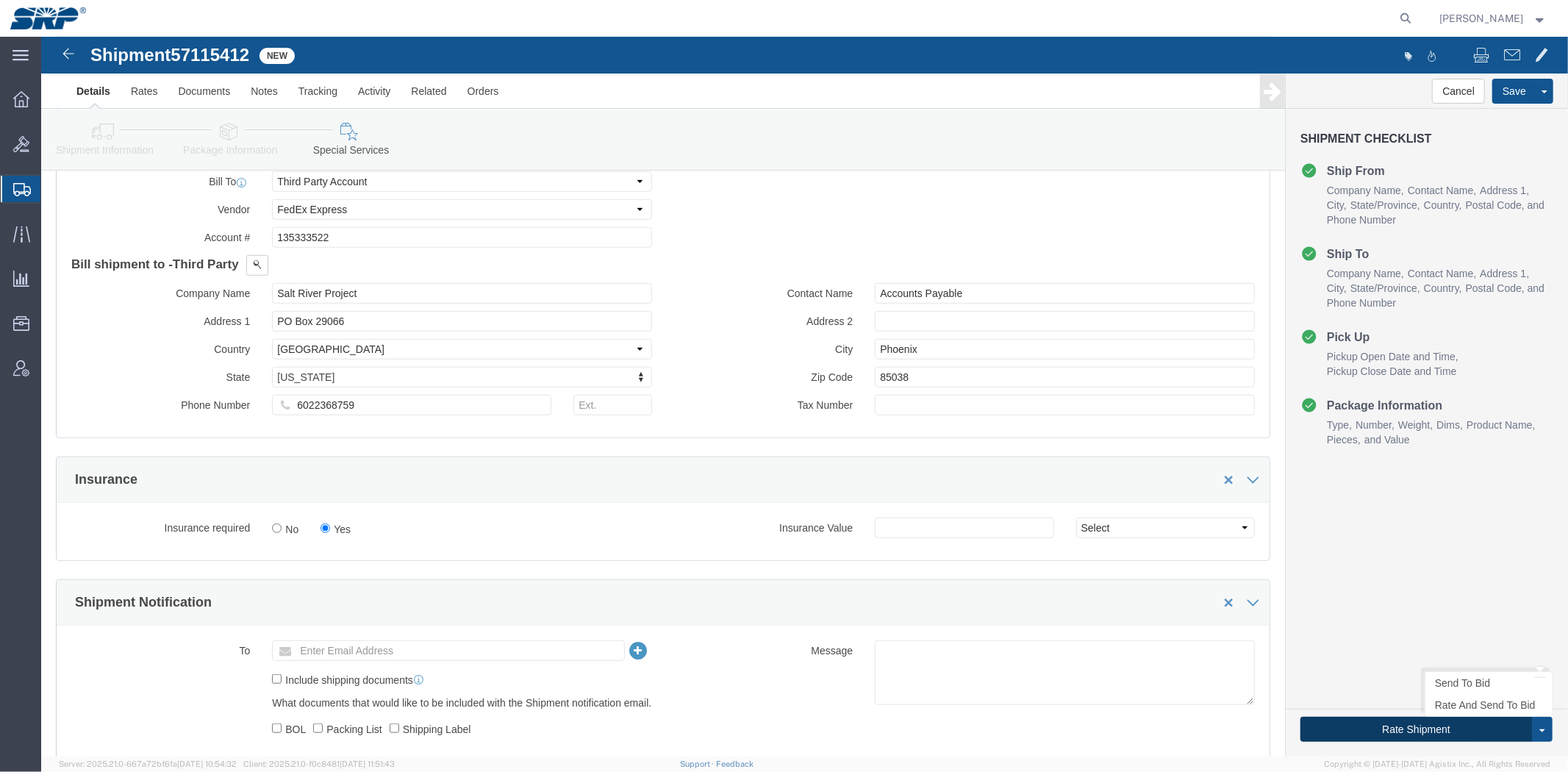
click button "Rate Shipment"
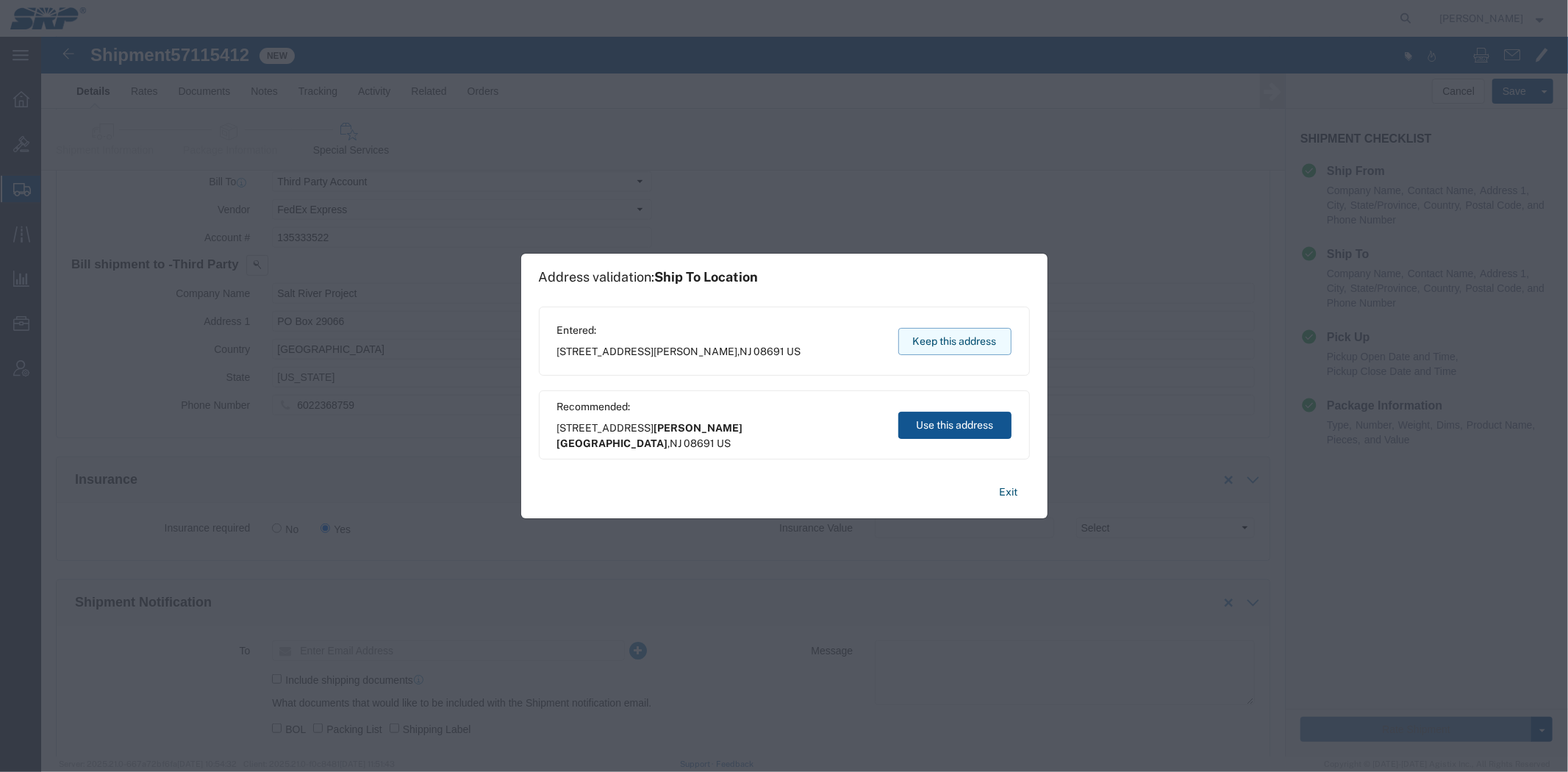
click at [981, 332] on button "Keep this address" at bounding box center [955, 341] width 113 height 27
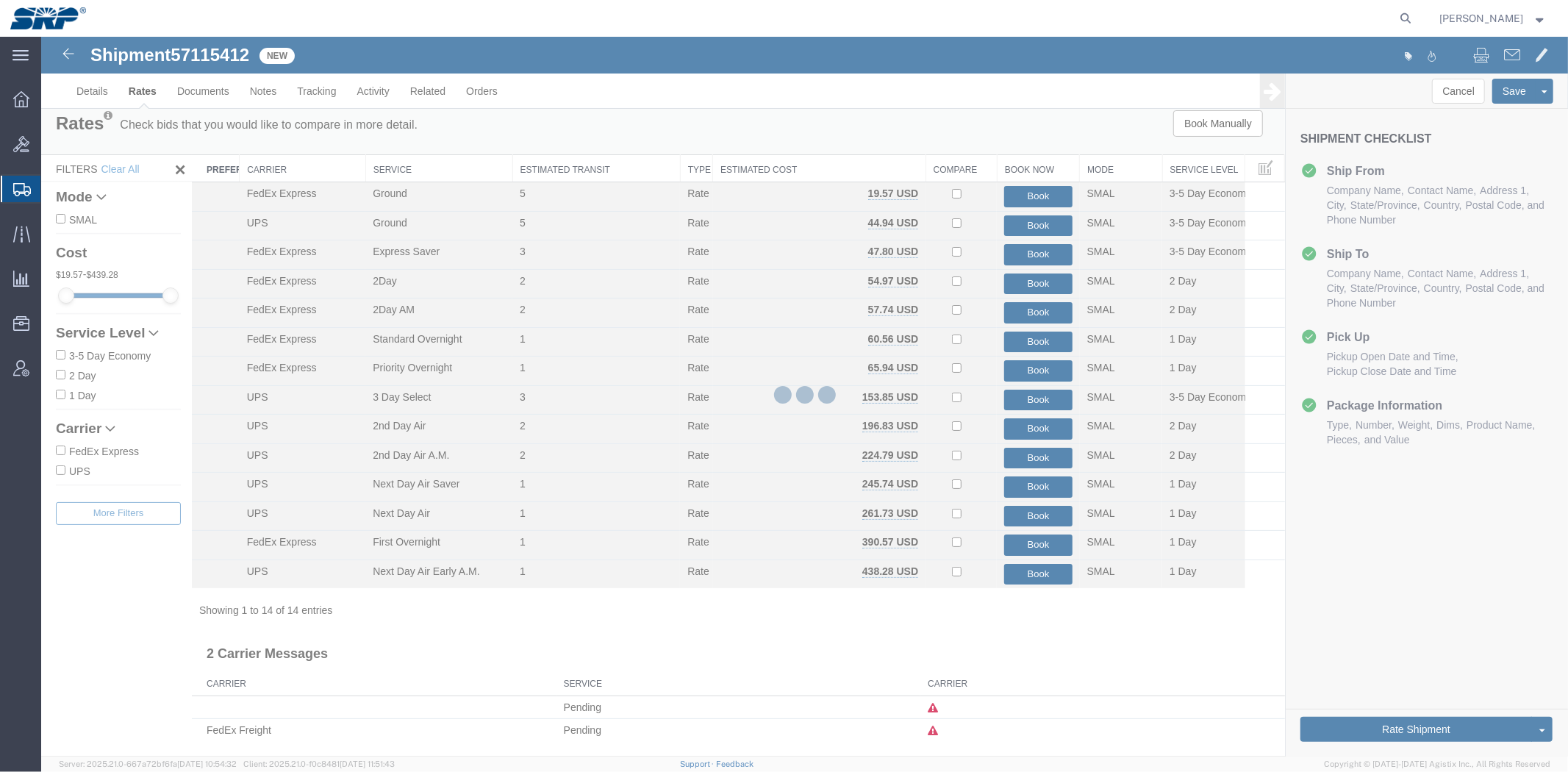
scroll to position [0, 0]
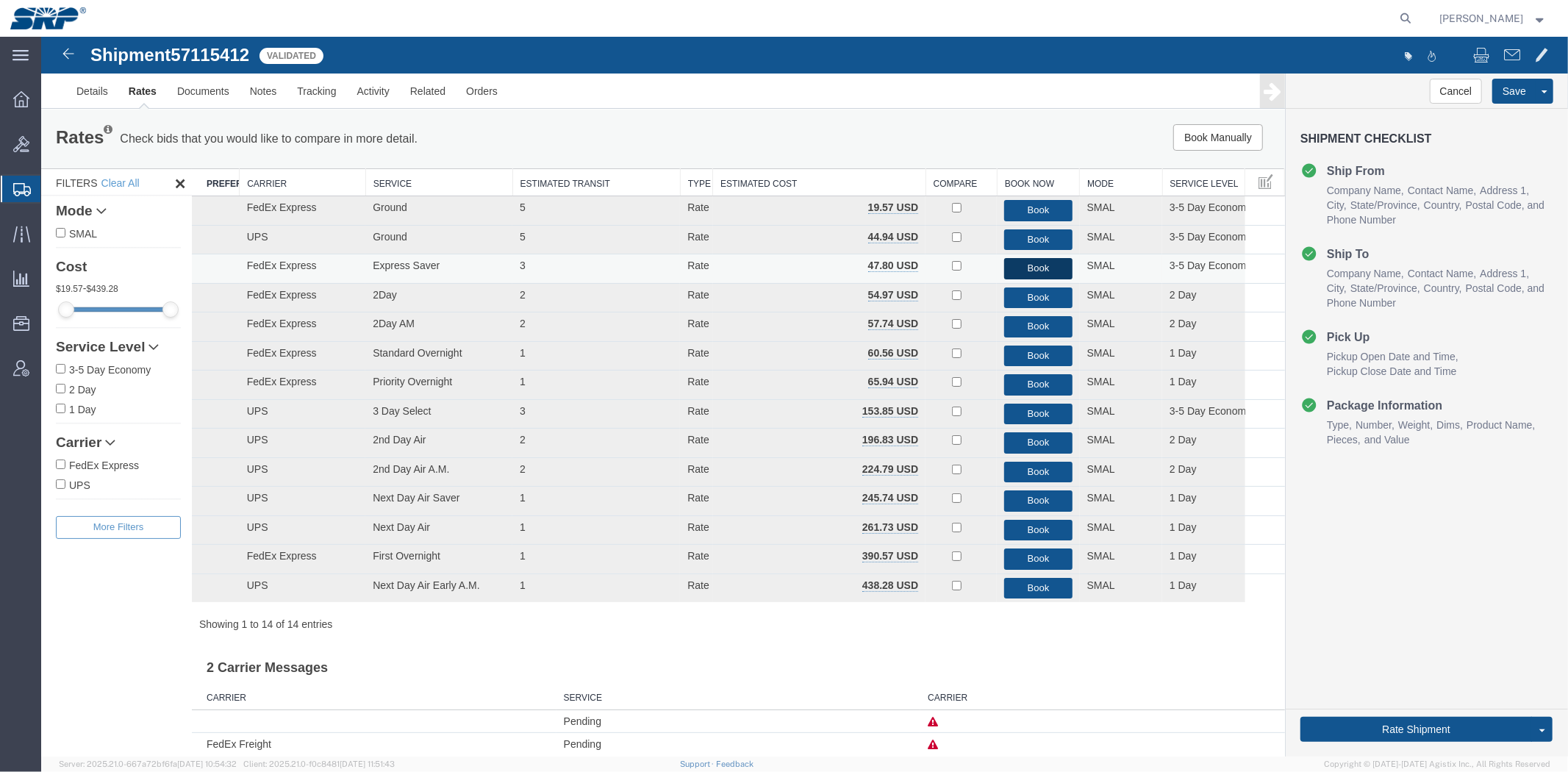
click at [1056, 262] on button "Book" at bounding box center [1037, 268] width 68 height 21
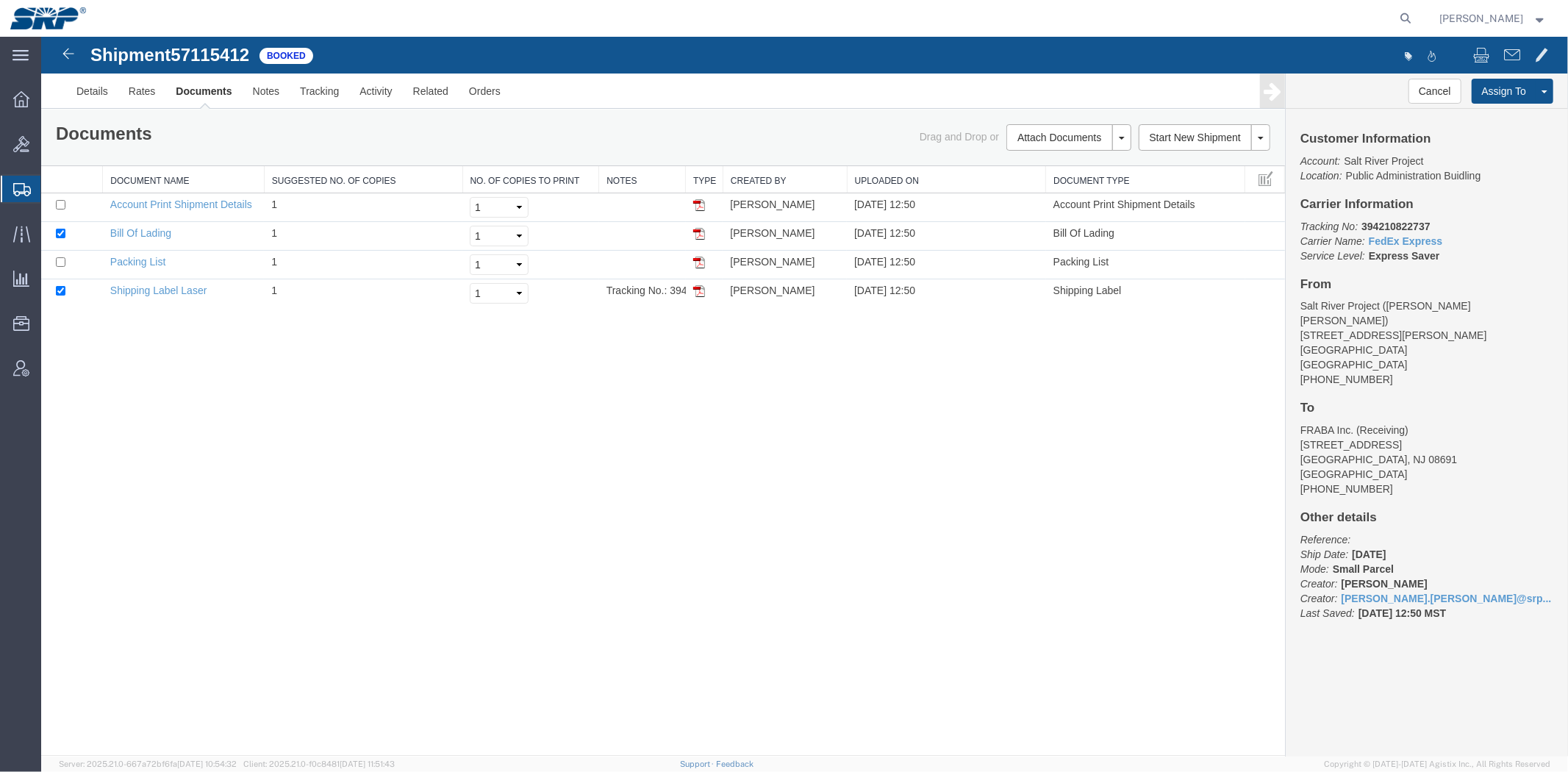
click at [1392, 222] on b "394210822737" at bounding box center [1394, 226] width 68 height 12
copy b "394210822737"
drag, startPoint x: 543, startPoint y: 39, endPoint x: 156, endPoint y: 289, distance: 460.7
click at [156, 289] on link "Shipping Label Laser" at bounding box center [158, 290] width 97 height 12
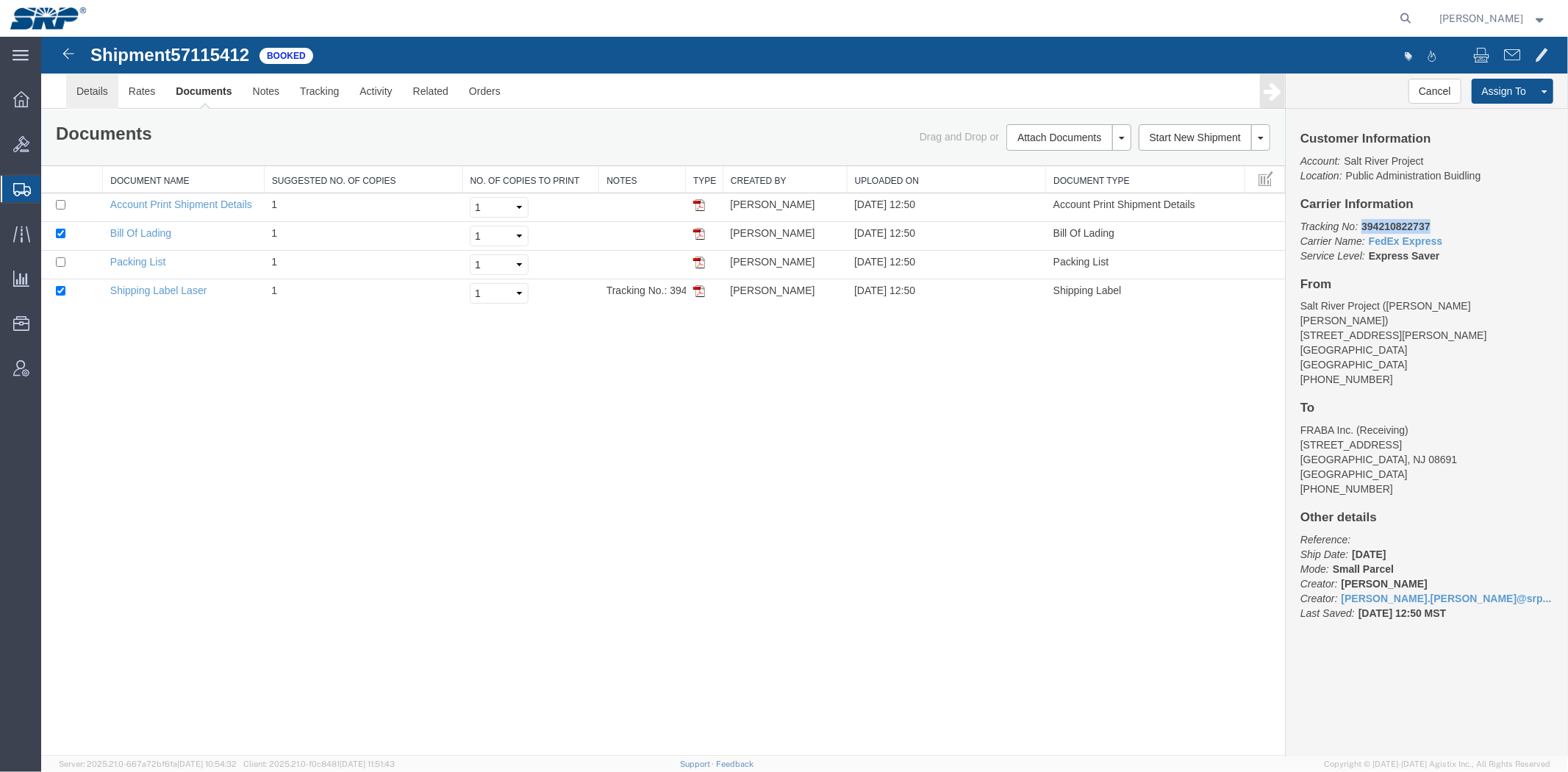
click at [105, 96] on link "Details" at bounding box center [91, 90] width 52 height 35
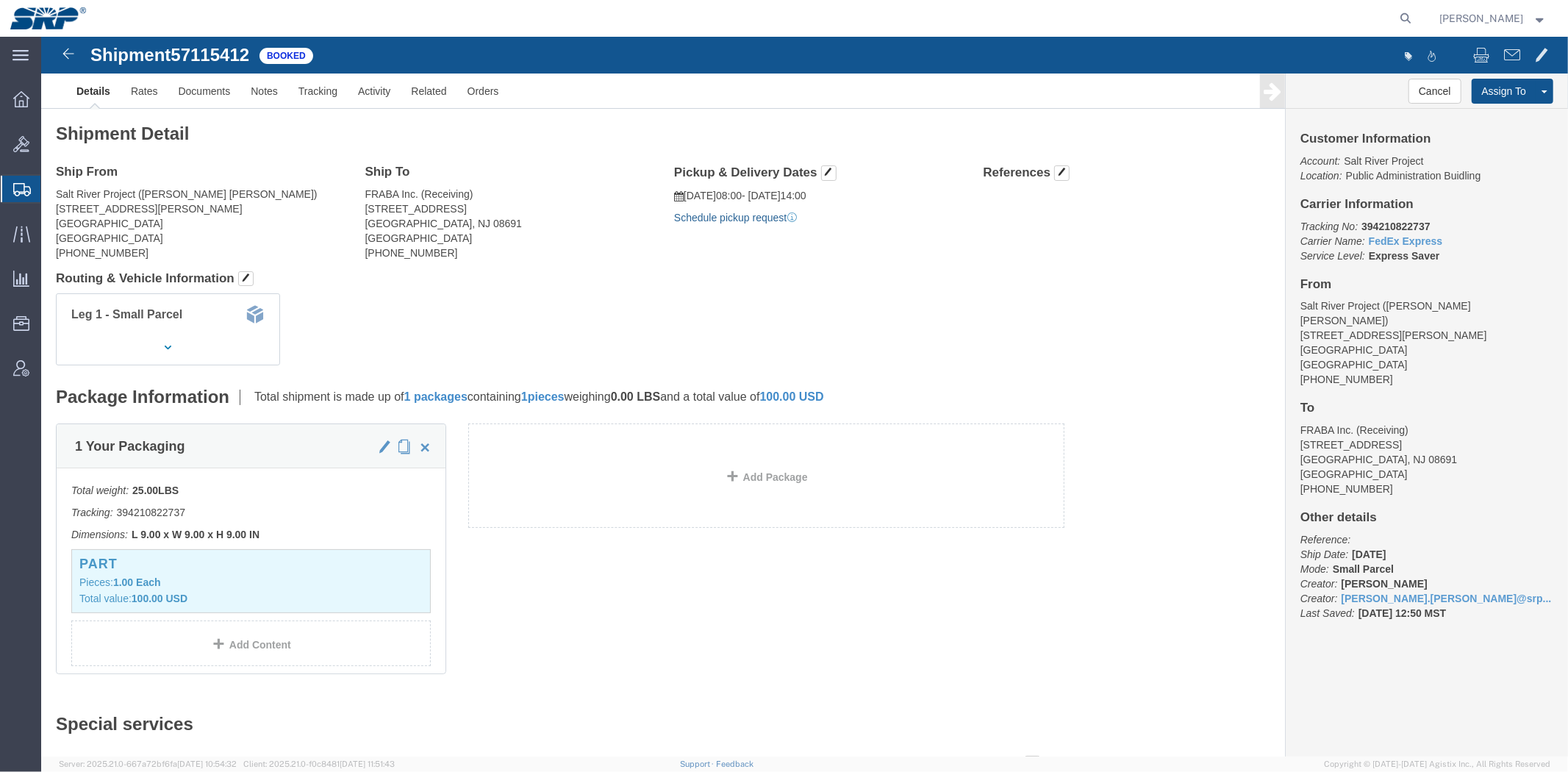
click link "Schedule pickup request"
click at [0, 0] on span "Shipment Manager" at bounding box center [0, 0] width 0 height 0
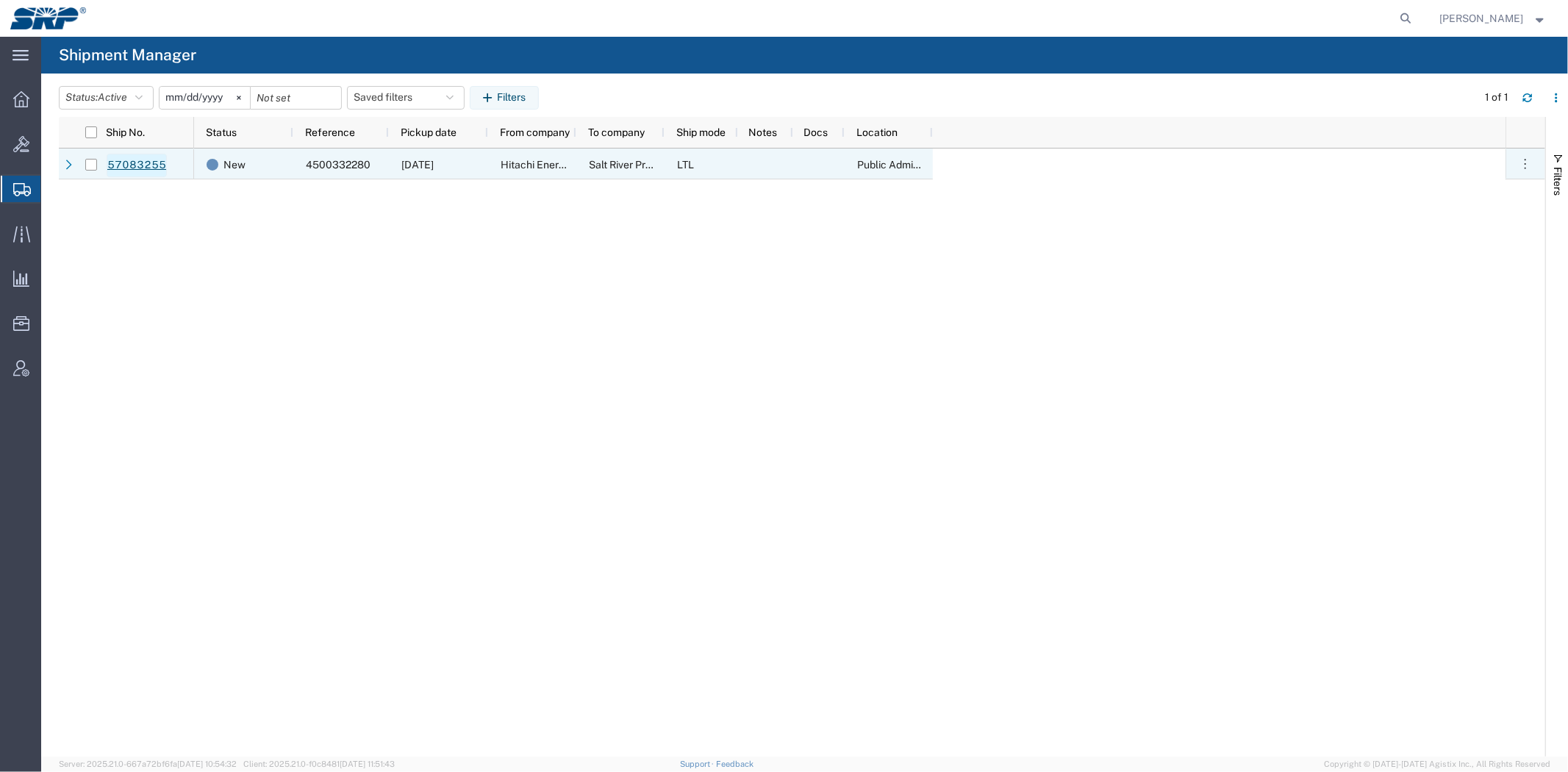
click at [138, 171] on link "57083255" at bounding box center [136, 166] width 60 height 24
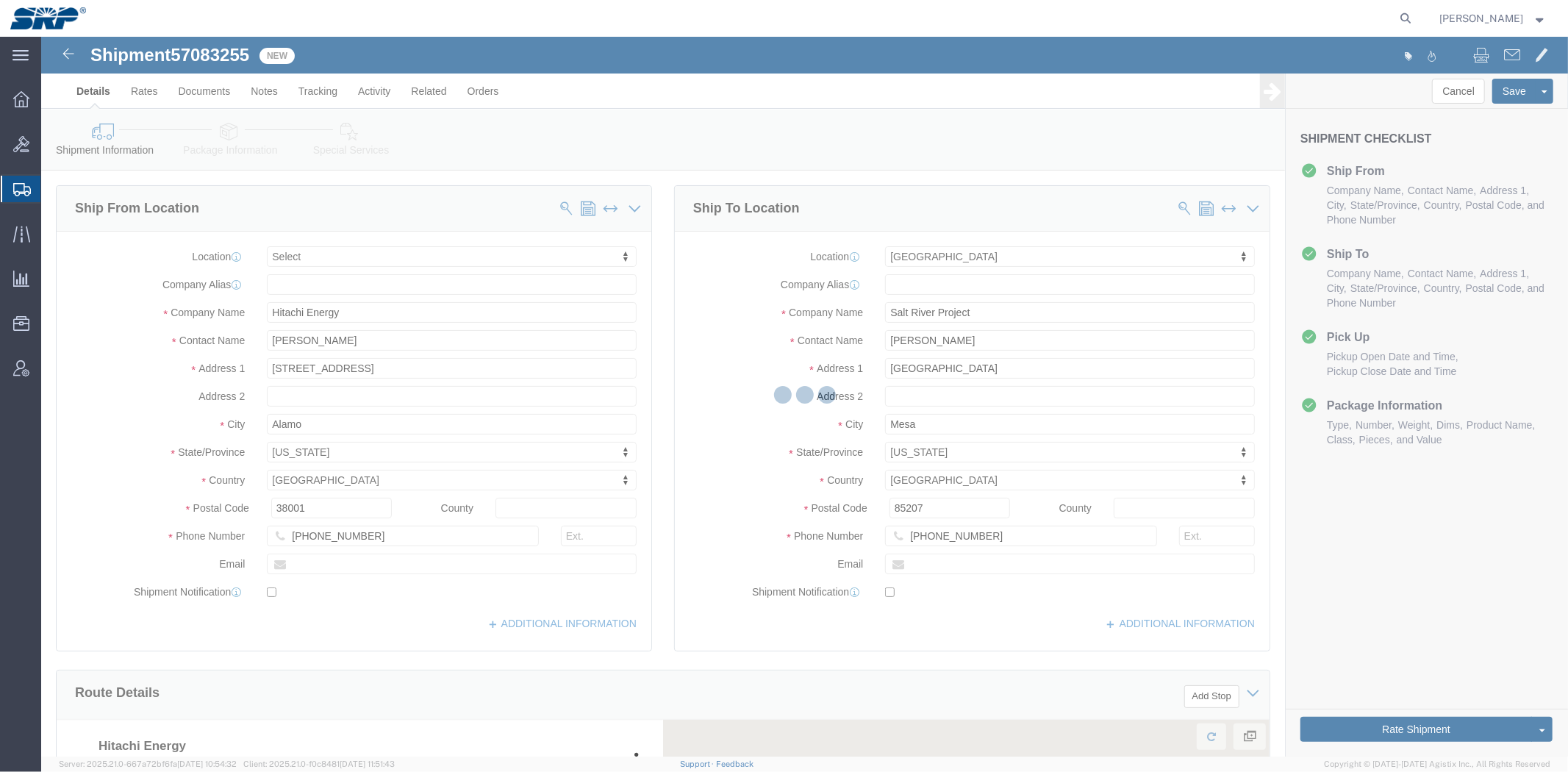
select select
select select "54819"
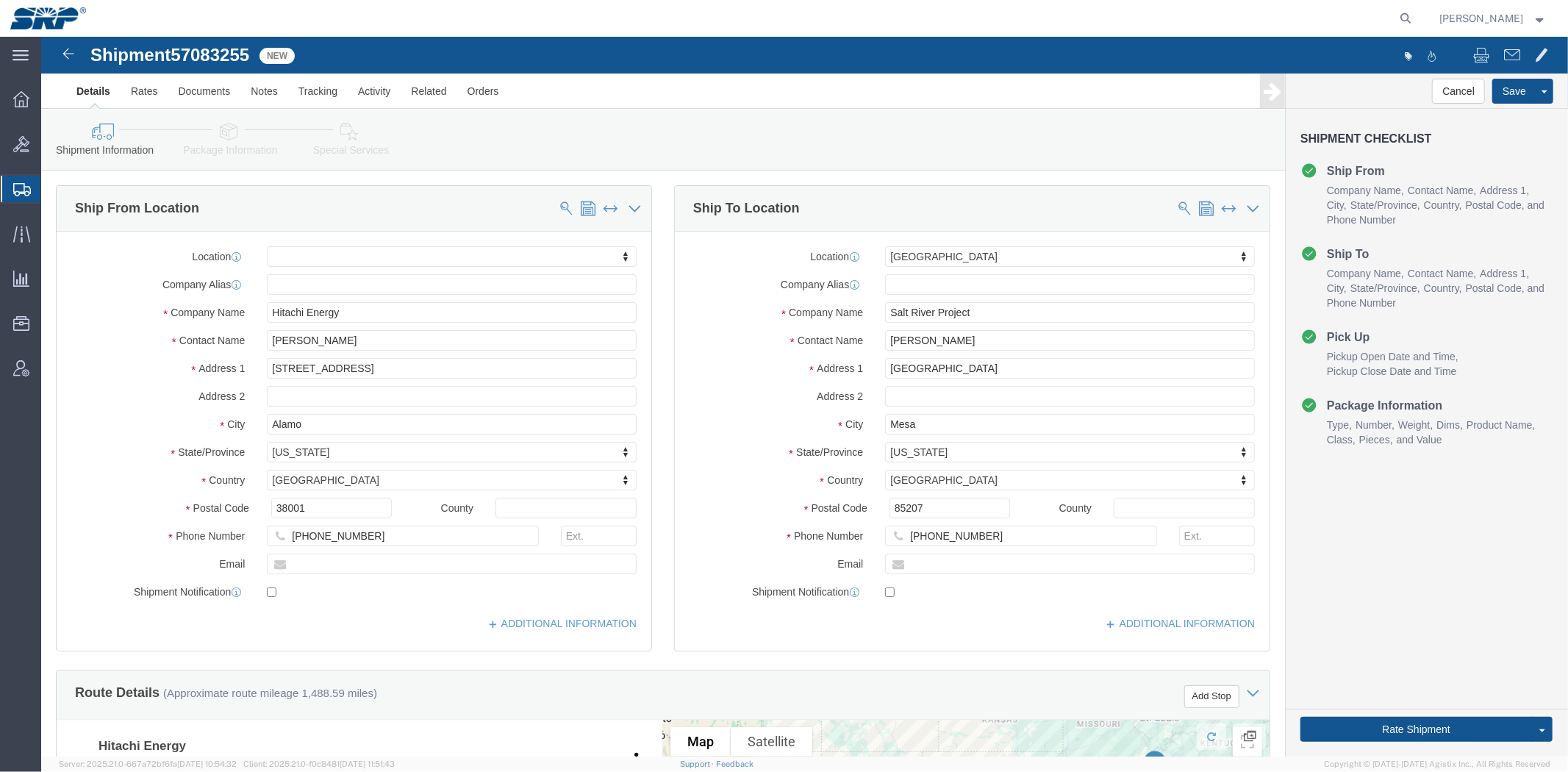
click at [0, 0] on span "Shipment Manager" at bounding box center [0, 0] width 0 height 0
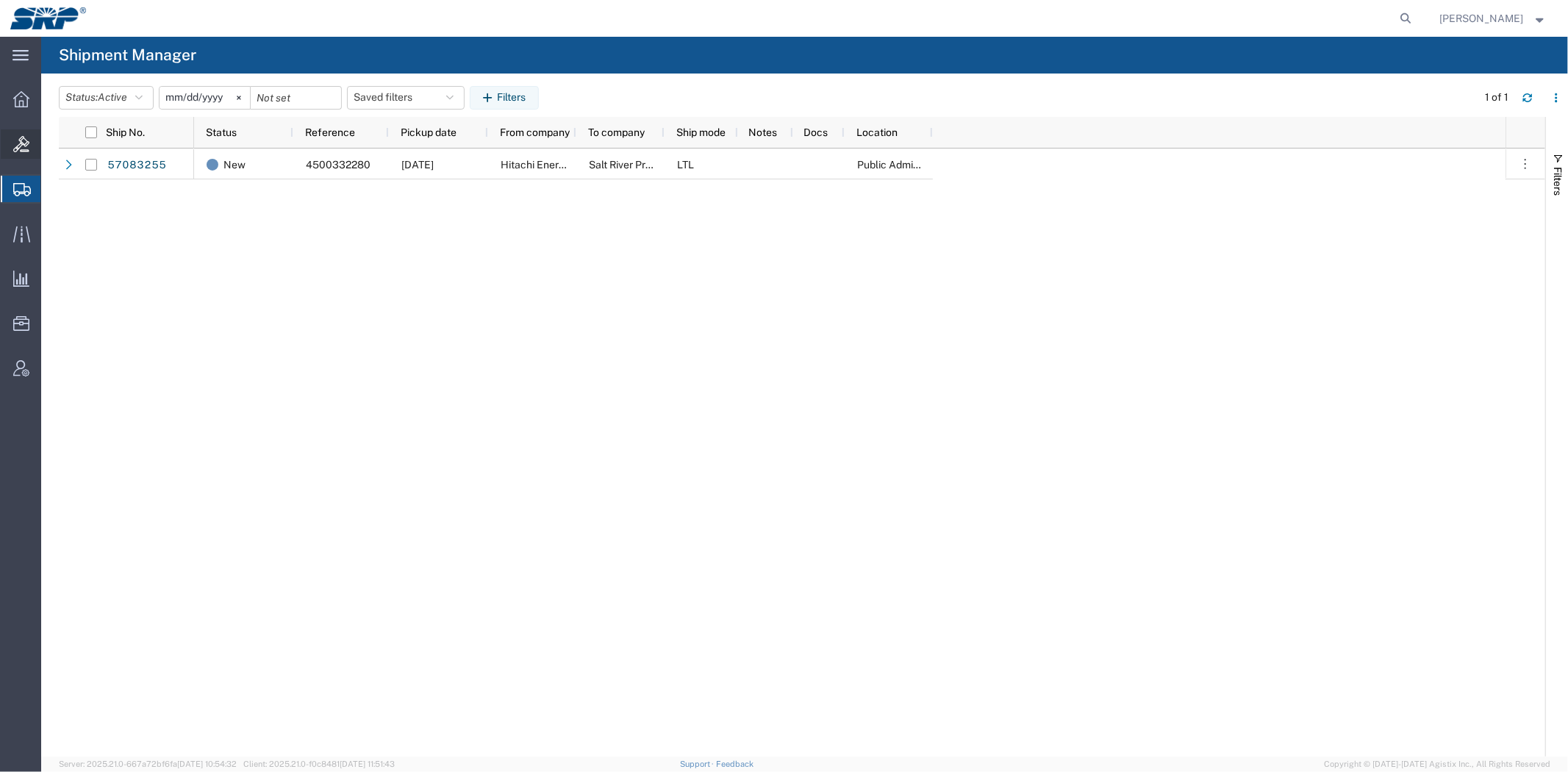
click at [20, 145] on icon at bounding box center [21, 144] width 16 height 16
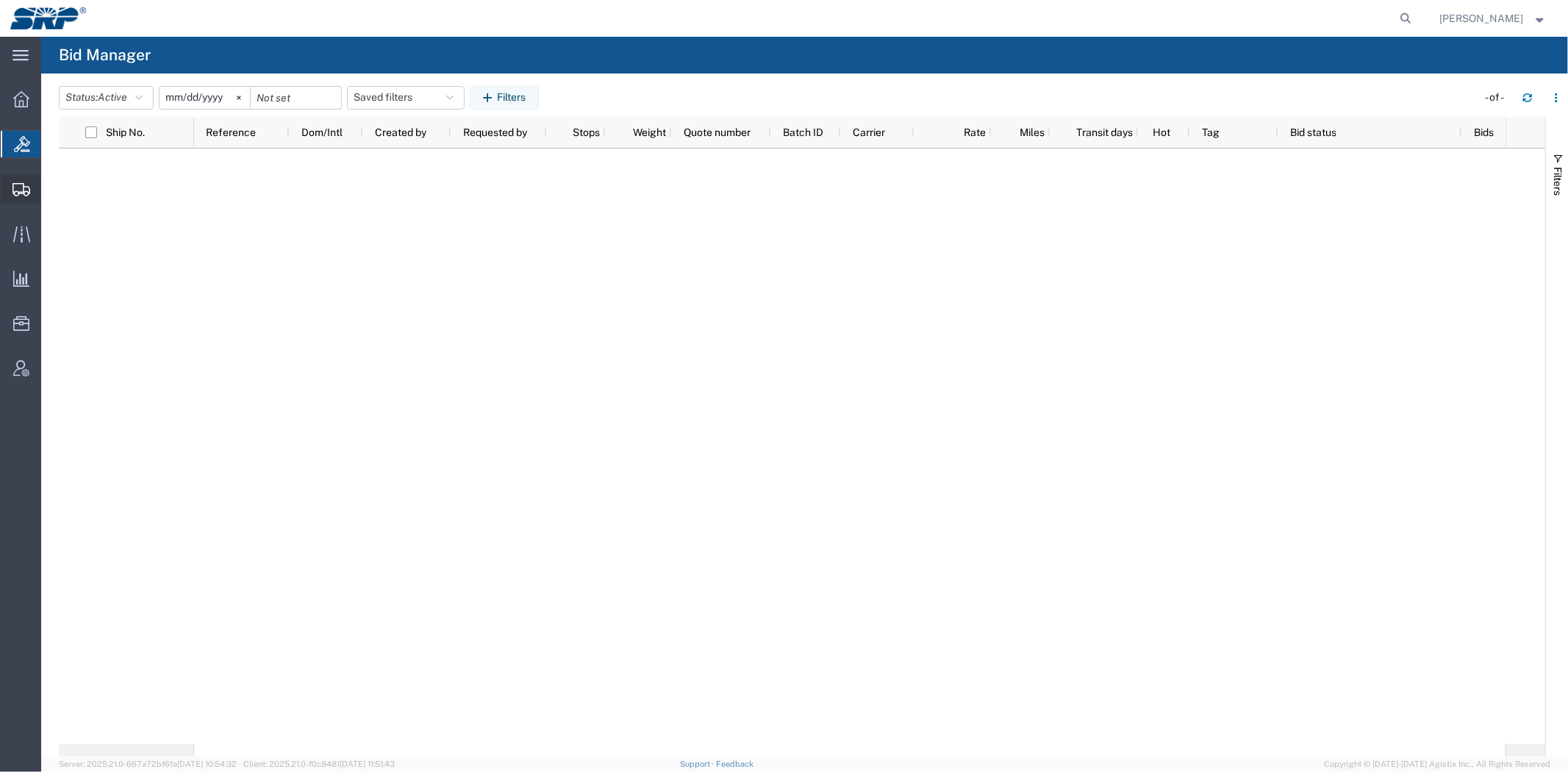
click at [0, 0] on span "Shipment Manager" at bounding box center [0, 0] width 0 height 0
